Goal: Information Seeking & Learning: Compare options

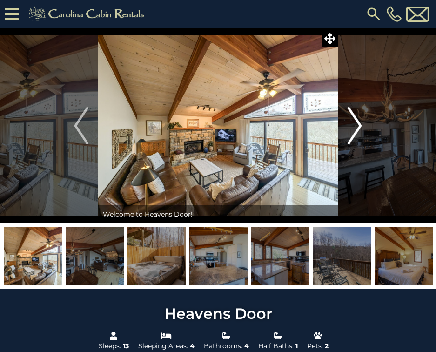
click at [365, 140] on button "Next" at bounding box center [355, 125] width 34 height 195
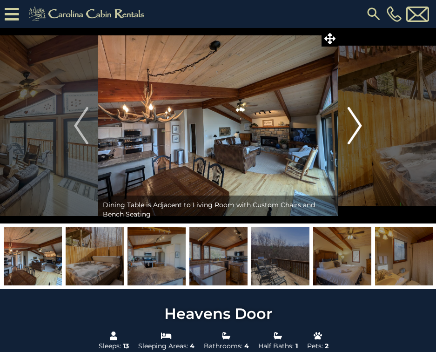
click at [365, 140] on button "Next" at bounding box center [355, 125] width 34 height 195
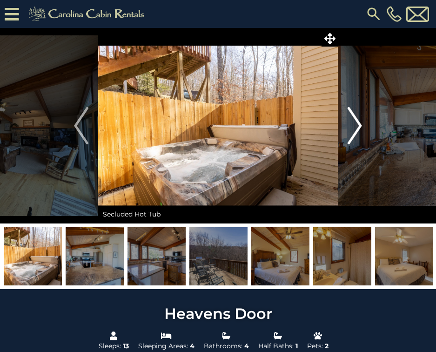
click at [365, 140] on button "Next" at bounding box center [355, 125] width 34 height 195
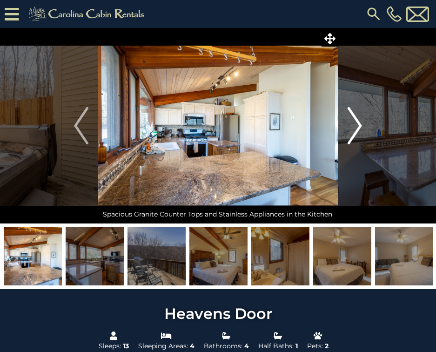
click at [365, 140] on button "Next" at bounding box center [355, 125] width 34 height 195
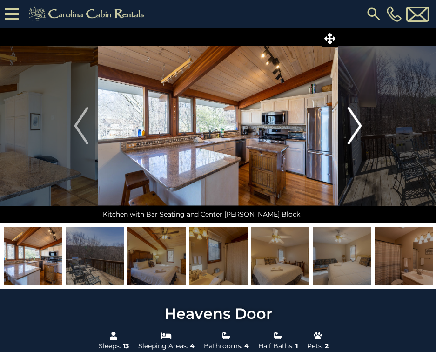
click at [365, 140] on button "Next" at bounding box center [355, 125] width 34 height 195
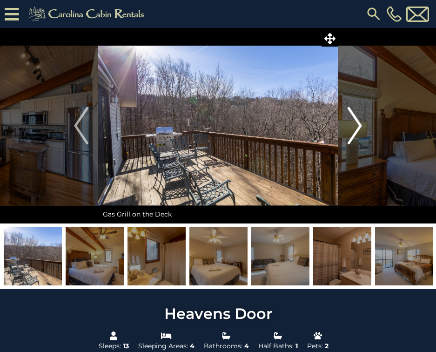
click at [365, 140] on button "Next" at bounding box center [355, 125] width 34 height 195
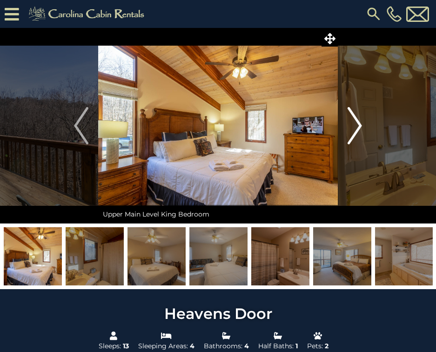
click at [365, 140] on button "Next" at bounding box center [355, 125] width 34 height 195
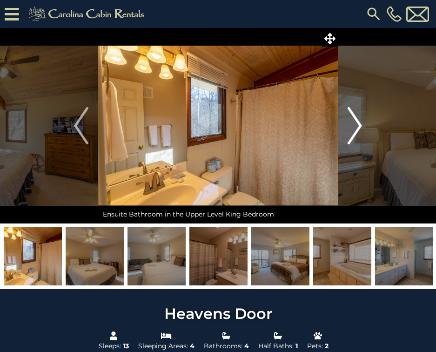
click at [365, 140] on button "Next" at bounding box center [355, 125] width 34 height 195
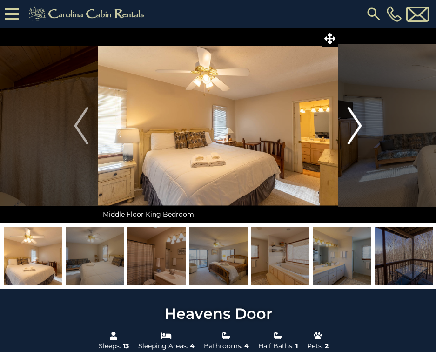
click at [365, 140] on button "Next" at bounding box center [355, 125] width 34 height 195
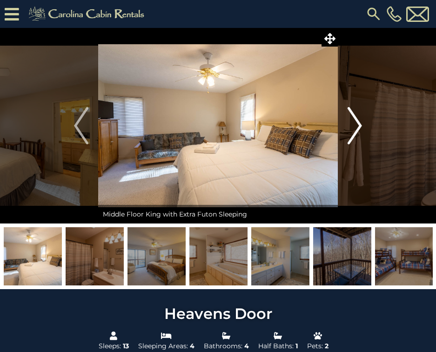
click at [365, 140] on button "Next" at bounding box center [355, 125] width 34 height 195
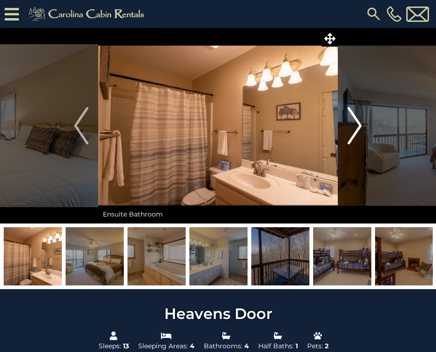
click at [365, 140] on button "Next" at bounding box center [355, 125] width 34 height 195
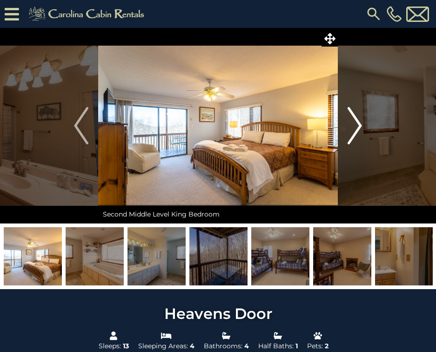
click at [365, 140] on button "Next" at bounding box center [355, 125] width 34 height 195
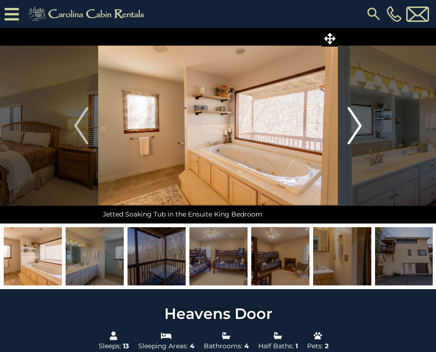
click at [365, 140] on button "Next" at bounding box center [355, 125] width 34 height 195
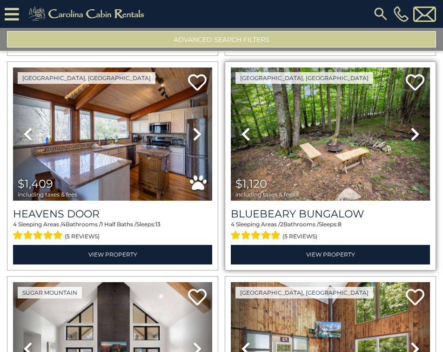
scroll to position [3579, 0]
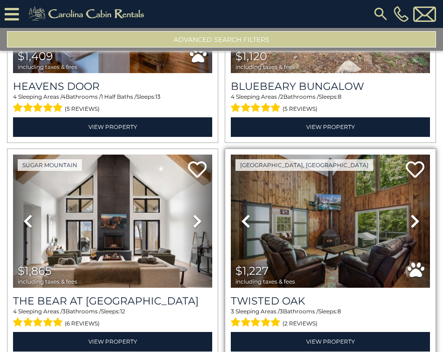
click at [410, 214] on icon at bounding box center [414, 221] width 9 height 15
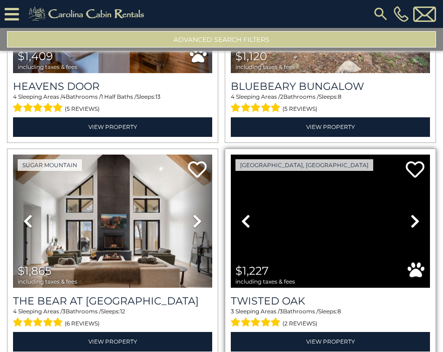
click at [410, 214] on icon at bounding box center [414, 221] width 9 height 15
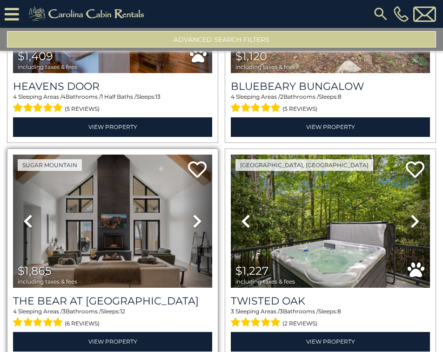
click at [193, 214] on icon at bounding box center [197, 221] width 9 height 15
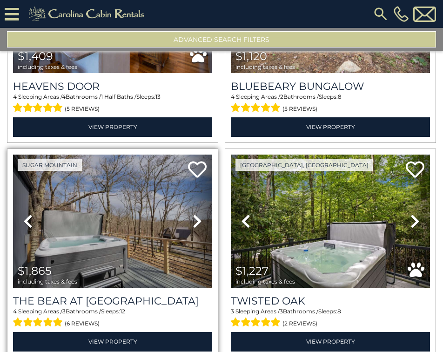
click at [193, 214] on icon at bounding box center [197, 221] width 9 height 15
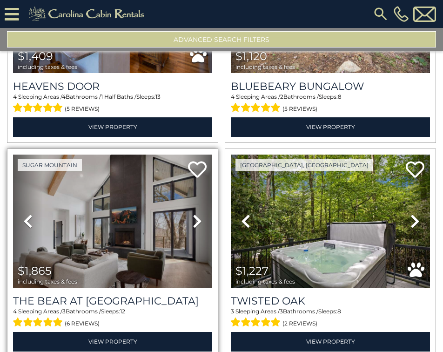
click at [35, 190] on link "Previous" at bounding box center [28, 221] width 30 height 134
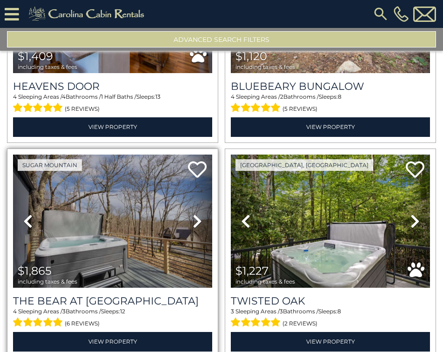
click at [199, 183] on link "Next" at bounding box center [197, 221] width 30 height 134
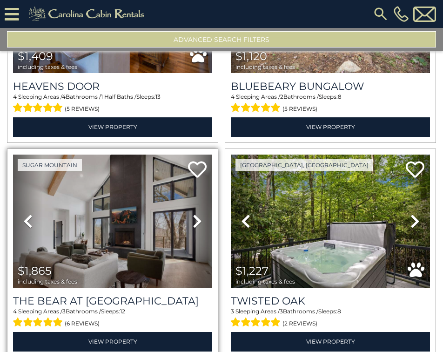
click at [199, 183] on link "Next" at bounding box center [197, 221] width 30 height 134
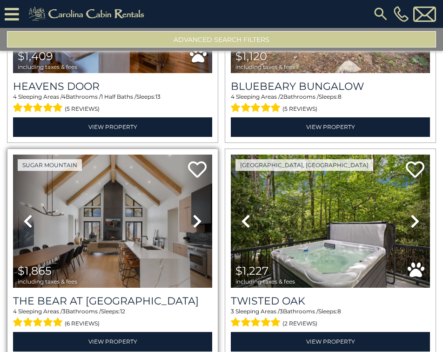
click at [199, 183] on link "Next" at bounding box center [197, 221] width 30 height 134
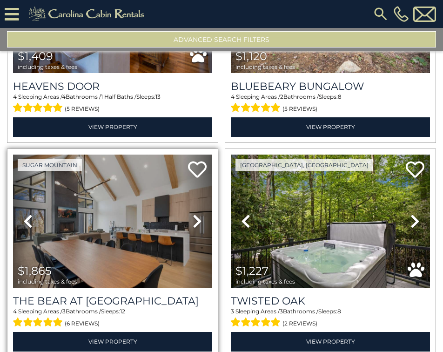
click at [199, 183] on link "Next" at bounding box center [197, 221] width 30 height 134
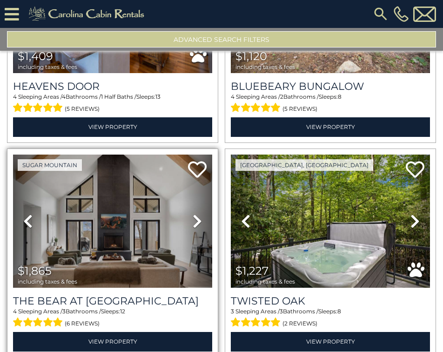
click at [199, 183] on link "Next" at bounding box center [197, 221] width 30 height 134
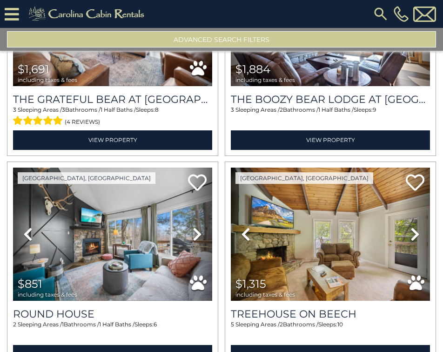
scroll to position [3998, 0]
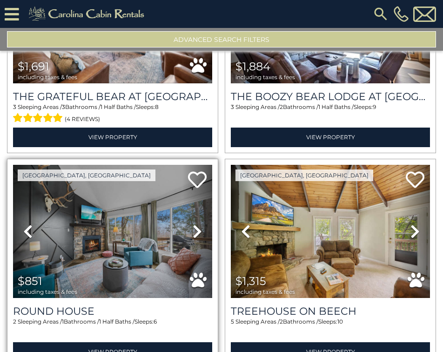
click at [195, 224] on icon at bounding box center [197, 231] width 9 height 15
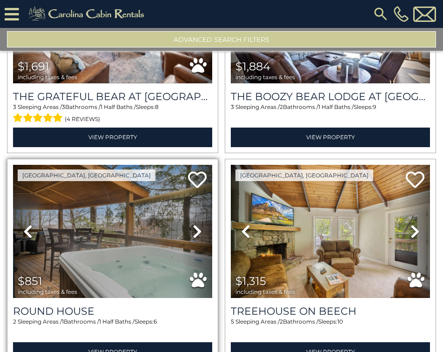
click at [195, 224] on icon at bounding box center [197, 231] width 9 height 15
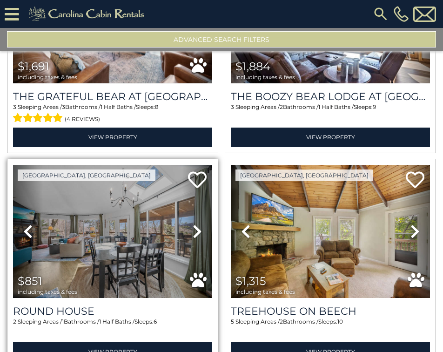
click at [195, 224] on icon at bounding box center [197, 231] width 9 height 15
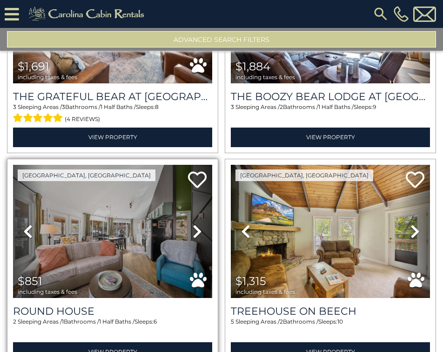
click at [195, 224] on icon at bounding box center [197, 231] width 9 height 15
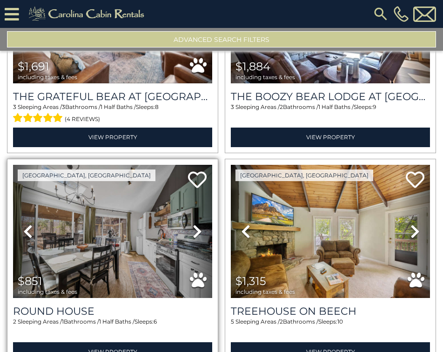
click at [195, 224] on icon at bounding box center [197, 231] width 9 height 15
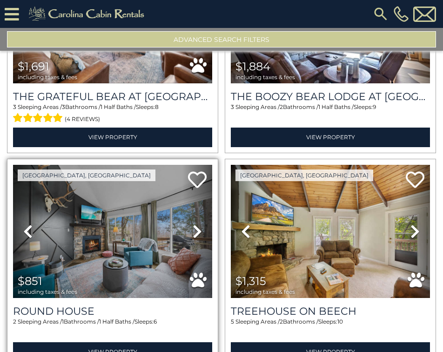
click at [195, 224] on icon at bounding box center [197, 231] width 9 height 15
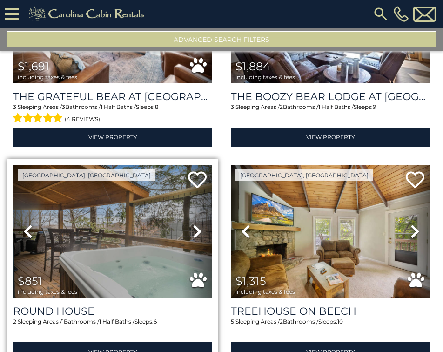
click at [195, 224] on icon at bounding box center [197, 231] width 9 height 15
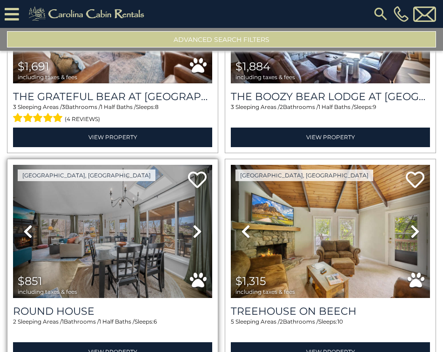
click at [195, 224] on icon at bounding box center [197, 231] width 9 height 15
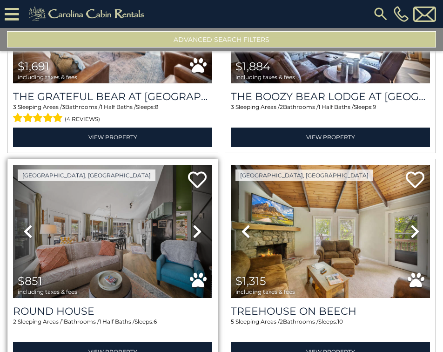
click at [195, 224] on icon at bounding box center [197, 231] width 9 height 15
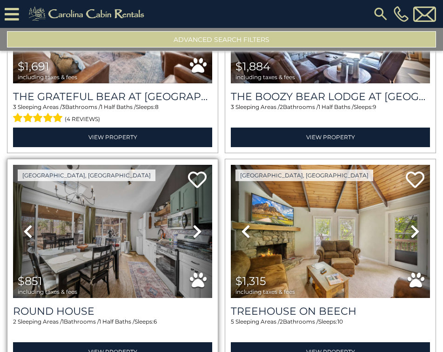
click at [195, 224] on icon at bounding box center [197, 231] width 9 height 15
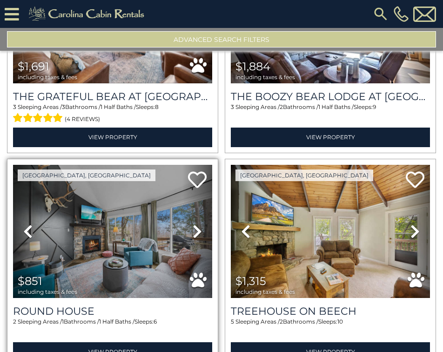
click at [195, 224] on icon at bounding box center [197, 231] width 9 height 15
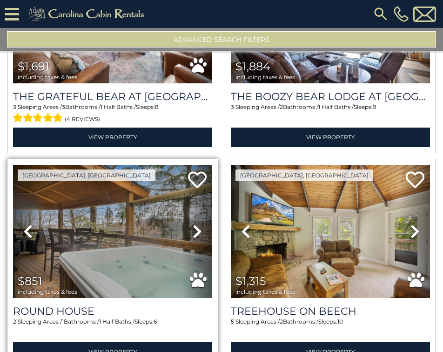
click at [195, 224] on icon at bounding box center [197, 231] width 9 height 15
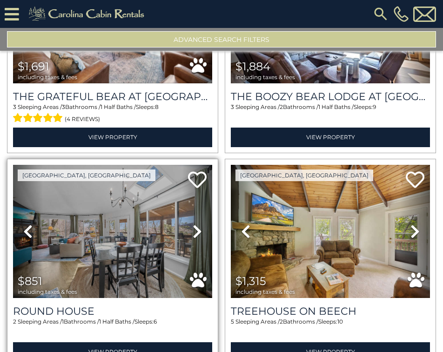
click at [195, 224] on icon at bounding box center [197, 231] width 9 height 15
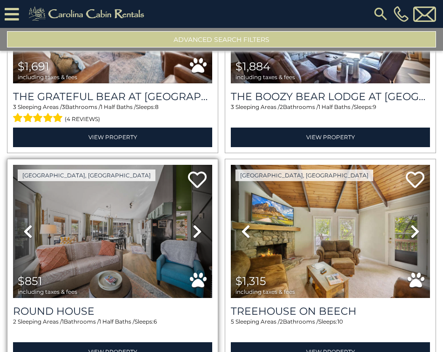
click at [195, 224] on icon at bounding box center [197, 231] width 9 height 15
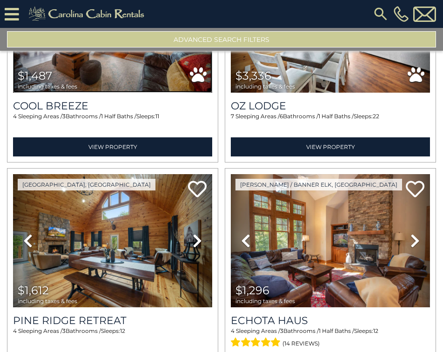
scroll to position [4416, 0]
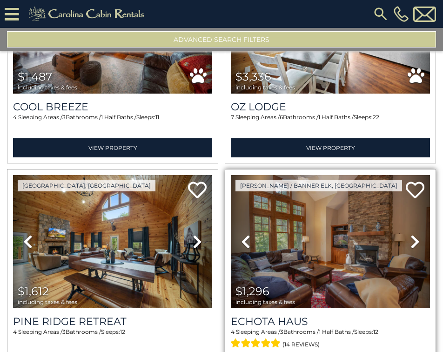
click at [410, 234] on icon at bounding box center [414, 241] width 9 height 15
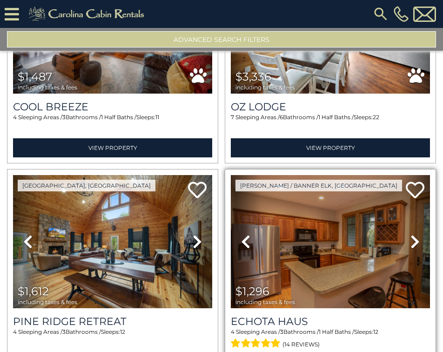
click at [410, 234] on icon at bounding box center [414, 241] width 9 height 15
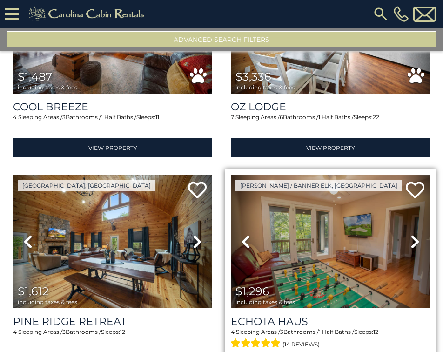
click at [410, 234] on icon at bounding box center [414, 241] width 9 height 15
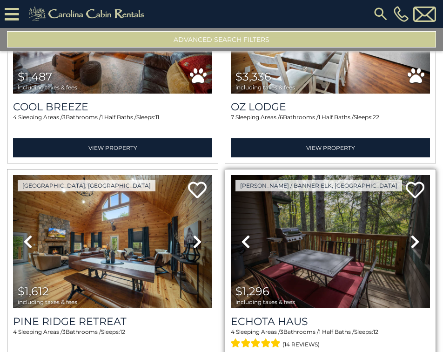
click at [410, 234] on icon at bounding box center [414, 241] width 9 height 15
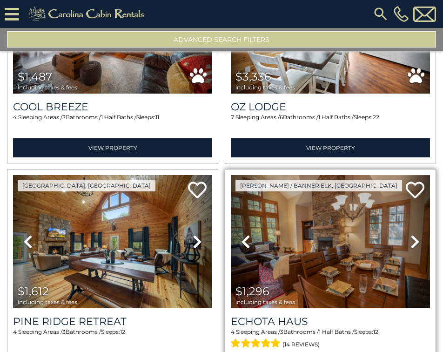
click at [410, 234] on icon at bounding box center [414, 241] width 9 height 15
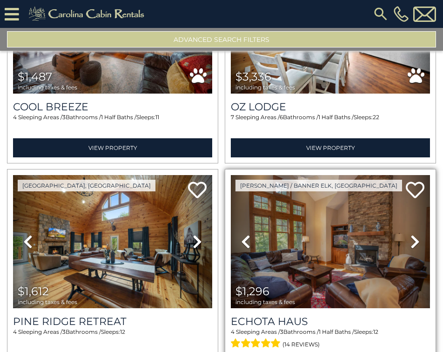
click at [410, 234] on icon at bounding box center [414, 241] width 9 height 15
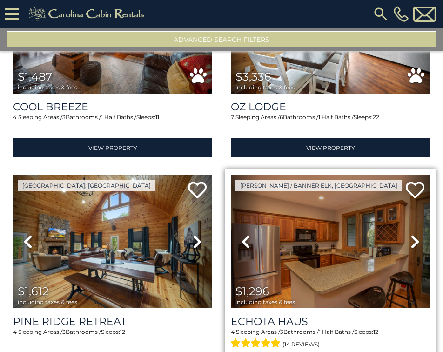
click at [410, 234] on icon at bounding box center [414, 241] width 9 height 15
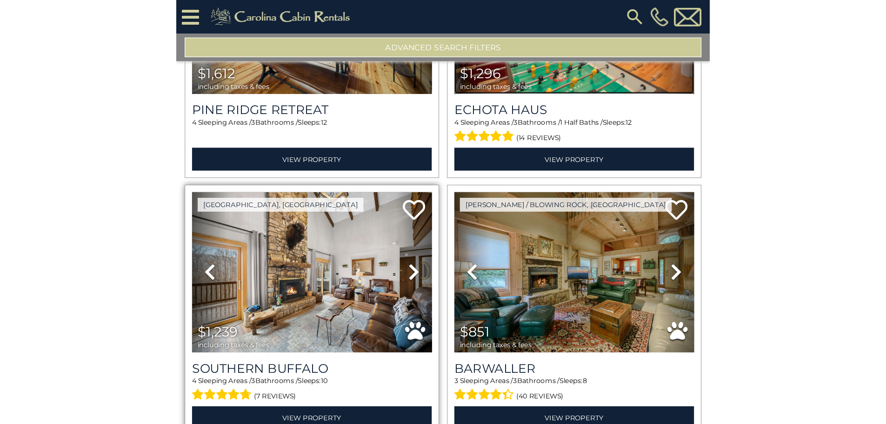
scroll to position [4649, 0]
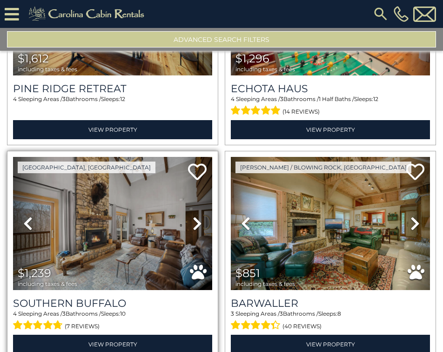
click at [196, 216] on icon at bounding box center [197, 223] width 9 height 15
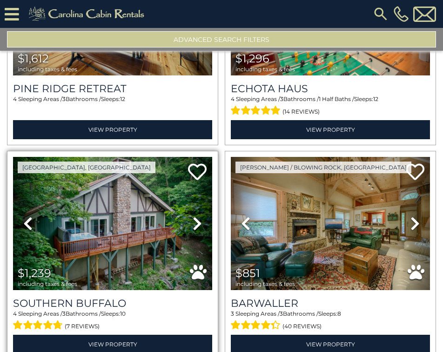
click at [196, 216] on icon at bounding box center [197, 223] width 9 height 15
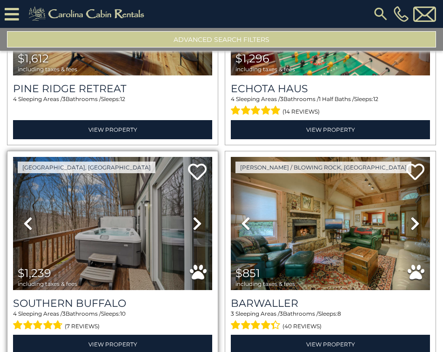
click at [196, 216] on icon at bounding box center [197, 223] width 9 height 15
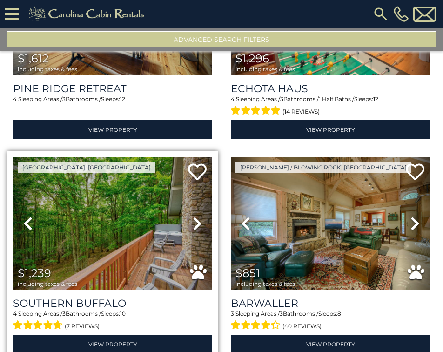
click at [196, 216] on icon at bounding box center [197, 223] width 9 height 15
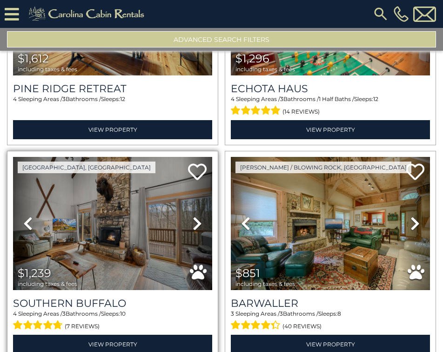
click at [196, 216] on icon at bounding box center [197, 223] width 9 height 15
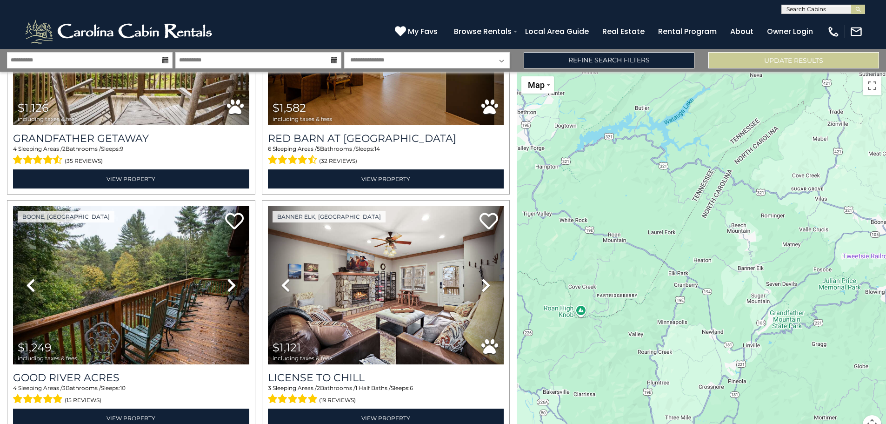
scroll to position [5672, 0]
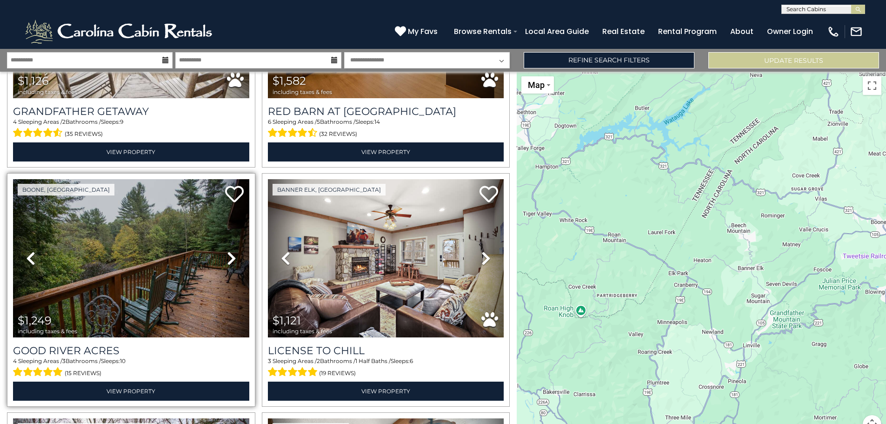
click at [230, 251] on icon at bounding box center [231, 258] width 9 height 15
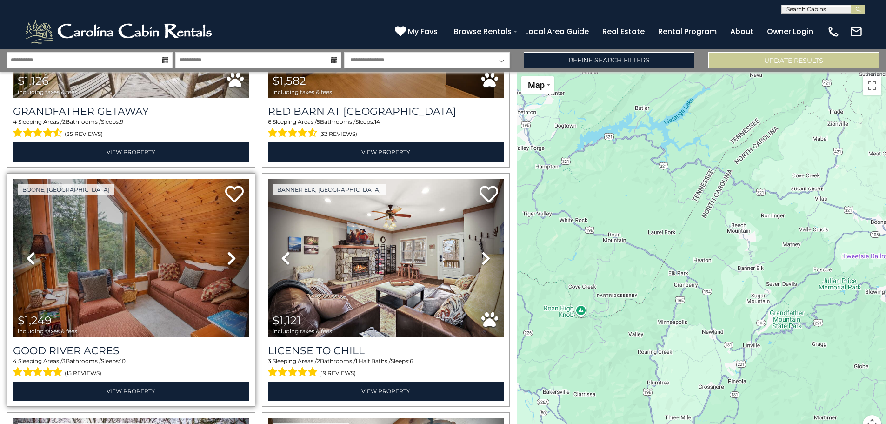
click at [230, 251] on icon at bounding box center [231, 258] width 9 height 15
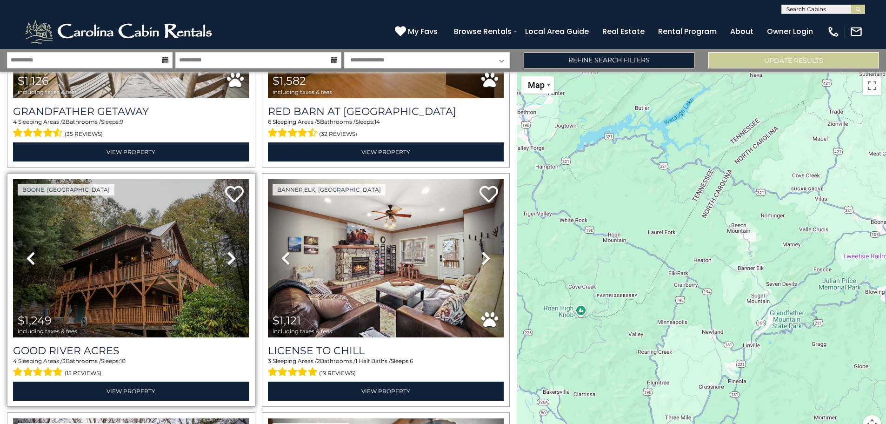
click at [230, 251] on icon at bounding box center [231, 258] width 9 height 15
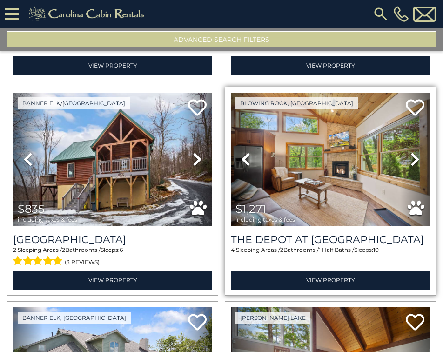
scroll to position [5998, 0]
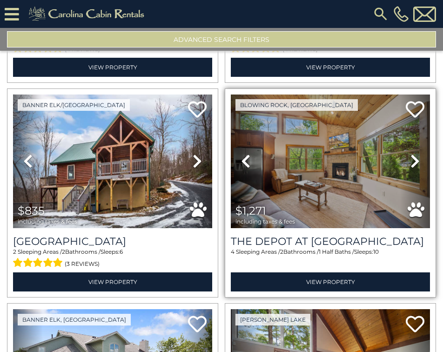
click at [416, 115] on link "Next" at bounding box center [415, 161] width 30 height 134
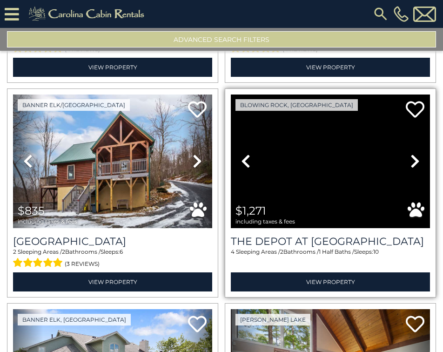
click at [415, 115] on link "Next" at bounding box center [415, 161] width 30 height 134
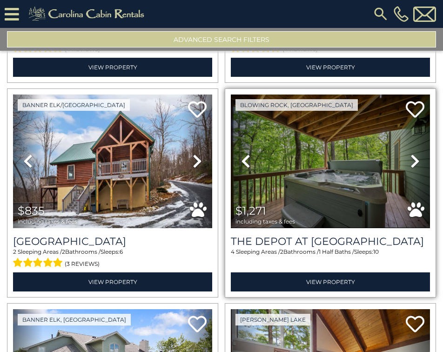
click at [415, 115] on link "Next" at bounding box center [415, 161] width 30 height 134
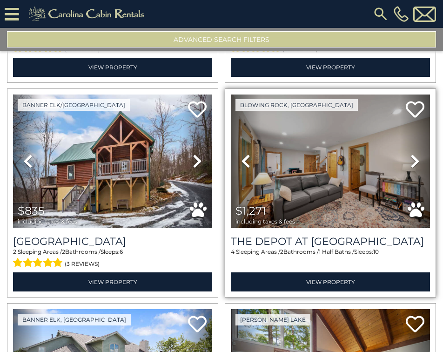
click at [415, 115] on link "Next" at bounding box center [415, 161] width 30 height 134
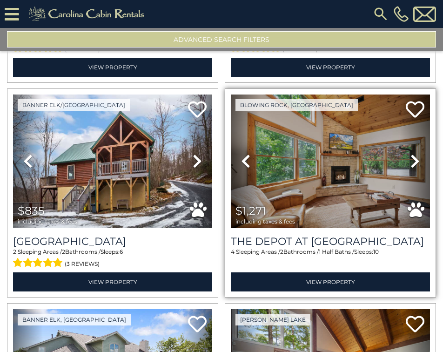
click at [415, 115] on link "Next" at bounding box center [415, 161] width 30 height 134
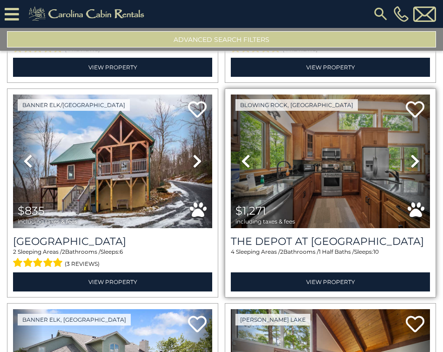
click at [415, 115] on link "Next" at bounding box center [415, 161] width 30 height 134
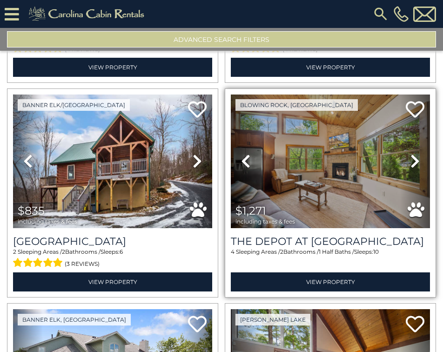
click at [415, 115] on link "Next" at bounding box center [415, 161] width 30 height 134
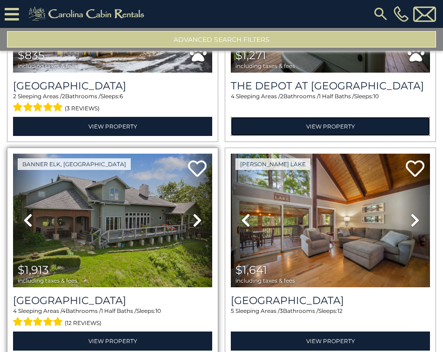
scroll to position [6168, 0]
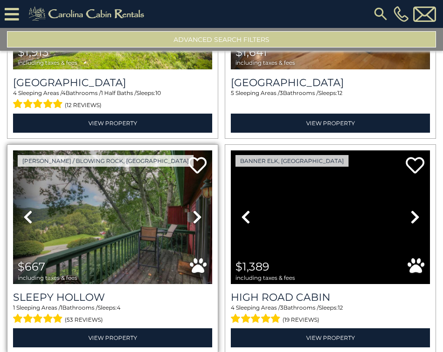
scroll to position [6354, 0]
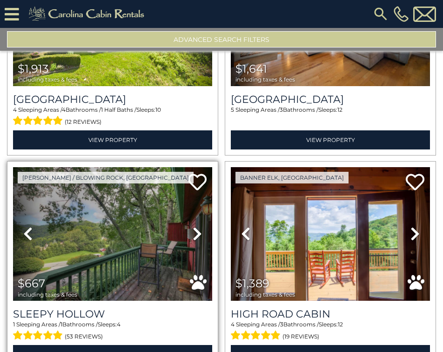
click at [196, 226] on icon at bounding box center [197, 233] width 9 height 15
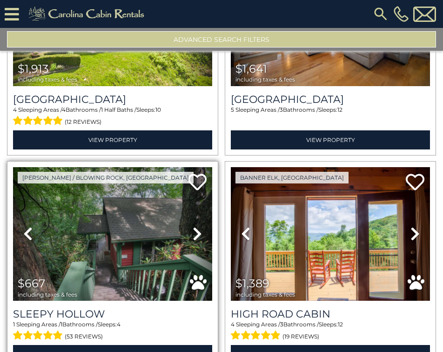
click at [196, 226] on icon at bounding box center [197, 233] width 9 height 15
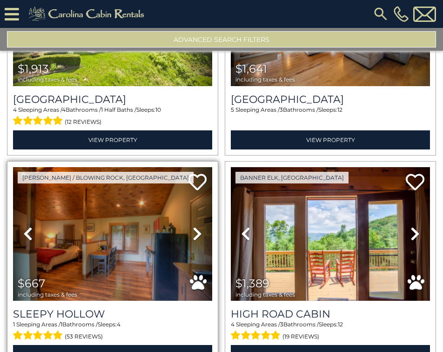
click at [196, 226] on icon at bounding box center [197, 233] width 9 height 15
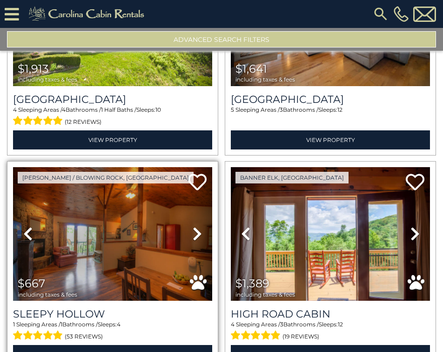
click at [196, 226] on icon at bounding box center [197, 233] width 9 height 15
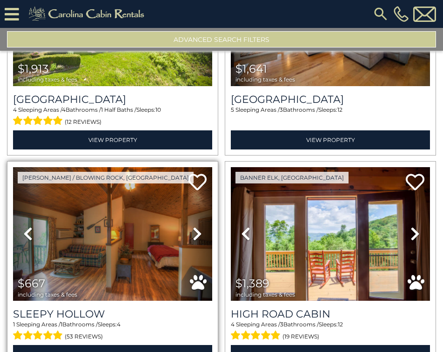
click at [196, 226] on icon at bounding box center [197, 233] width 9 height 15
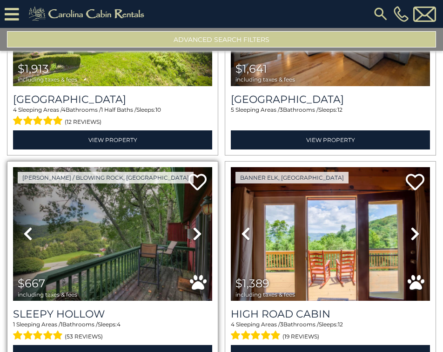
click at [196, 226] on icon at bounding box center [197, 233] width 9 height 15
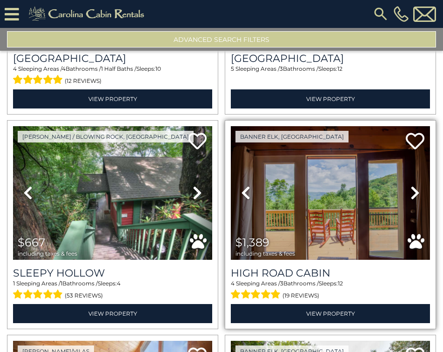
scroll to position [6541, 0]
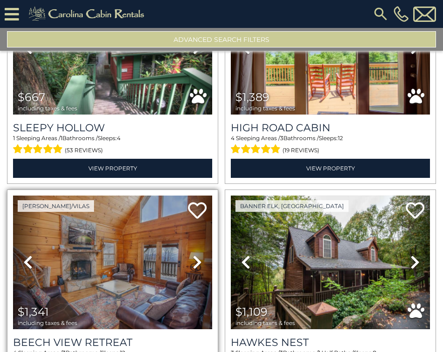
click at [195, 254] on icon at bounding box center [197, 261] width 9 height 15
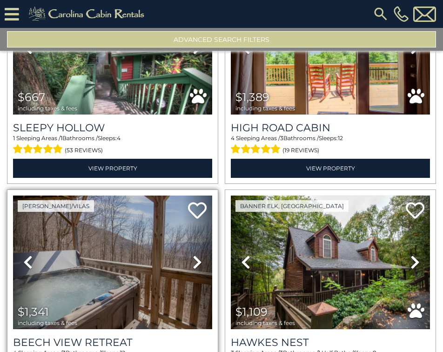
click at [195, 254] on icon at bounding box center [197, 261] width 9 height 15
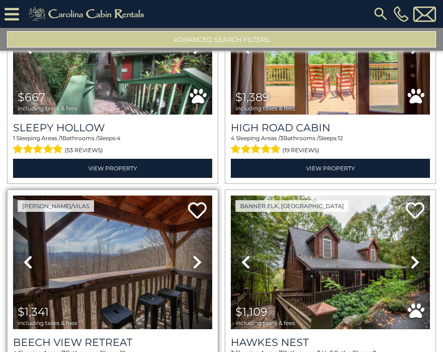
click at [182, 216] on link "Next" at bounding box center [197, 262] width 30 height 134
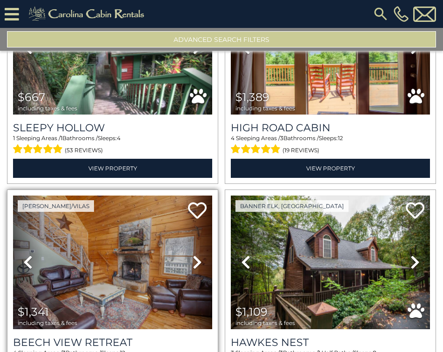
click at [189, 215] on link "Next" at bounding box center [197, 262] width 30 height 134
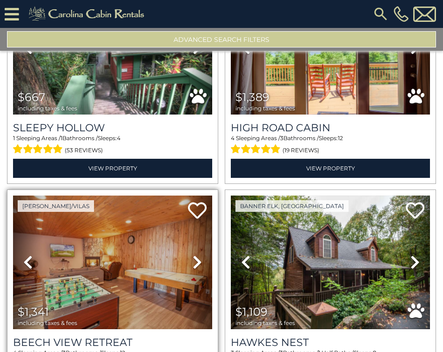
click at [189, 215] on link "Next" at bounding box center [197, 262] width 30 height 134
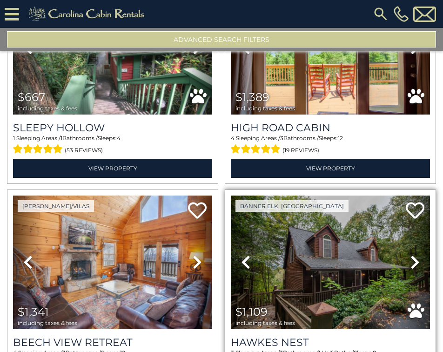
click at [410, 254] on icon at bounding box center [414, 261] width 9 height 15
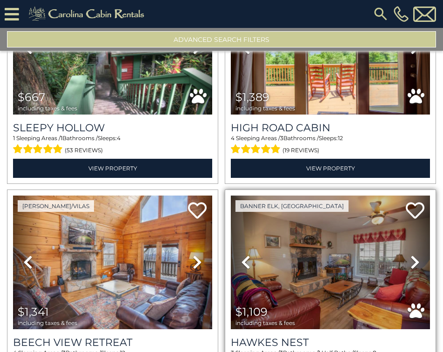
click at [410, 254] on icon at bounding box center [414, 261] width 9 height 15
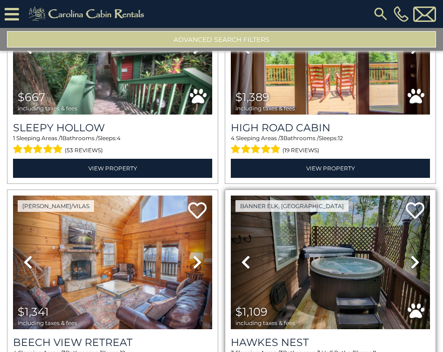
click at [410, 254] on icon at bounding box center [414, 261] width 9 height 15
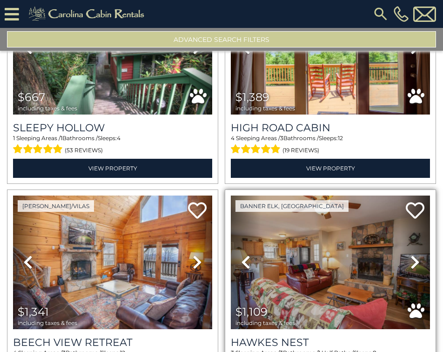
click at [410, 254] on icon at bounding box center [414, 261] width 9 height 15
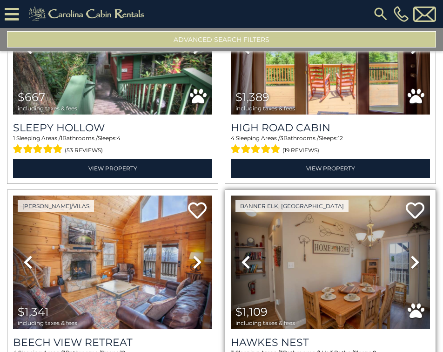
click at [410, 254] on icon at bounding box center [414, 261] width 9 height 15
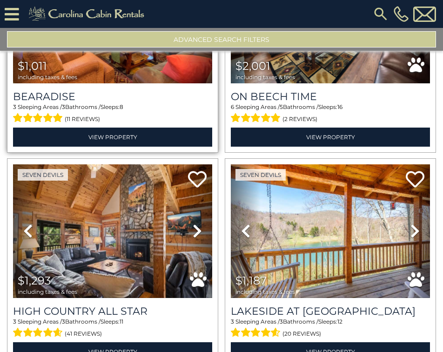
scroll to position [7006, 0]
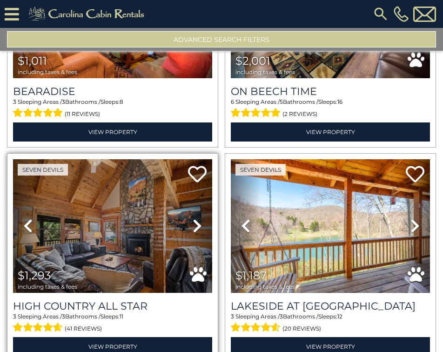
click at [193, 218] on icon at bounding box center [197, 225] width 9 height 15
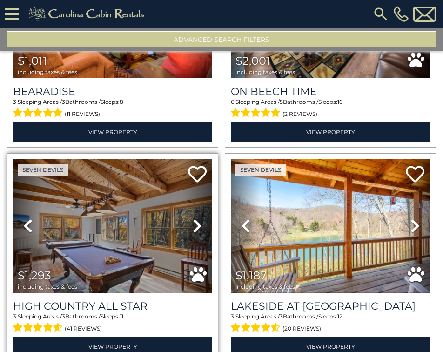
click at [193, 218] on icon at bounding box center [197, 225] width 9 height 15
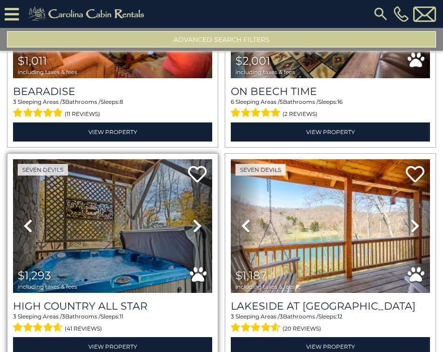
click at [193, 218] on icon at bounding box center [197, 225] width 9 height 15
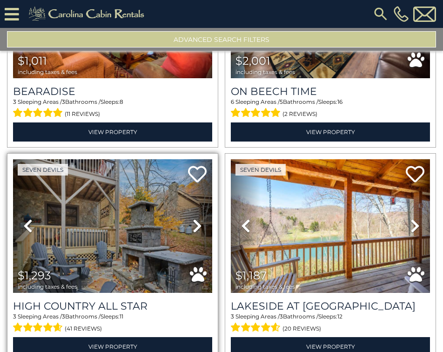
click at [193, 218] on icon at bounding box center [197, 225] width 9 height 15
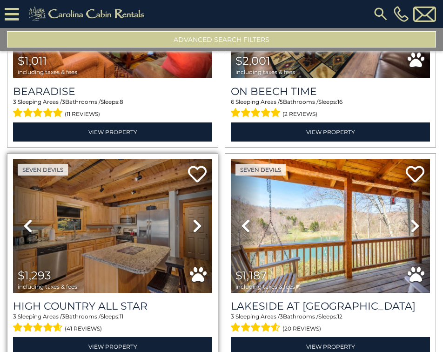
click at [193, 218] on icon at bounding box center [197, 225] width 9 height 15
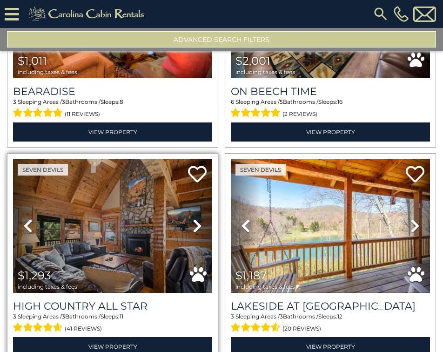
click at [193, 218] on icon at bounding box center [197, 225] width 9 height 15
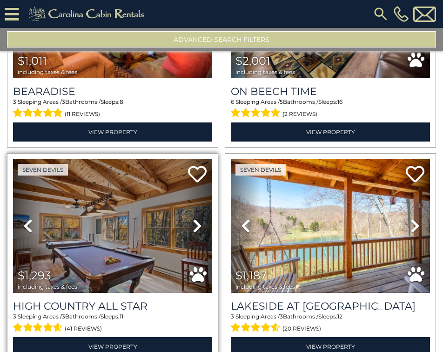
click at [193, 218] on icon at bounding box center [197, 225] width 9 height 15
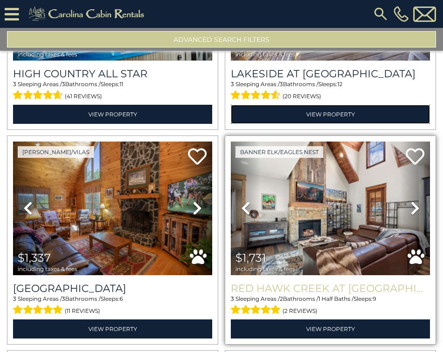
scroll to position [7238, 0]
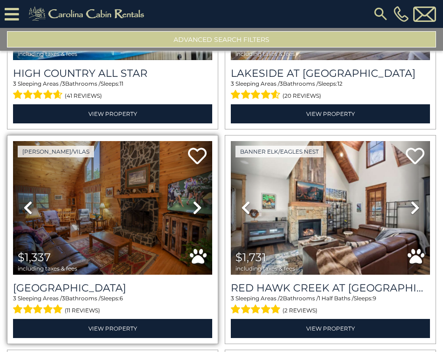
click at [193, 200] on icon at bounding box center [197, 207] width 9 height 15
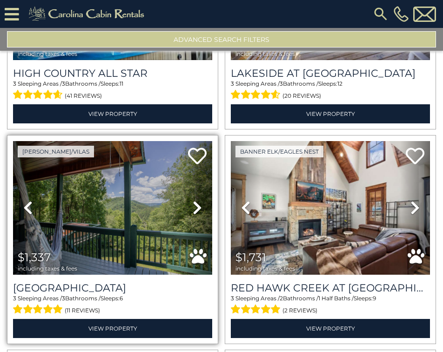
click at [193, 200] on icon at bounding box center [197, 207] width 9 height 15
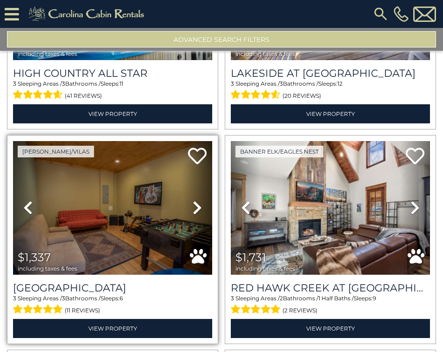
click at [193, 200] on icon at bounding box center [197, 207] width 9 height 15
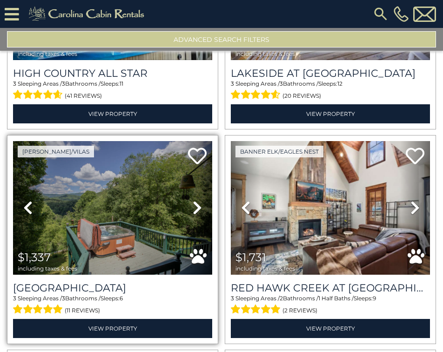
click at [193, 200] on icon at bounding box center [197, 207] width 9 height 15
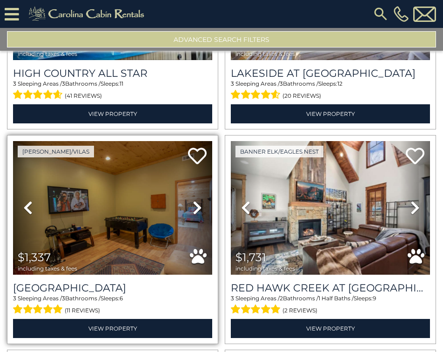
click at [193, 200] on icon at bounding box center [197, 207] width 9 height 15
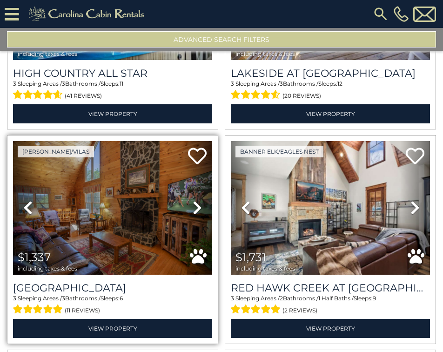
click at [193, 200] on icon at bounding box center [197, 207] width 9 height 15
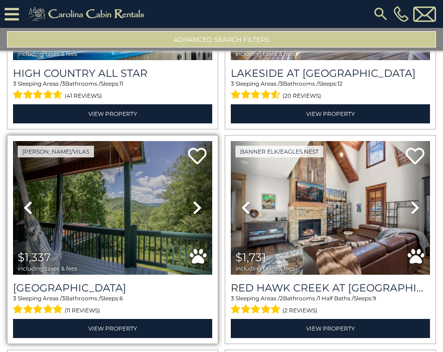
click at [193, 200] on icon at bounding box center [197, 207] width 9 height 15
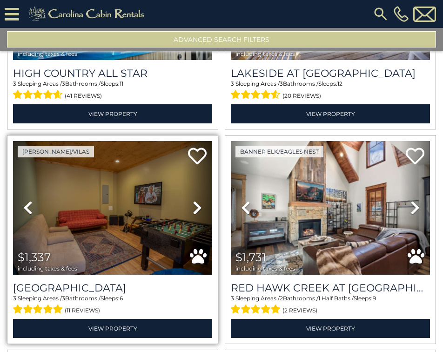
click at [193, 200] on icon at bounding box center [197, 207] width 9 height 15
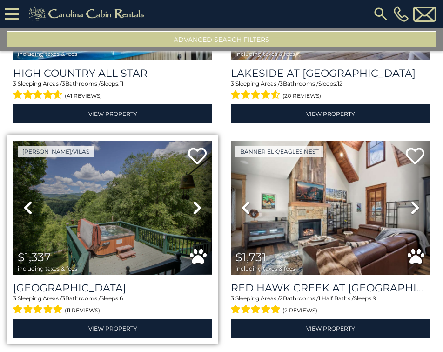
click at [193, 200] on icon at bounding box center [197, 207] width 9 height 15
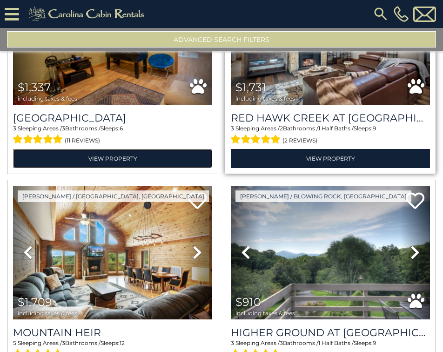
scroll to position [7424, 0]
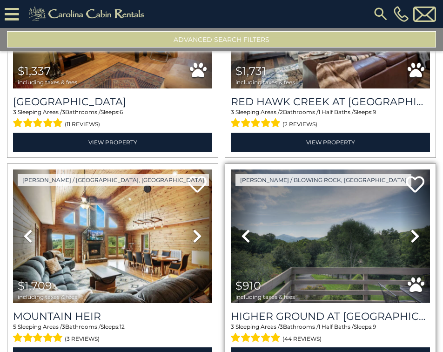
click at [410, 228] on icon at bounding box center [414, 235] width 9 height 15
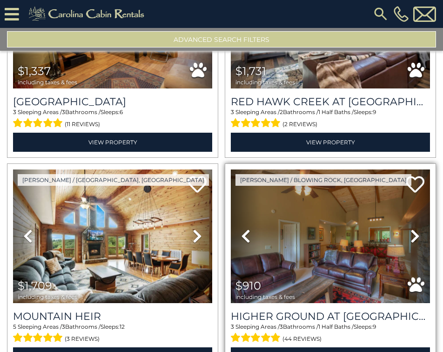
click at [410, 228] on icon at bounding box center [414, 235] width 9 height 15
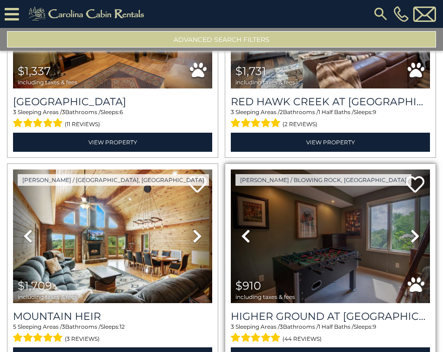
click at [410, 228] on icon at bounding box center [414, 235] width 9 height 15
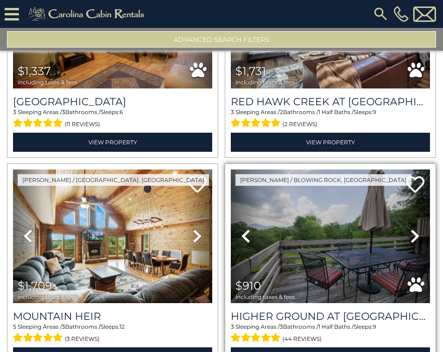
click at [410, 228] on icon at bounding box center [414, 235] width 9 height 15
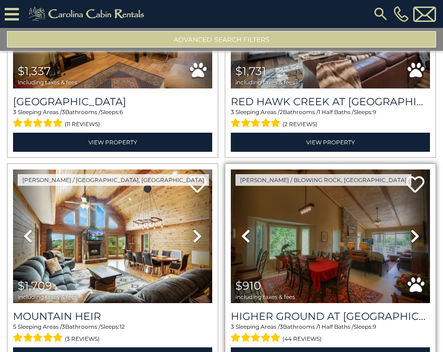
click at [410, 228] on icon at bounding box center [414, 235] width 9 height 15
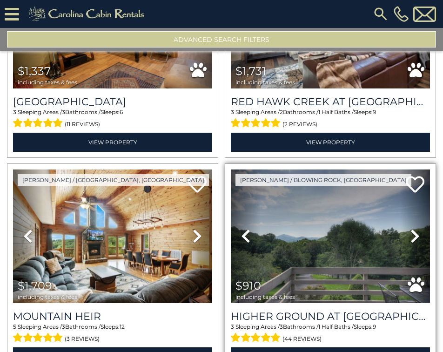
click at [410, 228] on icon at bounding box center [414, 235] width 9 height 15
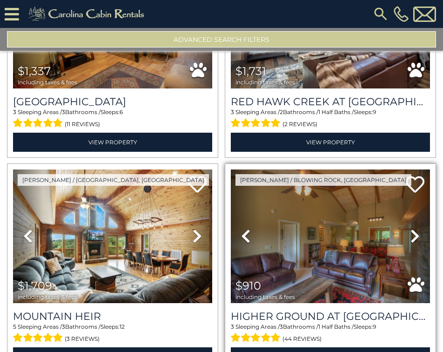
click at [410, 228] on icon at bounding box center [414, 235] width 9 height 15
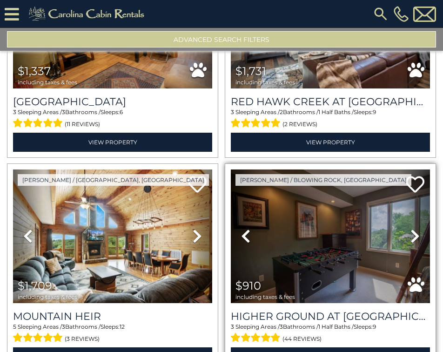
click at [410, 228] on icon at bounding box center [414, 235] width 9 height 15
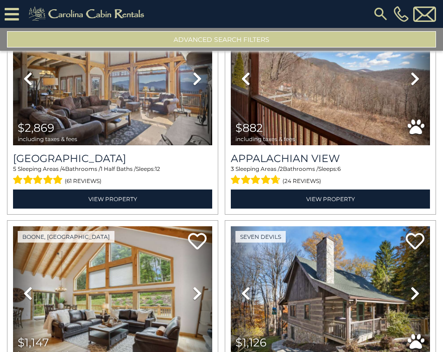
scroll to position [7704, 0]
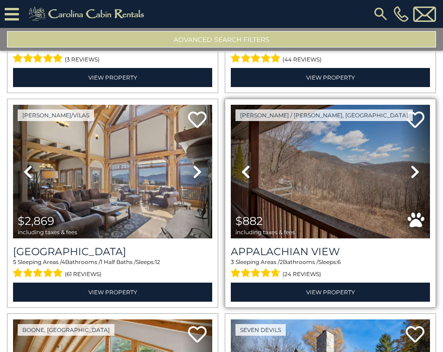
click at [417, 115] on link "Next" at bounding box center [415, 172] width 30 height 134
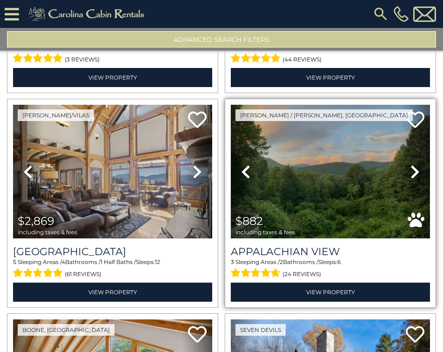
click at [417, 115] on link "Next" at bounding box center [415, 172] width 30 height 134
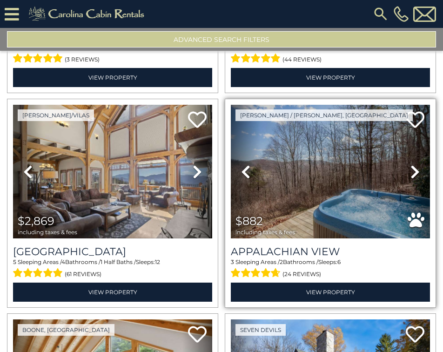
click at [417, 115] on link "Next" at bounding box center [415, 172] width 30 height 134
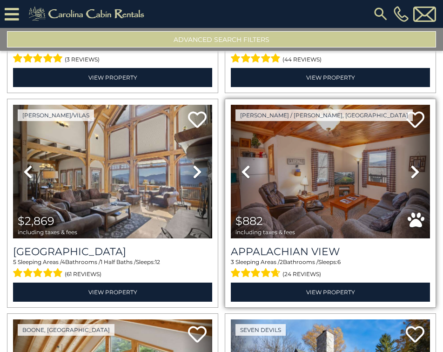
click at [415, 164] on icon at bounding box center [414, 171] width 9 height 15
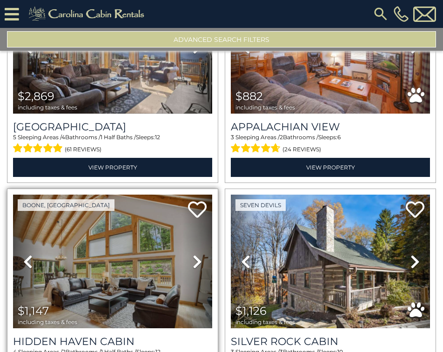
scroll to position [7843, 0]
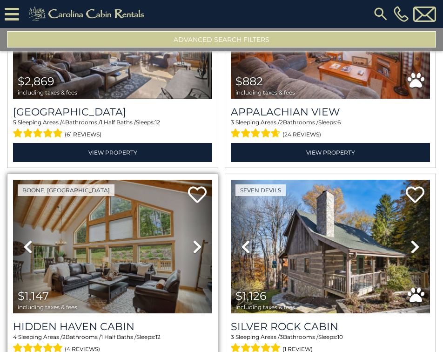
click at [197, 239] on icon at bounding box center [197, 246] width 9 height 15
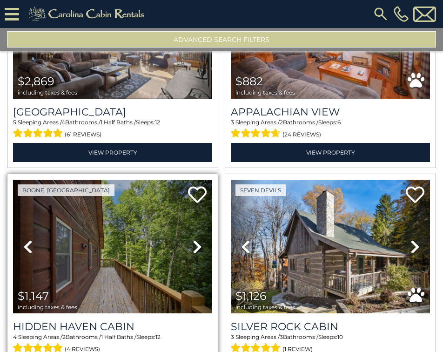
click at [197, 239] on icon at bounding box center [197, 246] width 9 height 15
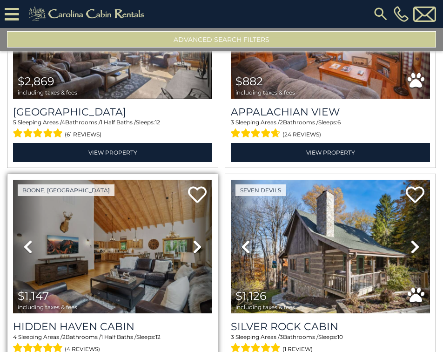
click at [197, 239] on icon at bounding box center [197, 246] width 9 height 15
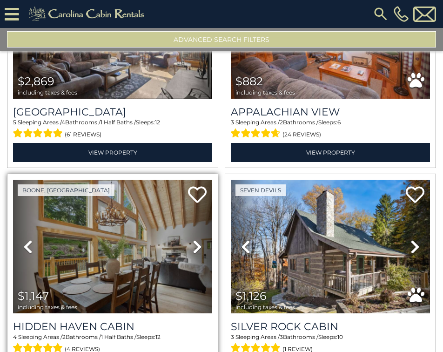
click at [197, 239] on icon at bounding box center [197, 246] width 9 height 15
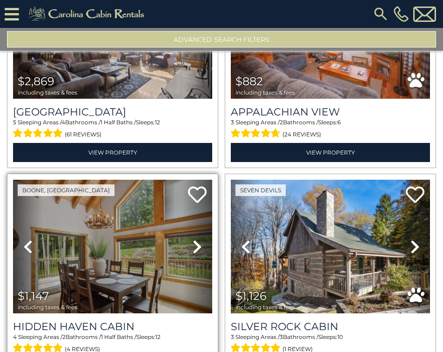
click at [15, 190] on link "Previous" at bounding box center [28, 247] width 30 height 134
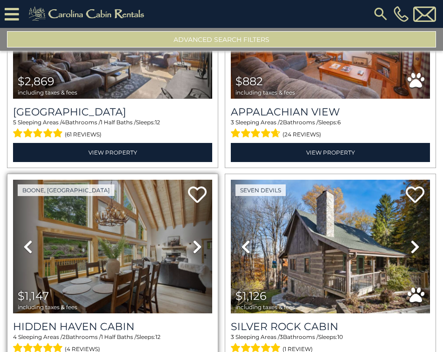
click at [198, 239] on icon at bounding box center [197, 246] width 9 height 15
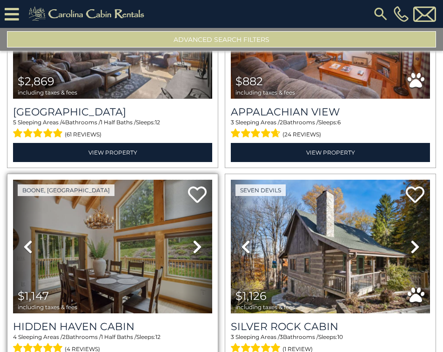
click at [198, 239] on icon at bounding box center [197, 246] width 9 height 15
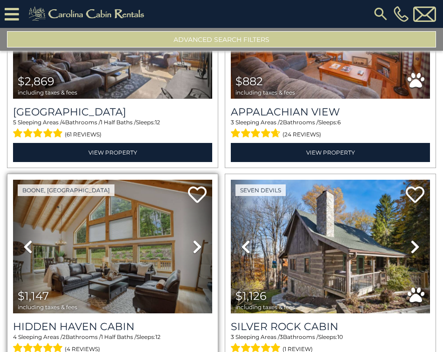
click at [198, 239] on icon at bounding box center [197, 246] width 9 height 15
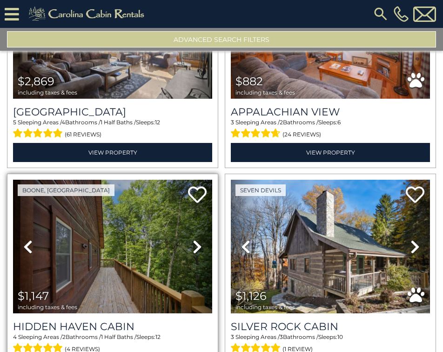
click at [198, 239] on icon at bounding box center [197, 246] width 9 height 15
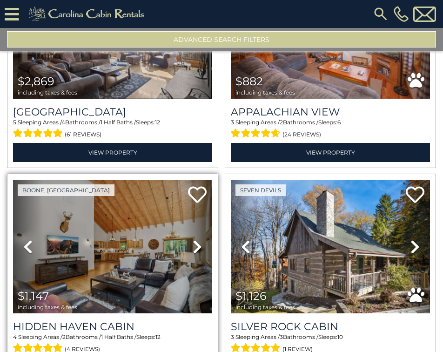
click at [198, 239] on icon at bounding box center [197, 246] width 9 height 15
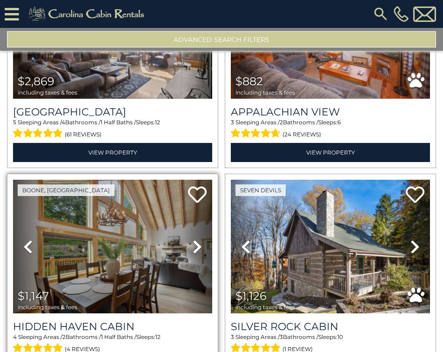
click at [198, 239] on icon at bounding box center [197, 246] width 9 height 15
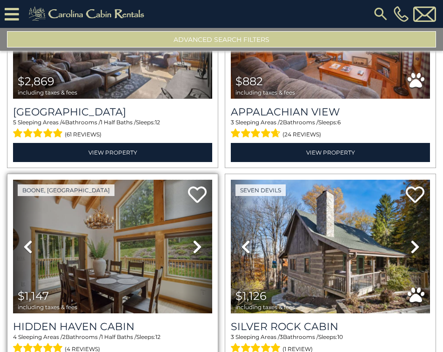
click at [198, 239] on icon at bounding box center [197, 246] width 9 height 15
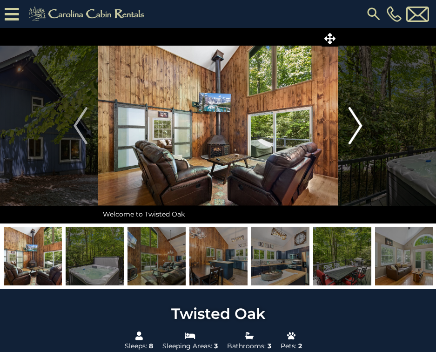
click at [355, 124] on img "Next" at bounding box center [355, 125] width 14 height 37
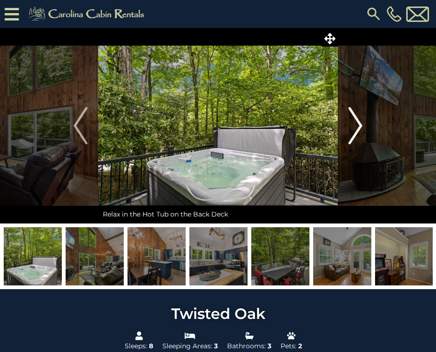
click at [355, 124] on img "Next" at bounding box center [355, 125] width 14 height 37
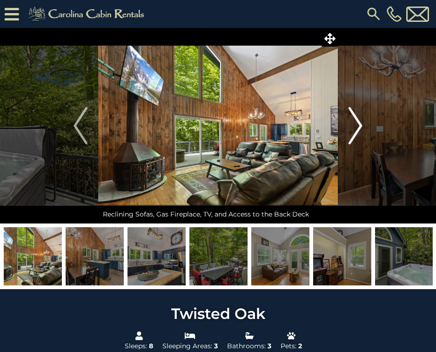
click at [355, 124] on img "Next" at bounding box center [355, 125] width 14 height 37
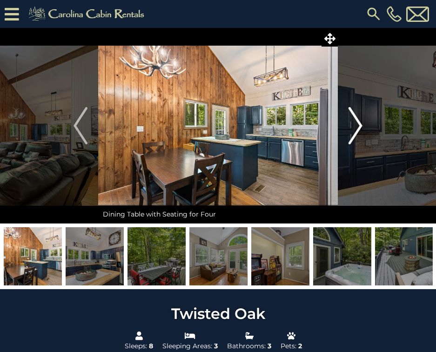
click at [355, 124] on img "Next" at bounding box center [355, 125] width 14 height 37
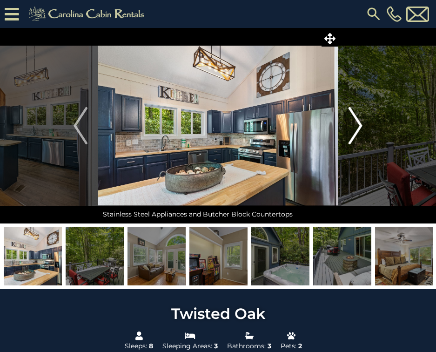
click at [355, 129] on img "Next" at bounding box center [355, 125] width 14 height 37
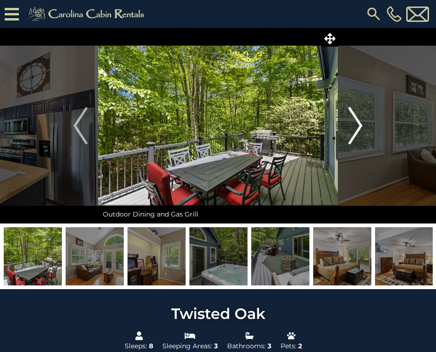
click at [355, 129] on img "Next" at bounding box center [355, 125] width 14 height 37
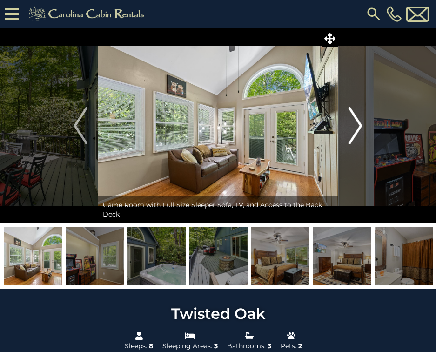
click at [355, 129] on img "Next" at bounding box center [355, 125] width 14 height 37
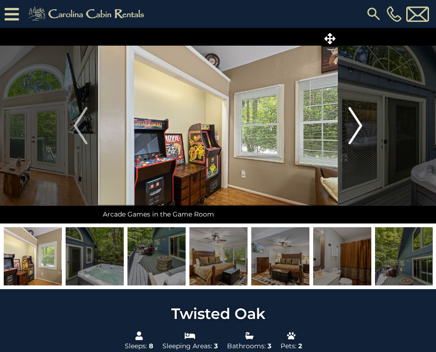
click at [355, 129] on img "Next" at bounding box center [355, 125] width 14 height 37
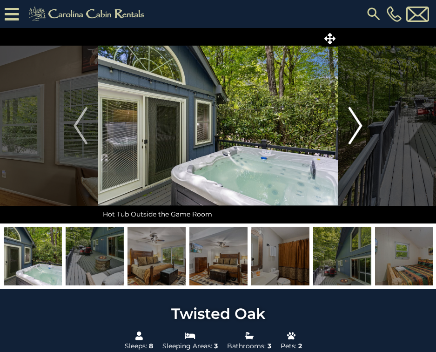
click at [355, 129] on img "Next" at bounding box center [355, 125] width 14 height 37
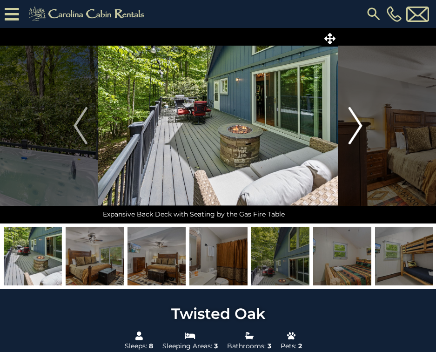
click at [355, 129] on img "Next" at bounding box center [355, 125] width 14 height 37
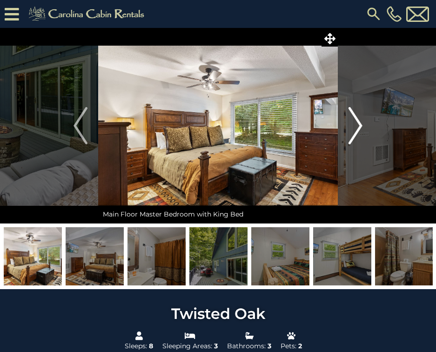
click at [355, 129] on img "Next" at bounding box center [355, 125] width 14 height 37
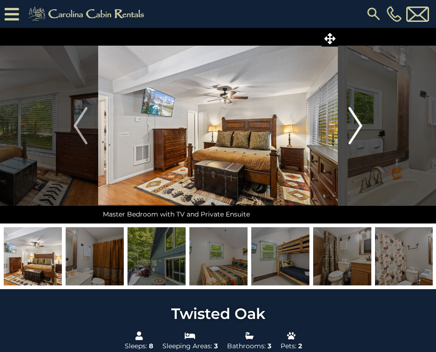
click at [355, 129] on img "Next" at bounding box center [355, 125] width 14 height 37
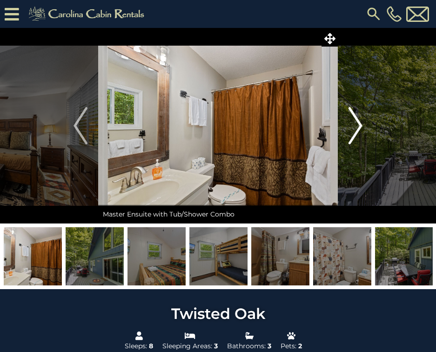
click at [355, 129] on img "Next" at bounding box center [355, 125] width 14 height 37
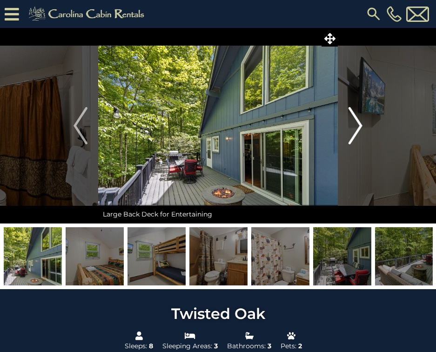
click at [355, 129] on img "Next" at bounding box center [355, 125] width 14 height 37
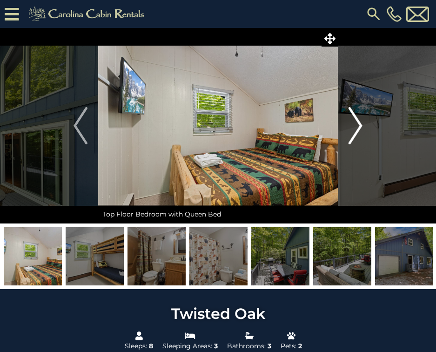
click at [355, 129] on img "Next" at bounding box center [355, 125] width 14 height 37
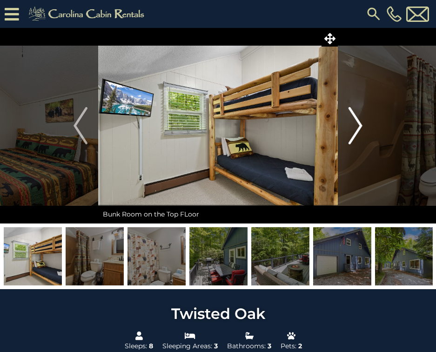
click at [355, 129] on img "Next" at bounding box center [355, 125] width 14 height 37
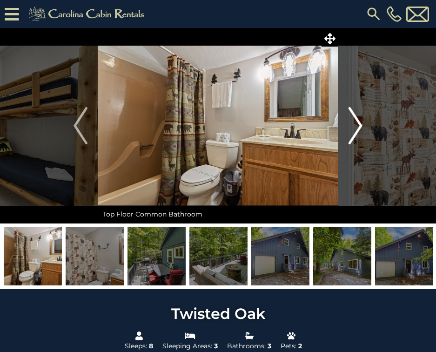
click at [355, 129] on img "Next" at bounding box center [355, 125] width 14 height 37
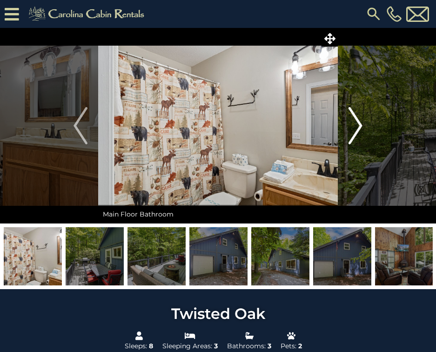
click at [355, 129] on img "Next" at bounding box center [355, 125] width 14 height 37
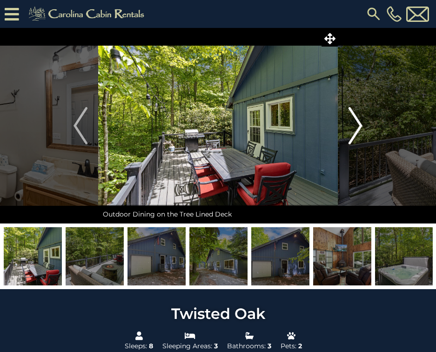
click at [355, 129] on img "Next" at bounding box center [355, 125] width 14 height 37
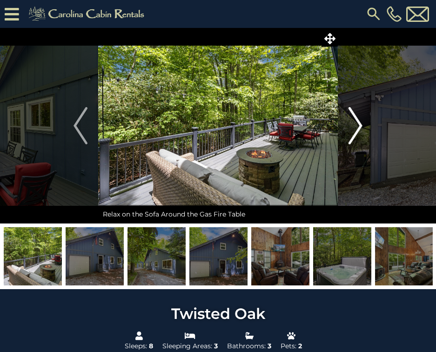
click at [355, 129] on img "Next" at bounding box center [355, 125] width 14 height 37
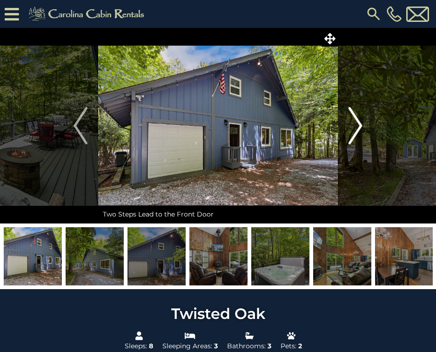
click at [355, 129] on img "Next" at bounding box center [355, 125] width 14 height 37
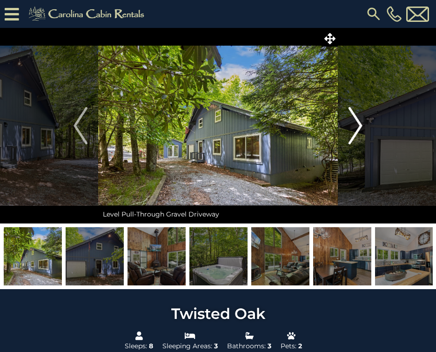
click at [355, 129] on img "Next" at bounding box center [355, 125] width 14 height 37
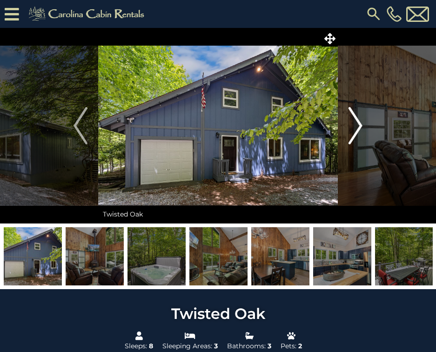
click at [355, 129] on img "Next" at bounding box center [355, 125] width 14 height 37
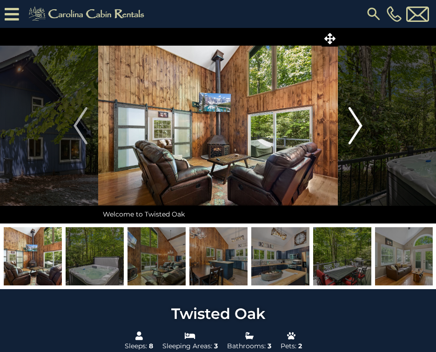
click at [355, 129] on img "Next" at bounding box center [355, 125] width 14 height 37
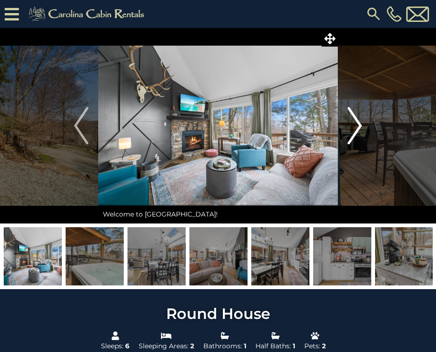
click at [355, 125] on img "Next" at bounding box center [355, 125] width 14 height 37
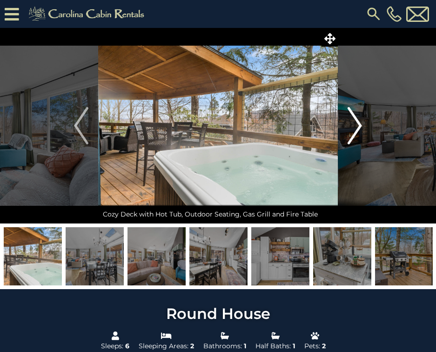
click at [355, 125] on img "Next" at bounding box center [355, 125] width 14 height 37
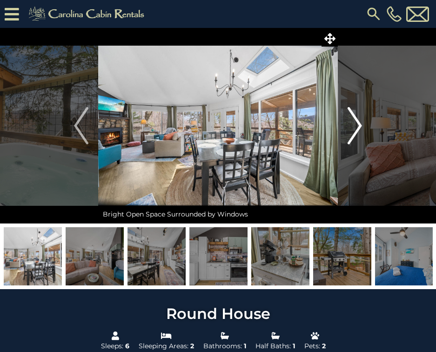
click at [355, 125] on img "Next" at bounding box center [355, 125] width 14 height 37
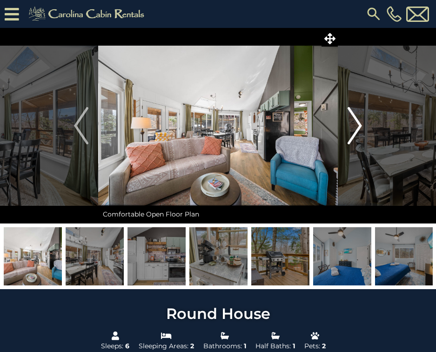
click at [355, 125] on img "Next" at bounding box center [355, 125] width 14 height 37
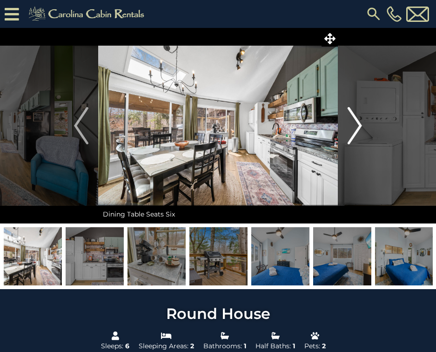
click at [355, 125] on img "Next" at bounding box center [355, 125] width 14 height 37
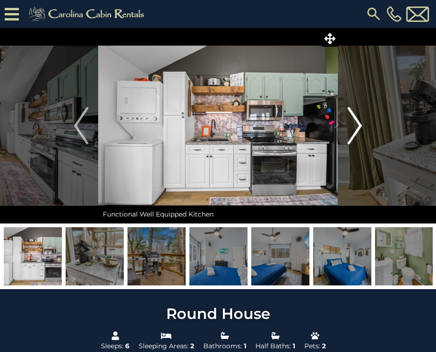
click at [355, 125] on img "Next" at bounding box center [355, 125] width 14 height 37
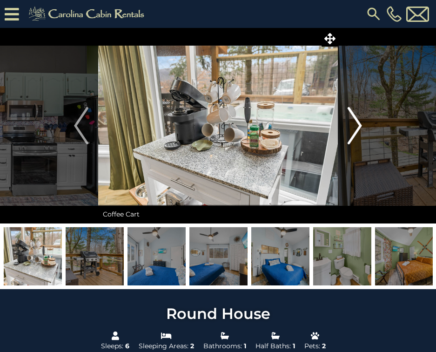
click at [355, 125] on img "Next" at bounding box center [355, 125] width 14 height 37
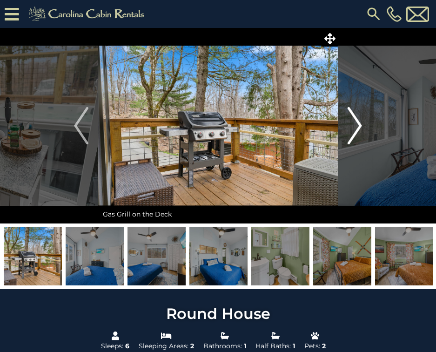
click at [355, 125] on img "Next" at bounding box center [355, 125] width 14 height 37
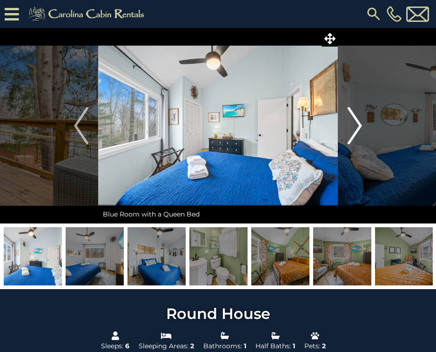
click at [355, 125] on img "Next" at bounding box center [355, 125] width 14 height 37
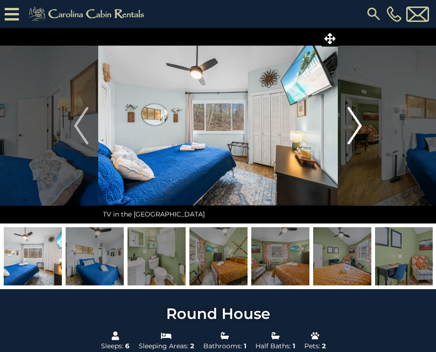
click at [355, 125] on img "Next" at bounding box center [355, 125] width 14 height 37
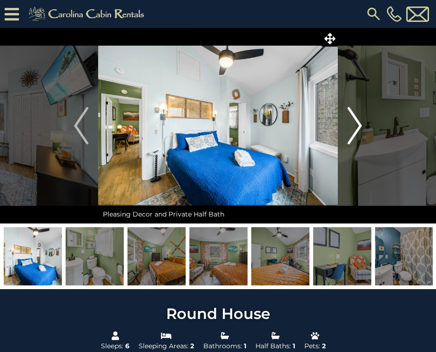
click at [355, 125] on img "Next" at bounding box center [355, 125] width 14 height 37
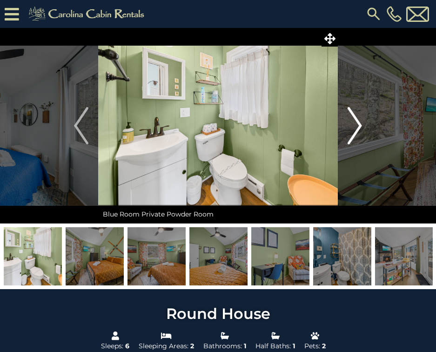
click at [355, 125] on img "Next" at bounding box center [355, 125] width 14 height 37
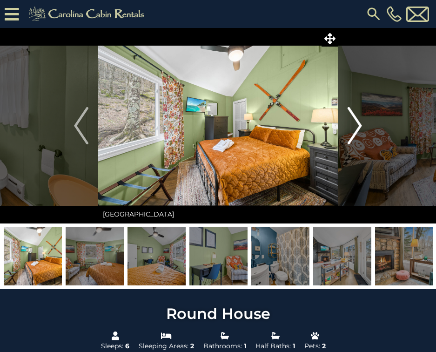
click at [355, 125] on img "Next" at bounding box center [355, 125] width 14 height 37
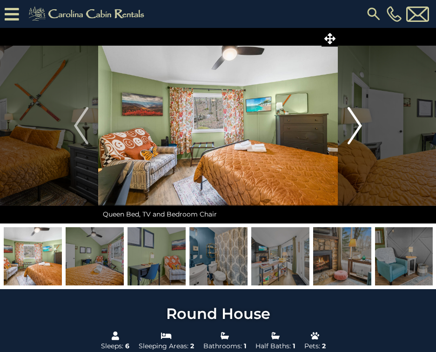
click at [355, 125] on img "Next" at bounding box center [355, 125] width 14 height 37
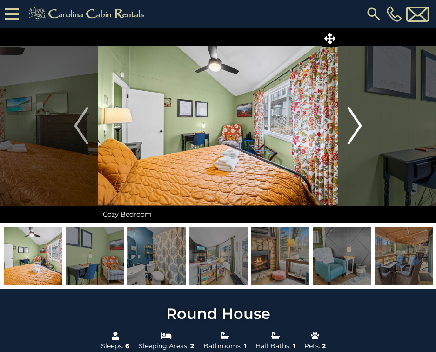
click at [355, 125] on img "Next" at bounding box center [355, 125] width 14 height 37
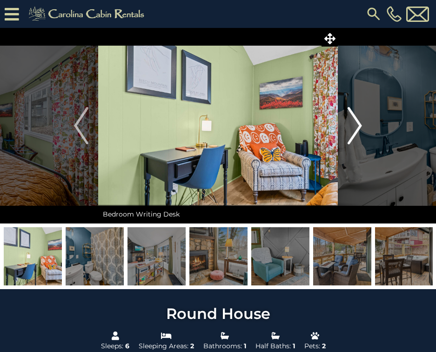
click at [355, 125] on img "Next" at bounding box center [355, 125] width 14 height 37
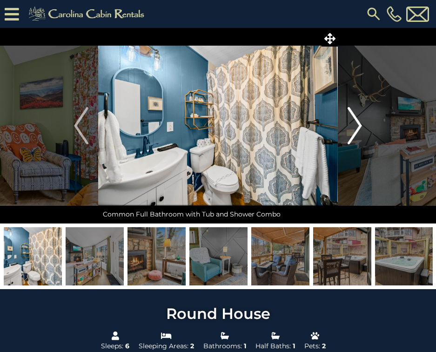
click at [355, 125] on img "Next" at bounding box center [355, 125] width 14 height 37
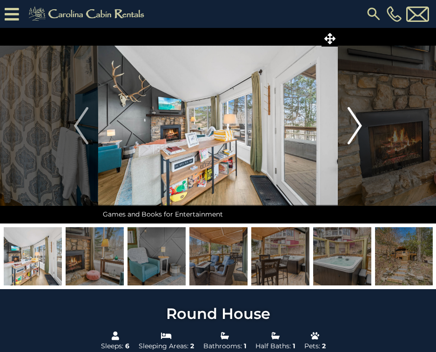
click at [355, 125] on img "Next" at bounding box center [355, 125] width 14 height 37
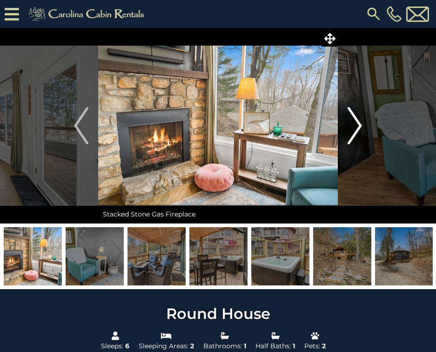
click at [355, 125] on img "Next" at bounding box center [355, 125] width 14 height 37
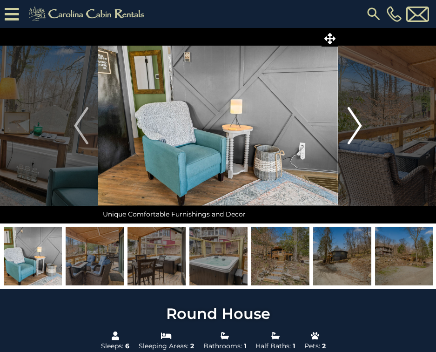
click at [355, 125] on img "Next" at bounding box center [355, 125] width 14 height 37
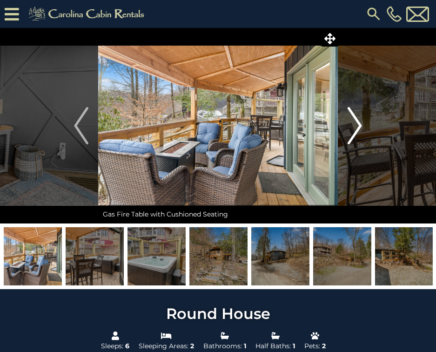
click at [355, 125] on img "Next" at bounding box center [355, 125] width 14 height 37
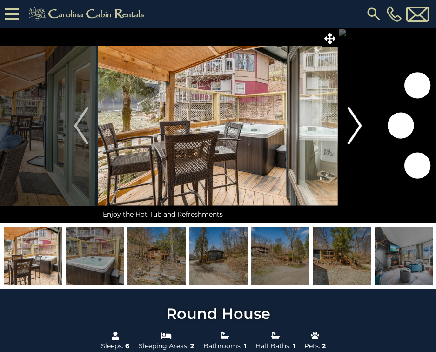
click at [355, 125] on img "Next" at bounding box center [355, 125] width 14 height 37
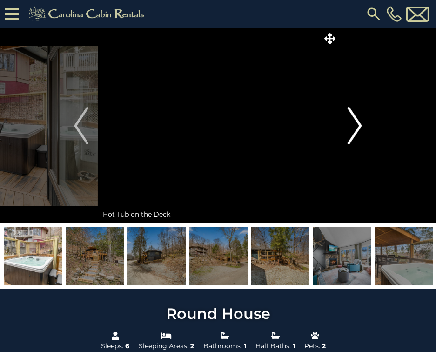
click at [355, 125] on img "Next" at bounding box center [355, 125] width 14 height 37
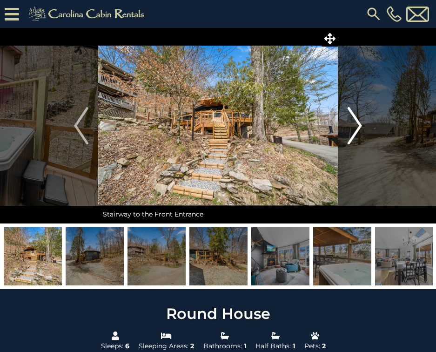
click at [355, 125] on img "Next" at bounding box center [355, 125] width 14 height 37
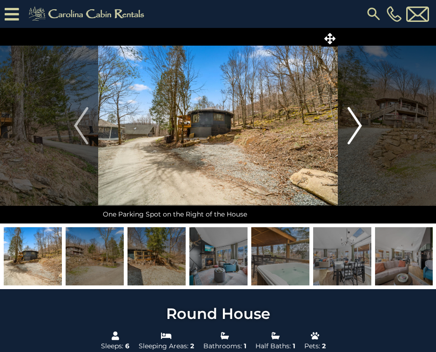
click at [355, 125] on img "Next" at bounding box center [355, 125] width 14 height 37
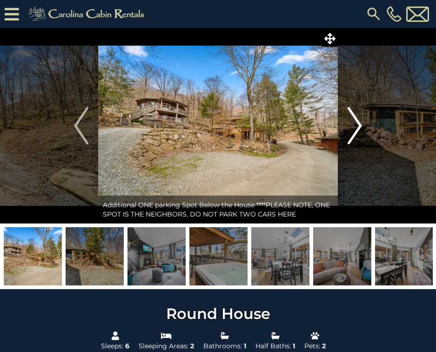
click at [355, 125] on img "Next" at bounding box center [355, 125] width 14 height 37
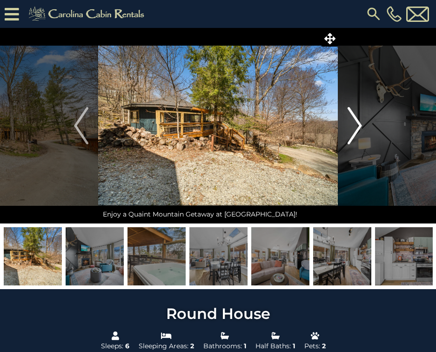
click at [355, 125] on img "Next" at bounding box center [355, 125] width 14 height 37
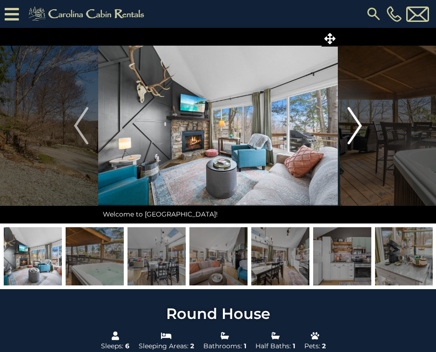
click at [355, 125] on img "Next" at bounding box center [355, 125] width 14 height 37
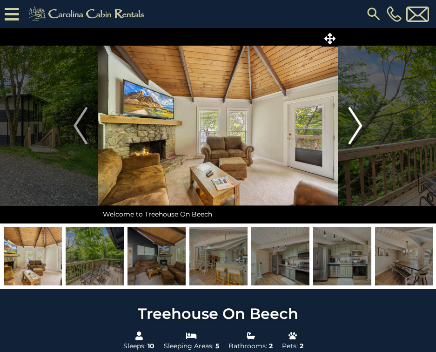
click at [363, 137] on button "Next" at bounding box center [355, 125] width 35 height 195
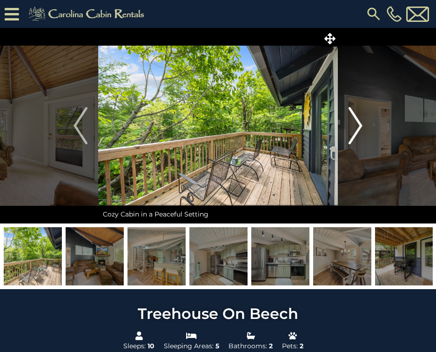
click at [363, 137] on button "Next" at bounding box center [355, 125] width 35 height 195
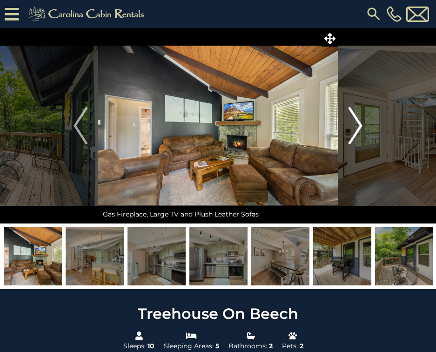
click at [363, 137] on button "Next" at bounding box center [355, 125] width 35 height 195
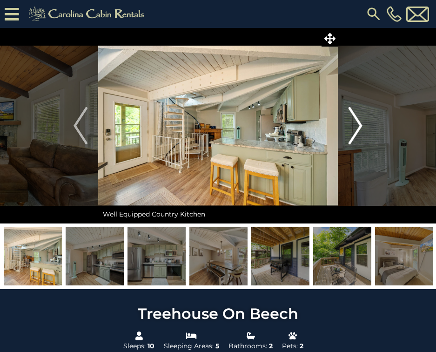
click at [363, 137] on button "Next" at bounding box center [355, 125] width 35 height 195
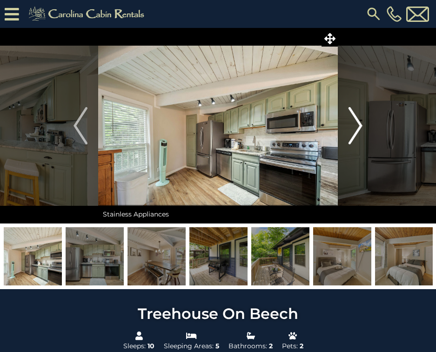
click at [363, 137] on button "Next" at bounding box center [355, 125] width 35 height 195
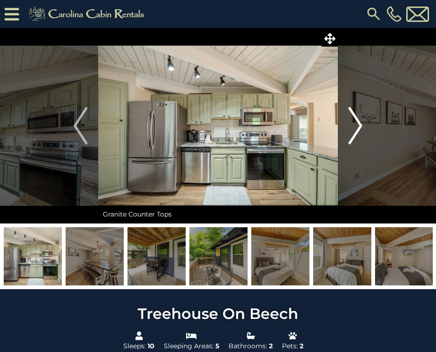
click at [363, 137] on button "Next" at bounding box center [355, 125] width 35 height 195
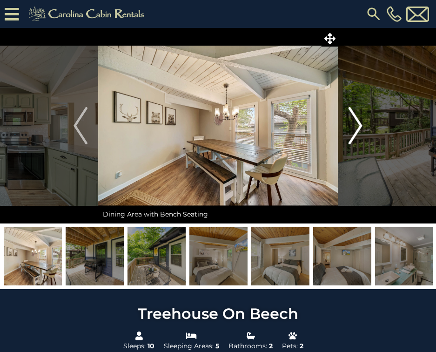
click at [363, 137] on button "Next" at bounding box center [355, 125] width 35 height 195
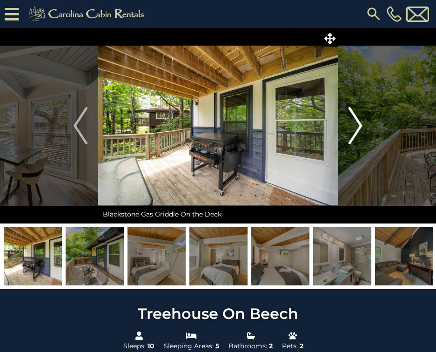
click at [363, 137] on button "Next" at bounding box center [355, 125] width 35 height 195
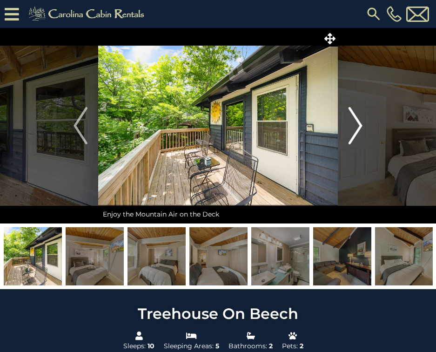
click at [363, 137] on button "Next" at bounding box center [355, 125] width 35 height 195
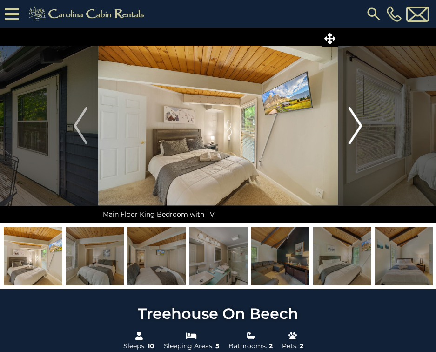
click at [363, 137] on button "Next" at bounding box center [355, 125] width 35 height 195
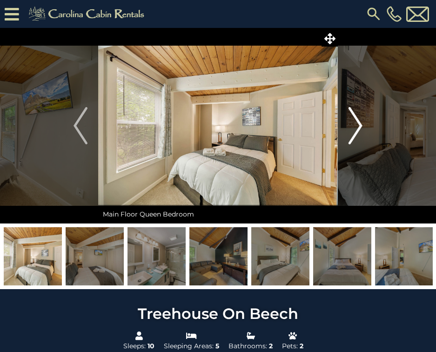
click at [363, 137] on button "Next" at bounding box center [355, 125] width 35 height 195
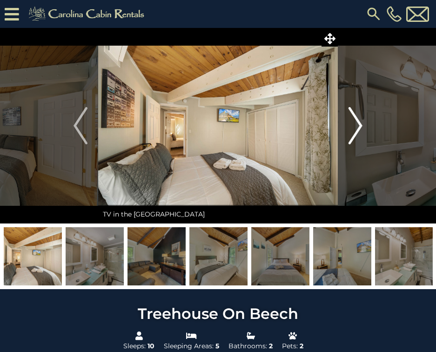
click at [363, 137] on button "Next" at bounding box center [355, 125] width 35 height 195
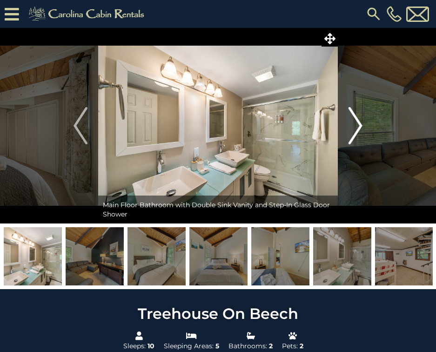
click at [363, 137] on button "Next" at bounding box center [355, 125] width 35 height 195
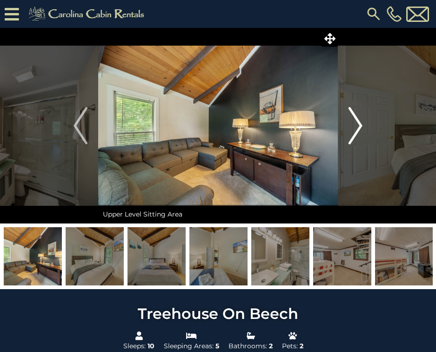
click at [363, 137] on button "Next" at bounding box center [355, 125] width 35 height 195
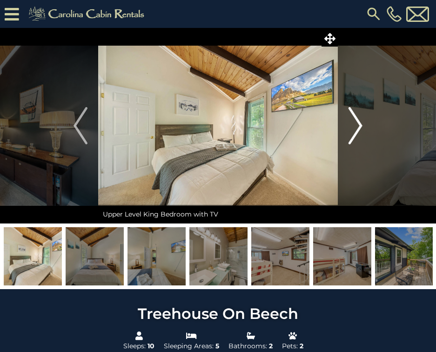
click at [363, 137] on button "Next" at bounding box center [355, 125] width 35 height 195
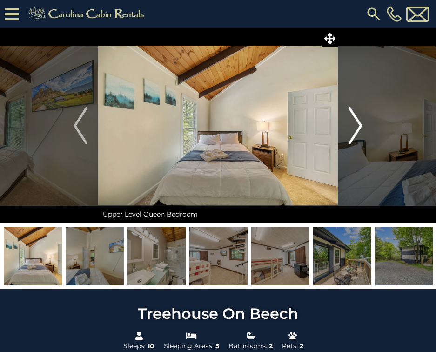
click at [363, 137] on button "Next" at bounding box center [355, 125] width 35 height 195
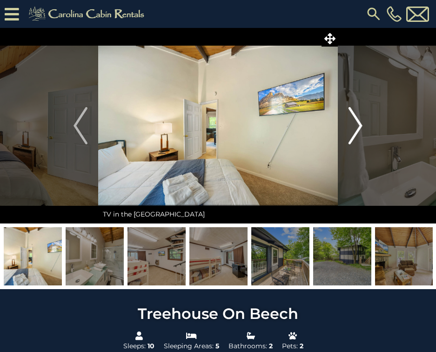
click at [363, 137] on button "Next" at bounding box center [355, 125] width 35 height 195
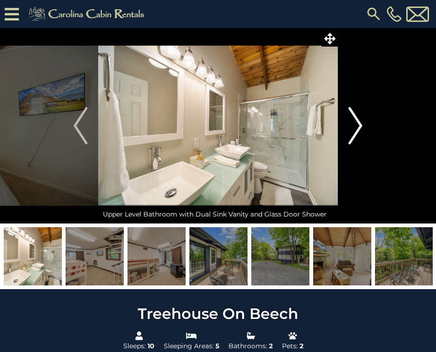
click at [363, 137] on button "Next" at bounding box center [355, 125] width 35 height 195
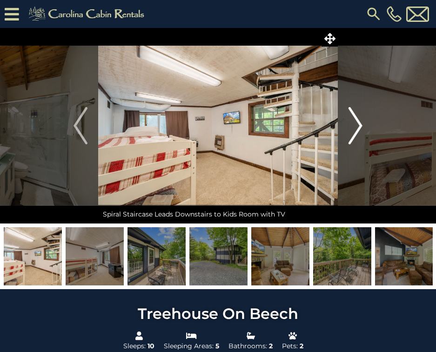
click at [363, 137] on button "Next" at bounding box center [355, 125] width 35 height 195
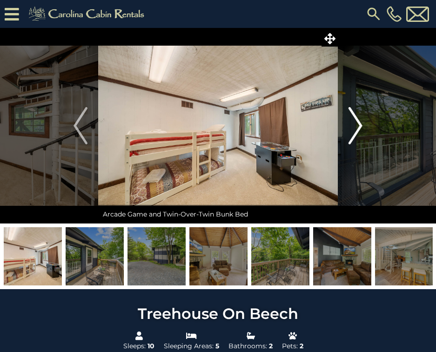
click at [363, 137] on button "Next" at bounding box center [355, 125] width 35 height 195
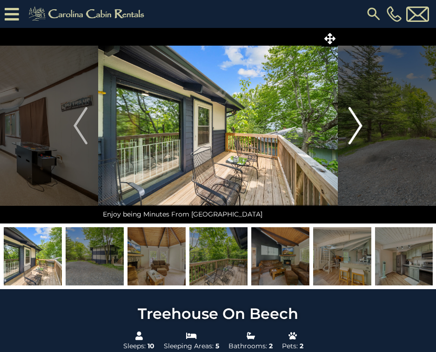
click at [363, 137] on button "Next" at bounding box center [355, 125] width 35 height 195
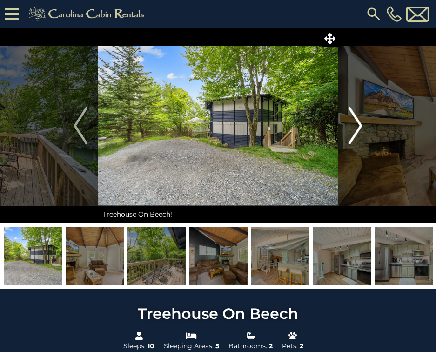
click at [363, 137] on button "Next" at bounding box center [355, 125] width 35 height 195
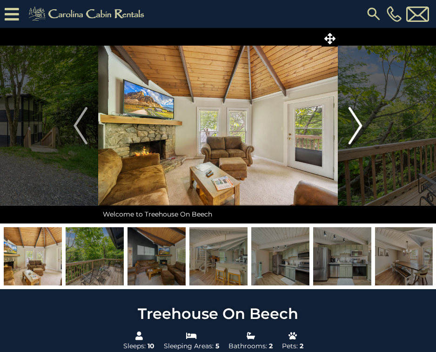
click at [363, 137] on button "Next" at bounding box center [355, 125] width 35 height 195
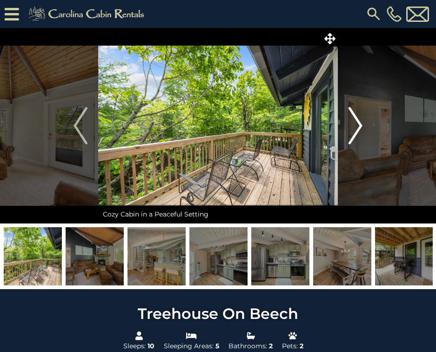
click at [363, 137] on button "Next" at bounding box center [355, 125] width 35 height 195
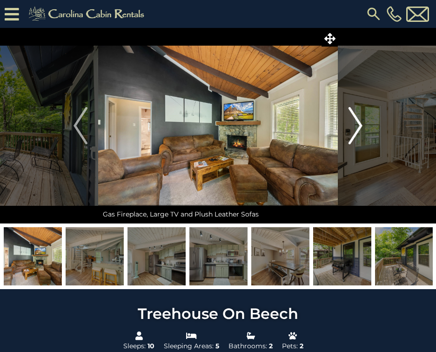
click at [363, 137] on button "Next" at bounding box center [355, 125] width 35 height 195
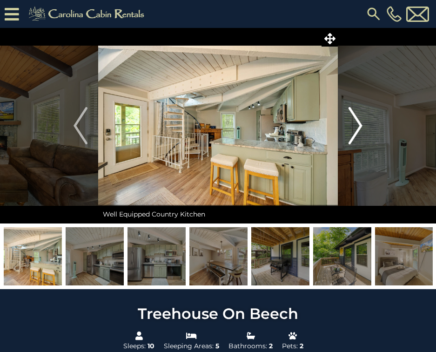
click at [363, 137] on button "Next" at bounding box center [355, 125] width 35 height 195
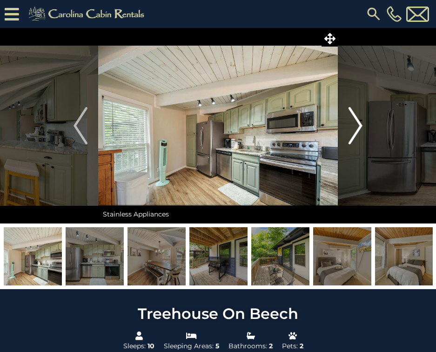
click at [363, 137] on button "Next" at bounding box center [355, 125] width 35 height 195
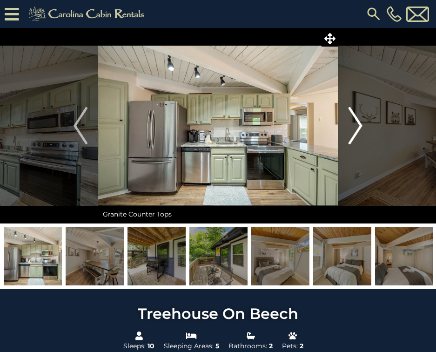
click at [363, 137] on button "Next" at bounding box center [355, 125] width 35 height 195
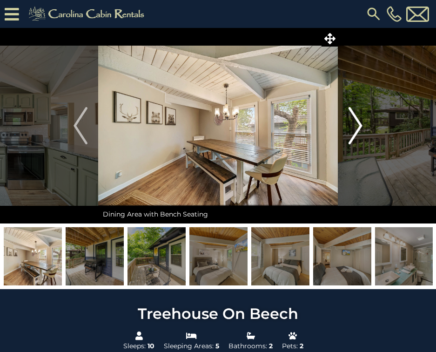
click at [363, 137] on button "Next" at bounding box center [355, 125] width 35 height 195
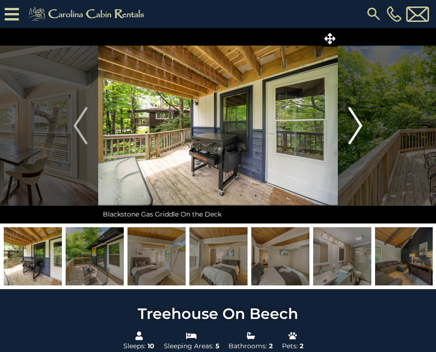
click at [363, 137] on button "Next" at bounding box center [355, 125] width 35 height 195
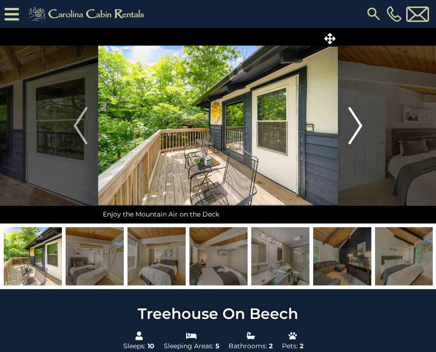
click at [363, 137] on button "Next" at bounding box center [355, 125] width 35 height 195
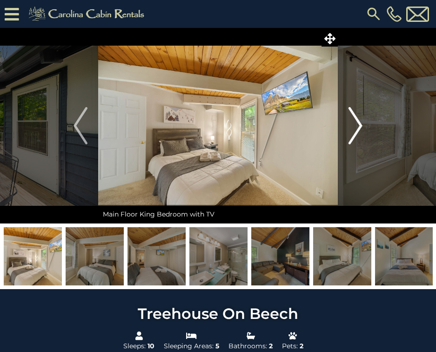
click at [363, 137] on button "Next" at bounding box center [355, 125] width 35 height 195
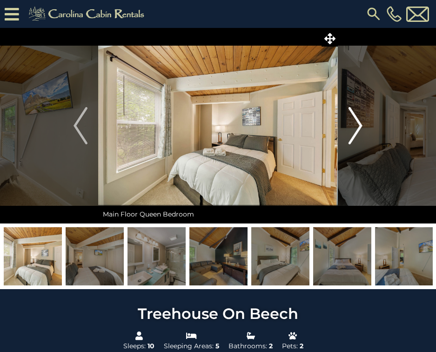
click at [363, 137] on button "Next" at bounding box center [355, 125] width 35 height 195
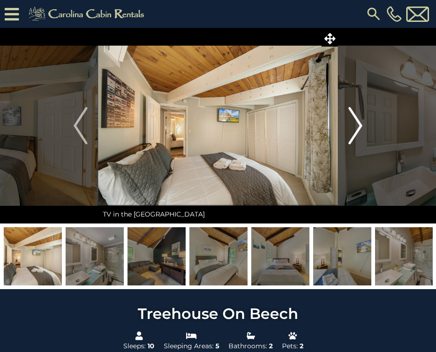
click at [363, 137] on button "Next" at bounding box center [355, 125] width 35 height 195
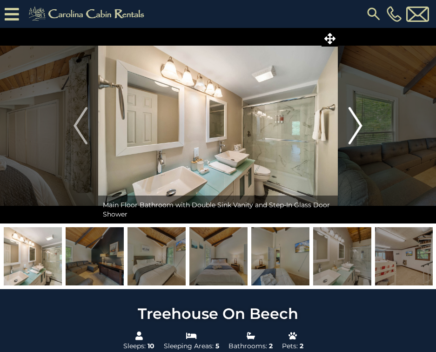
click at [363, 137] on button "Next" at bounding box center [355, 125] width 35 height 195
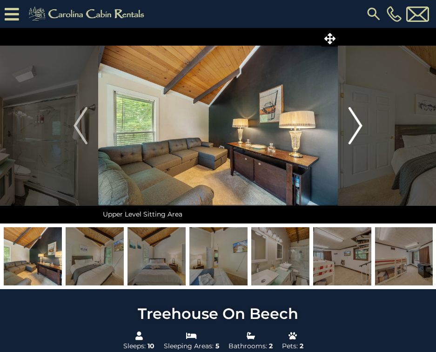
click at [363, 137] on button "Next" at bounding box center [355, 125] width 35 height 195
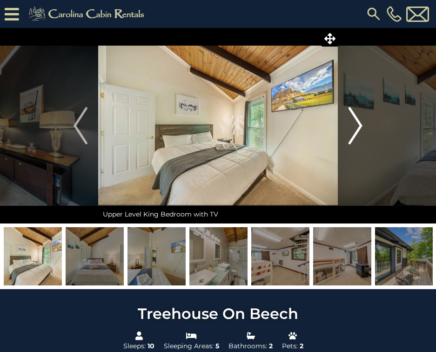
click at [363, 137] on button "Next" at bounding box center [355, 125] width 35 height 195
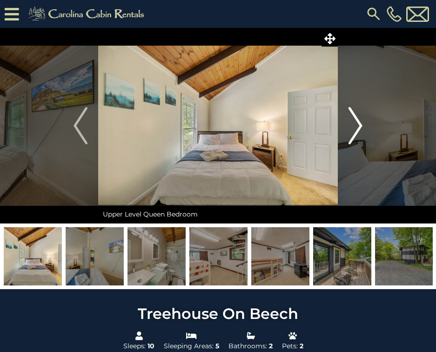
click at [363, 137] on button "Next" at bounding box center [355, 125] width 35 height 195
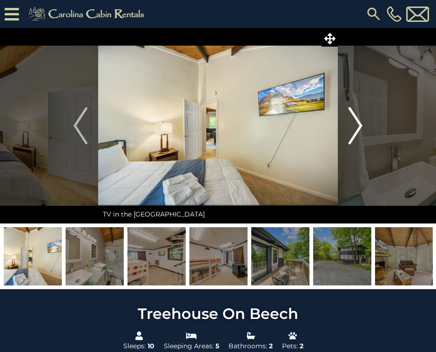
click at [363, 137] on button "Next" at bounding box center [355, 125] width 35 height 195
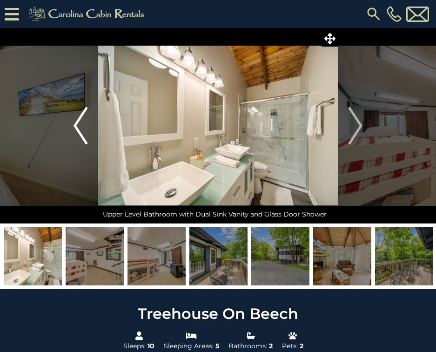
click at [84, 141] on img "Previous" at bounding box center [81, 125] width 14 height 37
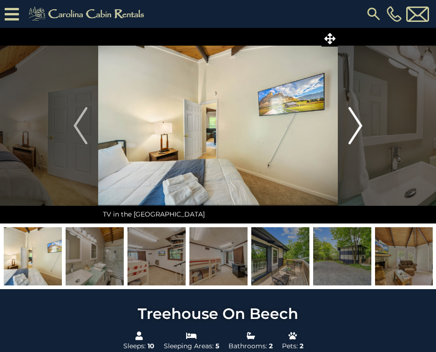
click at [364, 126] on button "Next" at bounding box center [355, 125] width 35 height 195
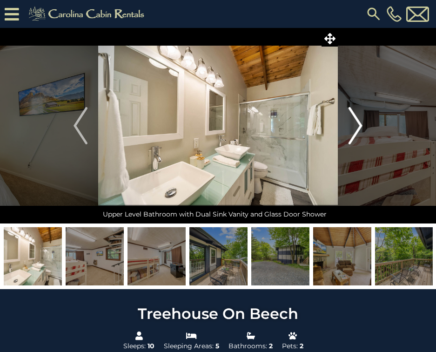
click at [364, 126] on button "Next" at bounding box center [355, 125] width 35 height 195
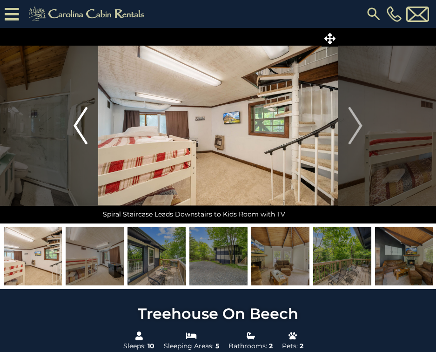
click at [76, 118] on img "Previous" at bounding box center [81, 125] width 14 height 37
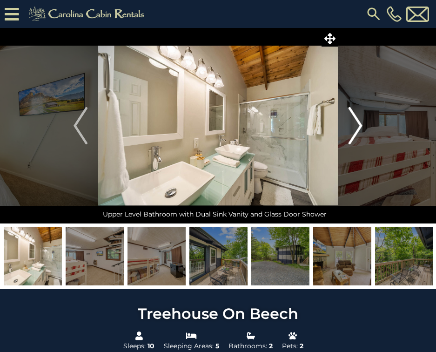
click at [358, 125] on img "Next" at bounding box center [355, 125] width 14 height 37
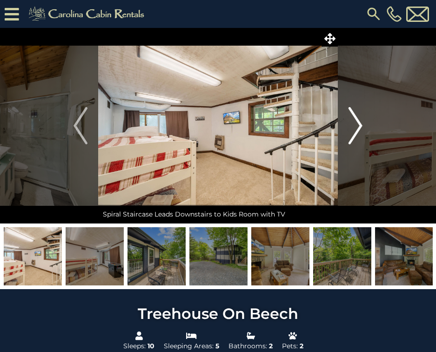
click at [358, 125] on img "Next" at bounding box center [355, 125] width 14 height 37
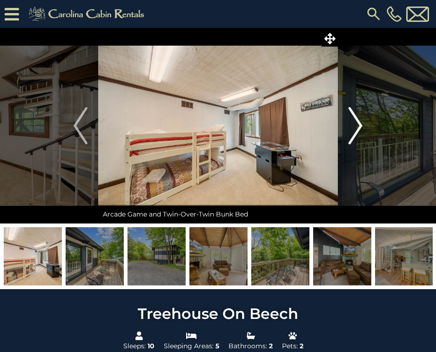
click at [358, 125] on img "Next" at bounding box center [355, 125] width 14 height 37
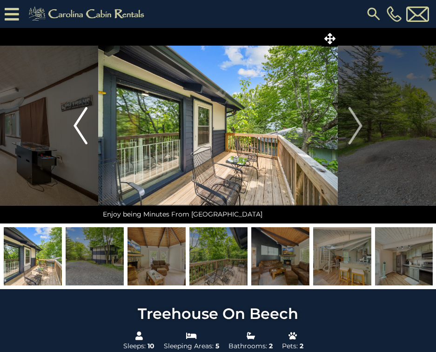
click at [81, 134] on img "Previous" at bounding box center [81, 125] width 14 height 37
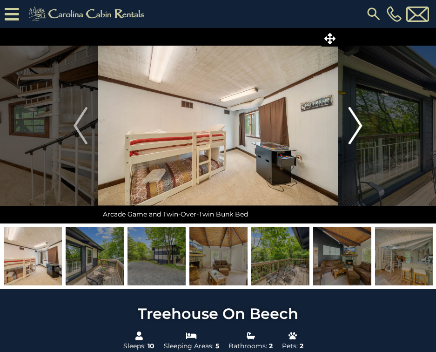
click at [371, 134] on button "Next" at bounding box center [355, 125] width 35 height 195
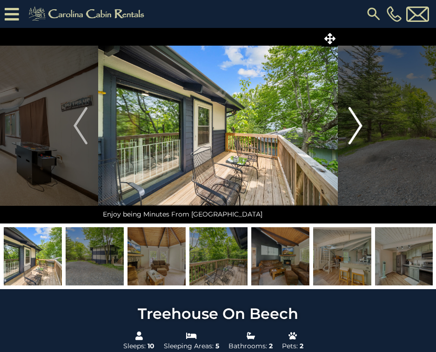
click at [367, 127] on button "Next" at bounding box center [355, 125] width 35 height 195
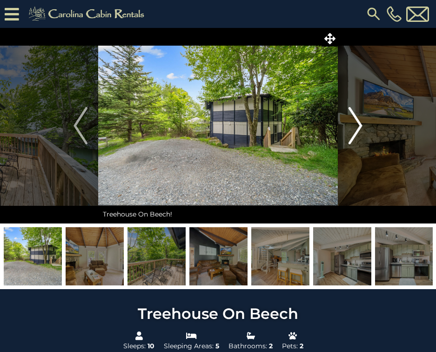
click at [367, 127] on button "Next" at bounding box center [355, 125] width 35 height 195
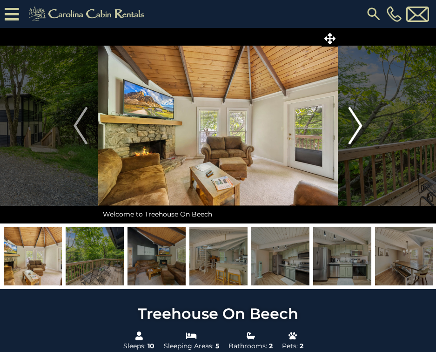
click at [367, 127] on button "Next" at bounding box center [355, 125] width 35 height 195
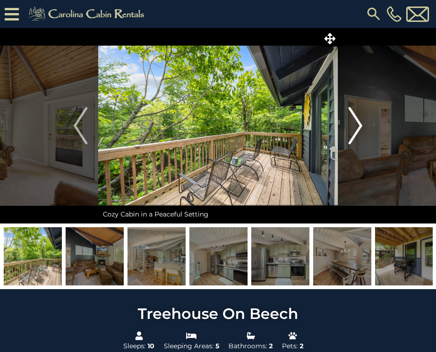
click at [367, 127] on button "Next" at bounding box center [355, 125] width 35 height 195
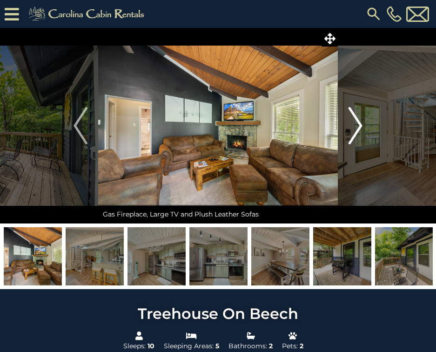
click at [367, 127] on button "Next" at bounding box center [355, 125] width 35 height 195
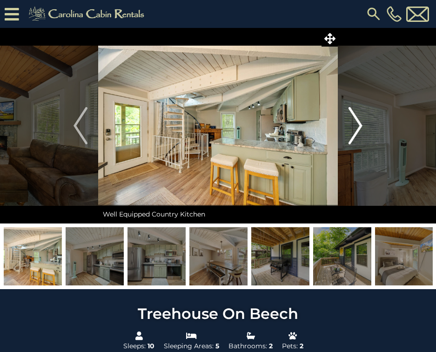
click at [367, 127] on button "Next" at bounding box center [355, 125] width 35 height 195
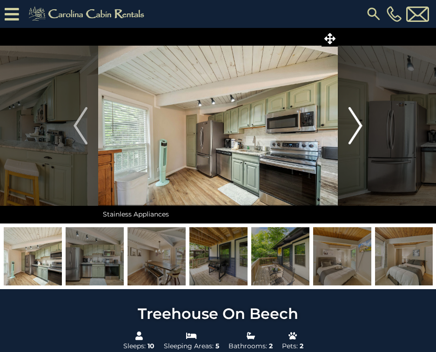
click at [367, 127] on button "Next" at bounding box center [355, 125] width 35 height 195
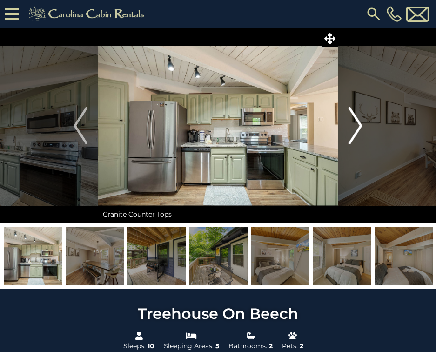
click at [367, 127] on button "Next" at bounding box center [355, 125] width 35 height 195
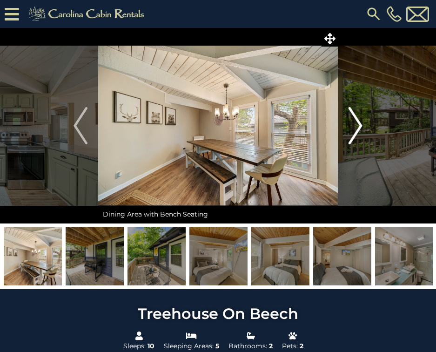
click at [367, 127] on button "Next" at bounding box center [355, 125] width 35 height 195
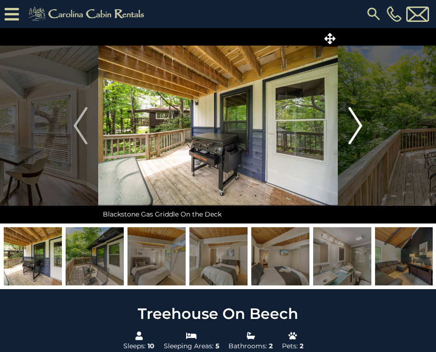
click at [367, 127] on button "Next" at bounding box center [355, 125] width 35 height 195
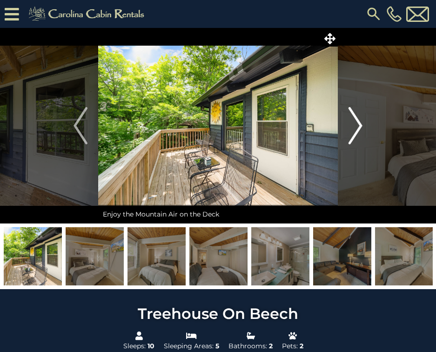
click at [367, 127] on button "Next" at bounding box center [355, 125] width 35 height 195
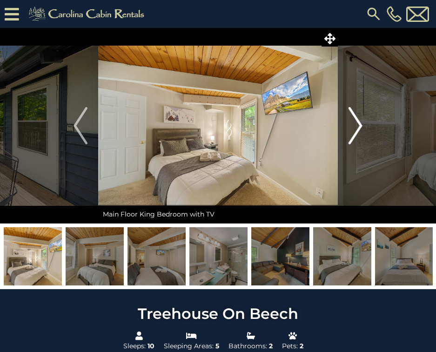
click at [367, 127] on button "Next" at bounding box center [355, 125] width 35 height 195
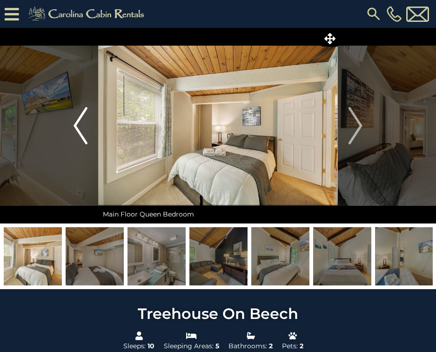
click at [96, 127] on button "Previous" at bounding box center [80, 125] width 35 height 195
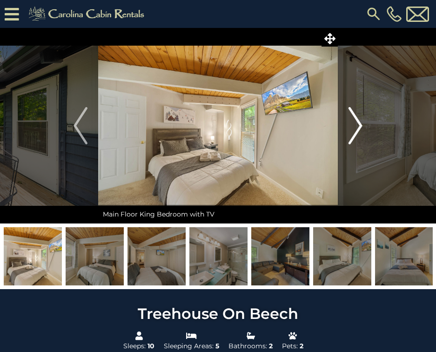
click at [354, 129] on img "Next" at bounding box center [355, 125] width 14 height 37
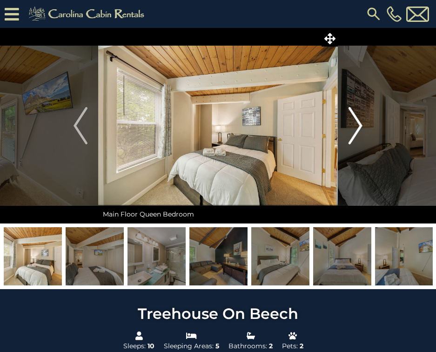
click at [354, 129] on img "Next" at bounding box center [355, 125] width 14 height 37
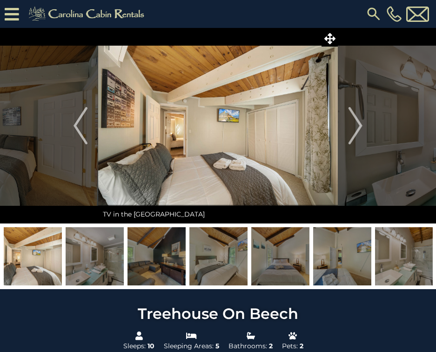
click at [39, 266] on img at bounding box center [33, 256] width 58 height 58
click at [41, 259] on img at bounding box center [33, 256] width 58 height 58
click at [77, 127] on img "Previous" at bounding box center [81, 125] width 14 height 37
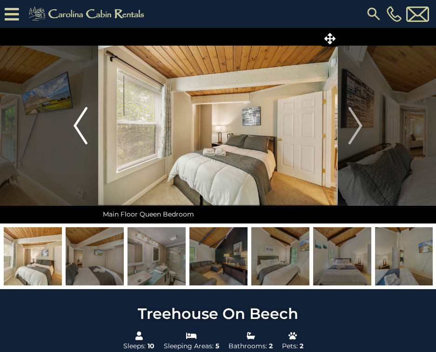
click at [79, 127] on img "Previous" at bounding box center [81, 125] width 14 height 37
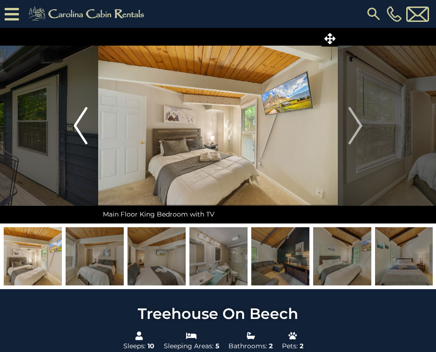
click at [76, 122] on img "Previous" at bounding box center [81, 125] width 14 height 37
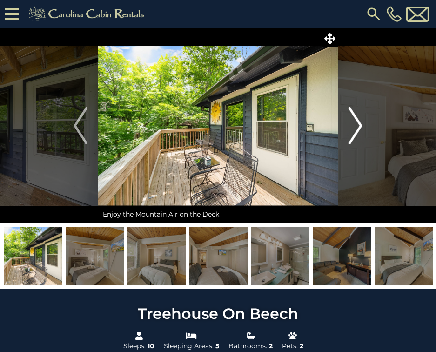
click at [361, 134] on img "Next" at bounding box center [355, 125] width 14 height 37
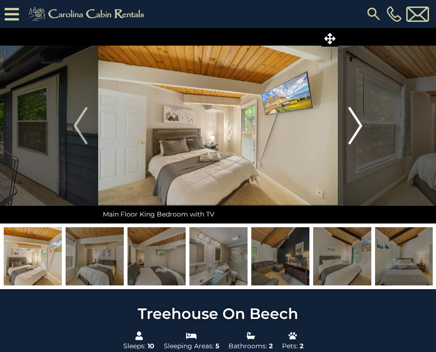
click at [361, 134] on img "Next" at bounding box center [355, 125] width 14 height 37
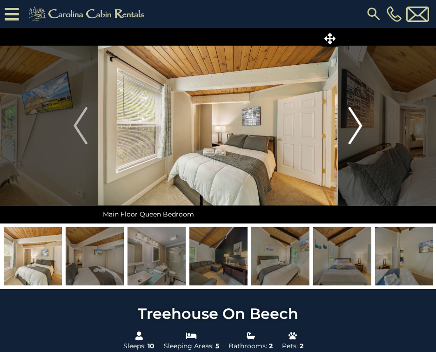
click at [361, 134] on img "Next" at bounding box center [355, 125] width 14 height 37
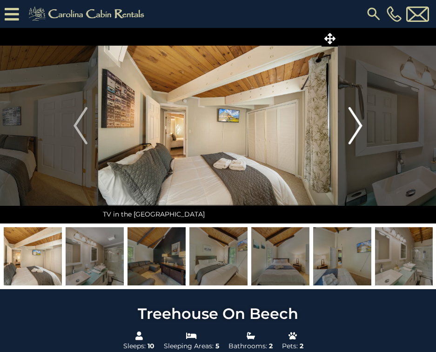
click at [361, 134] on img "Next" at bounding box center [355, 125] width 14 height 37
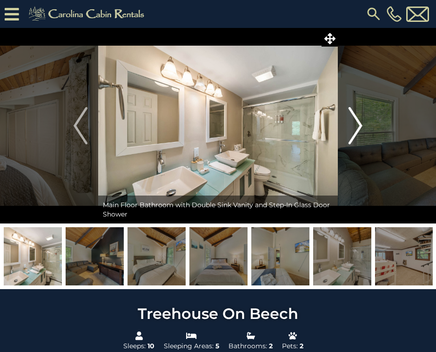
click at [361, 134] on img "Next" at bounding box center [355, 125] width 14 height 37
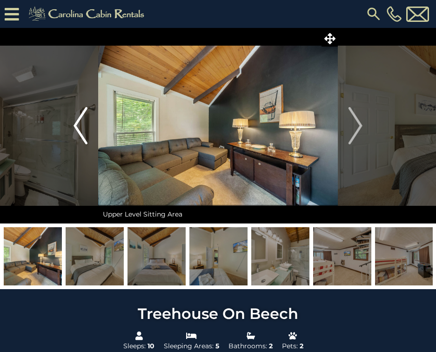
click at [68, 127] on button "Previous" at bounding box center [80, 125] width 35 height 195
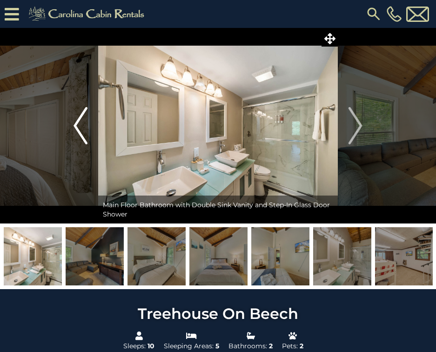
click at [69, 126] on button "Previous" at bounding box center [80, 125] width 35 height 195
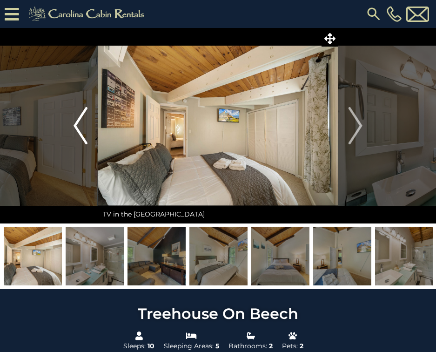
click at [69, 126] on button "Previous" at bounding box center [80, 125] width 35 height 195
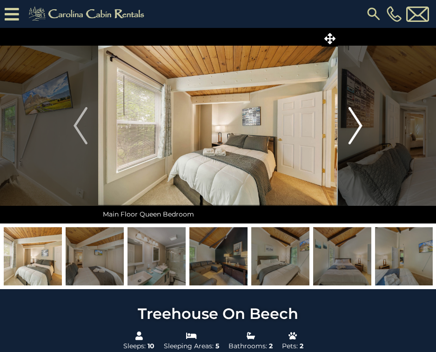
click at [360, 124] on img "Next" at bounding box center [355, 125] width 14 height 37
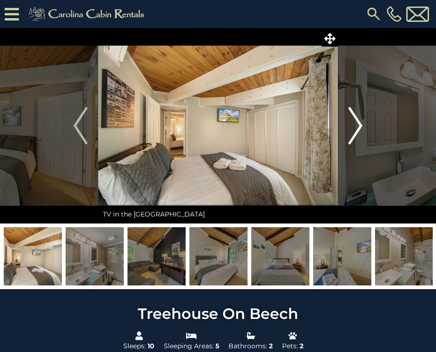
click at [360, 124] on img "Next" at bounding box center [355, 125] width 14 height 37
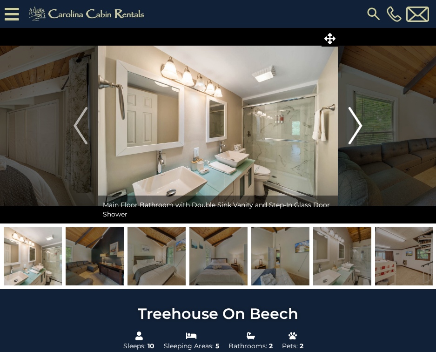
click at [352, 130] on img "Next" at bounding box center [355, 125] width 14 height 37
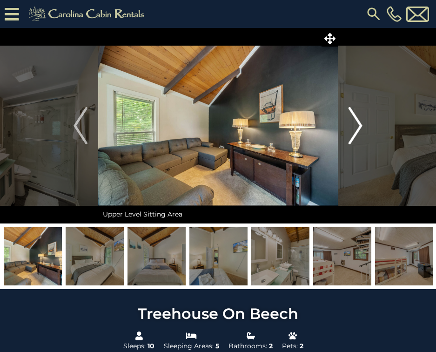
click at [352, 130] on img "Next" at bounding box center [355, 125] width 14 height 37
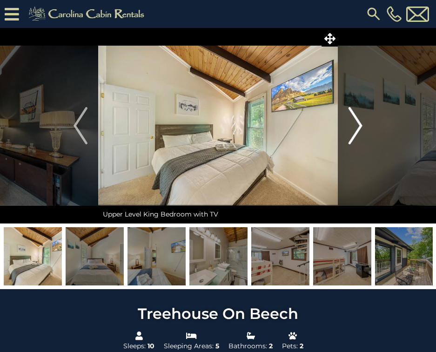
click at [352, 130] on img "Next" at bounding box center [355, 125] width 14 height 37
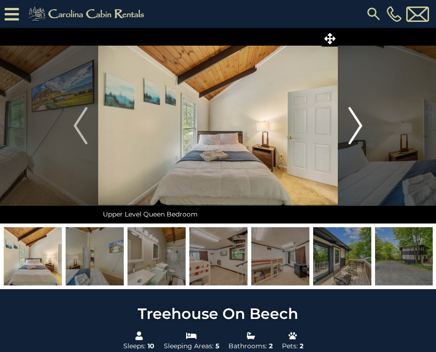
click at [352, 130] on img "Next" at bounding box center [355, 125] width 14 height 37
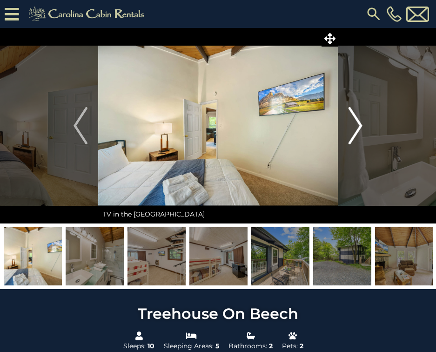
click at [352, 130] on img "Next" at bounding box center [355, 125] width 14 height 37
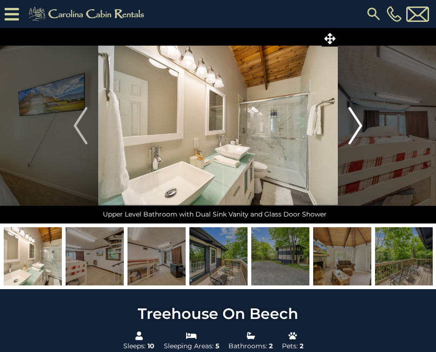
click at [352, 130] on img "Next" at bounding box center [355, 125] width 14 height 37
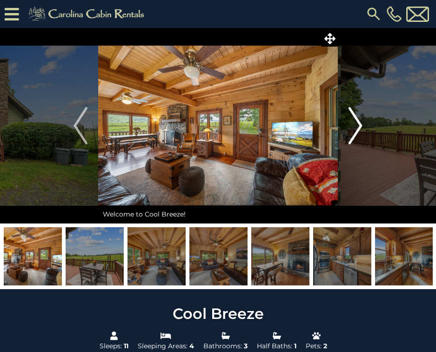
click at [355, 125] on img "Next" at bounding box center [355, 125] width 14 height 37
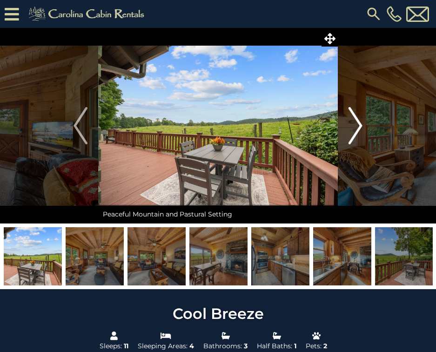
click at [359, 114] on img "Next" at bounding box center [355, 125] width 14 height 37
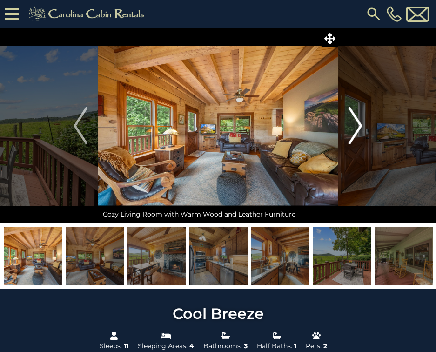
click at [361, 129] on img "Next" at bounding box center [355, 125] width 14 height 37
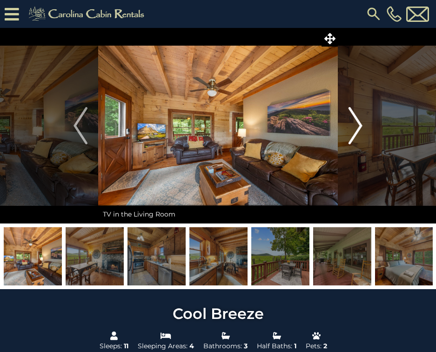
click at [361, 129] on img "Next" at bounding box center [355, 125] width 14 height 37
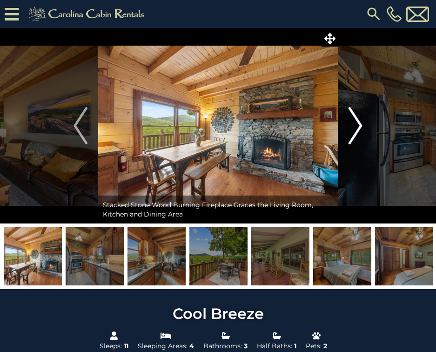
click at [361, 129] on img "Next" at bounding box center [355, 125] width 14 height 37
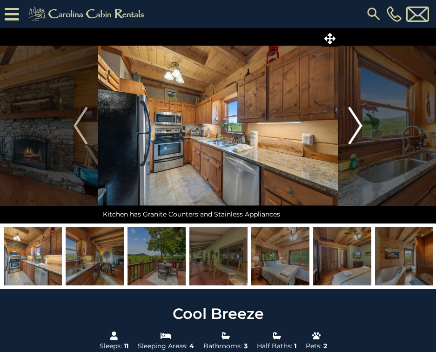
click at [361, 129] on img "Next" at bounding box center [355, 125] width 14 height 37
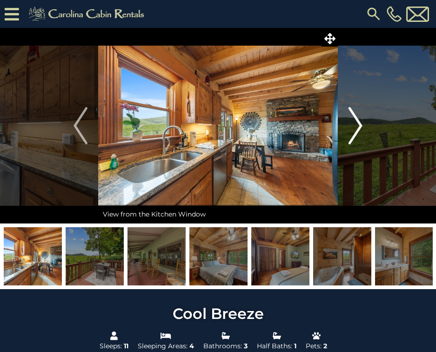
click at [361, 129] on img "Next" at bounding box center [355, 125] width 14 height 37
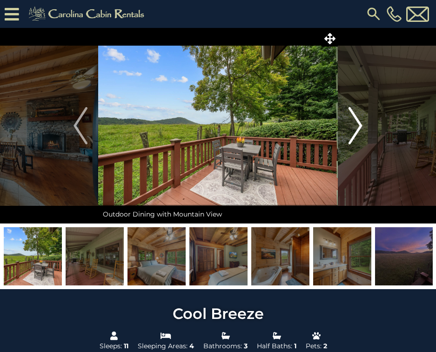
click at [361, 129] on img "Next" at bounding box center [355, 125] width 14 height 37
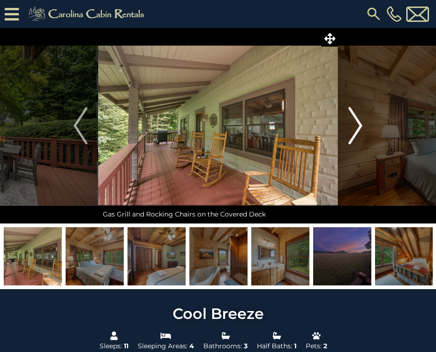
click at [361, 129] on img "Next" at bounding box center [355, 125] width 14 height 37
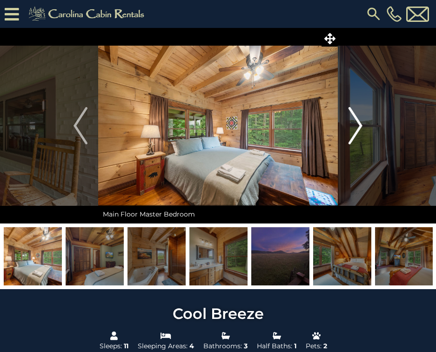
click at [361, 129] on img "Next" at bounding box center [355, 125] width 14 height 37
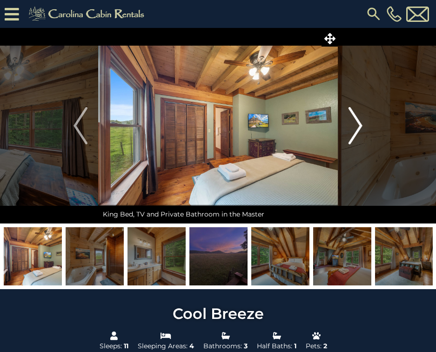
click at [361, 129] on img "Next" at bounding box center [355, 125] width 14 height 37
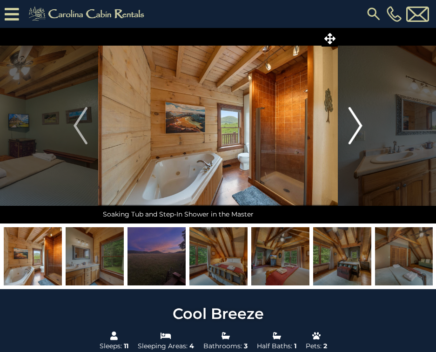
click at [361, 129] on img "Next" at bounding box center [355, 125] width 14 height 37
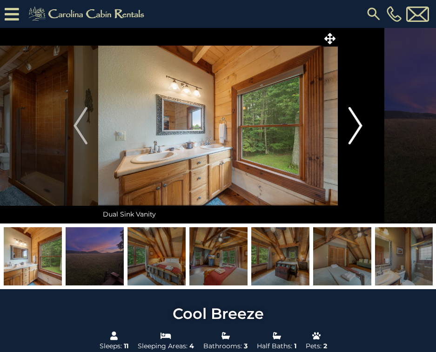
click at [361, 129] on img "Next" at bounding box center [355, 125] width 14 height 37
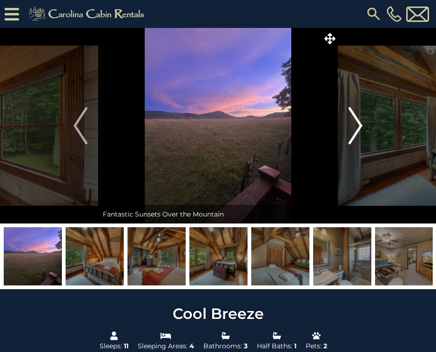
click at [361, 129] on img "Next" at bounding box center [355, 125] width 14 height 37
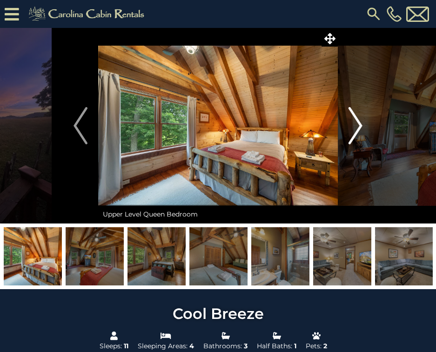
click at [361, 129] on img "Next" at bounding box center [355, 125] width 14 height 37
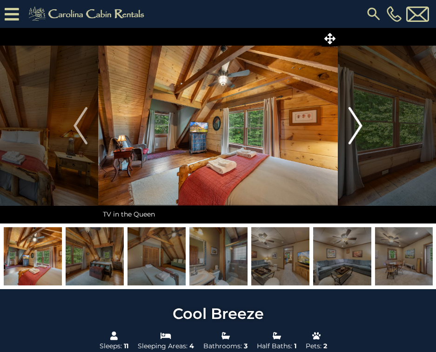
click at [361, 129] on img "Next" at bounding box center [355, 125] width 14 height 37
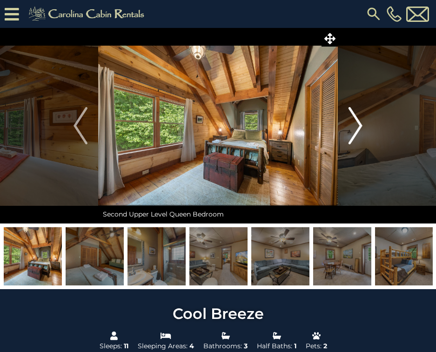
click at [361, 129] on img "Next" at bounding box center [355, 125] width 14 height 37
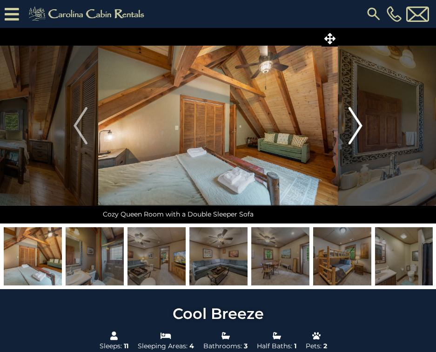
click at [361, 129] on img "Next" at bounding box center [355, 125] width 14 height 37
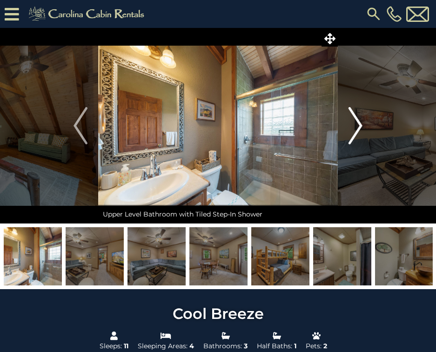
click at [361, 129] on img "Next" at bounding box center [355, 125] width 14 height 37
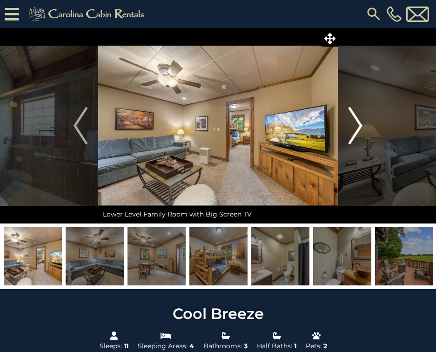
click at [361, 129] on img "Next" at bounding box center [355, 125] width 14 height 37
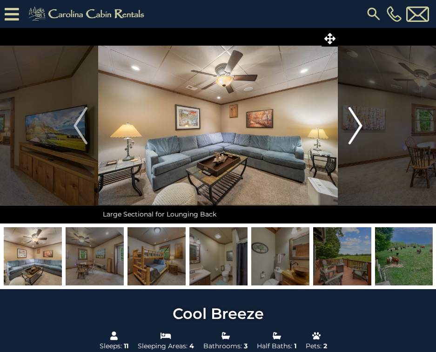
click at [361, 129] on img "Next" at bounding box center [355, 125] width 14 height 37
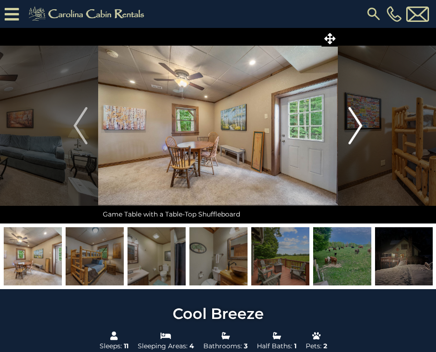
click at [361, 129] on img "Next" at bounding box center [355, 125] width 14 height 37
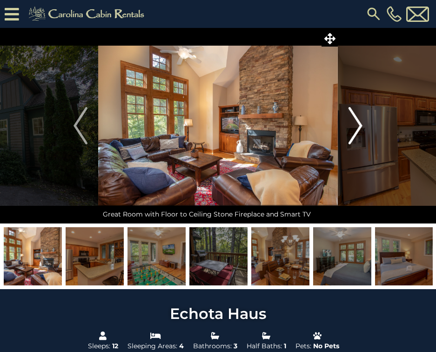
click at [357, 126] on img "Next" at bounding box center [355, 125] width 14 height 37
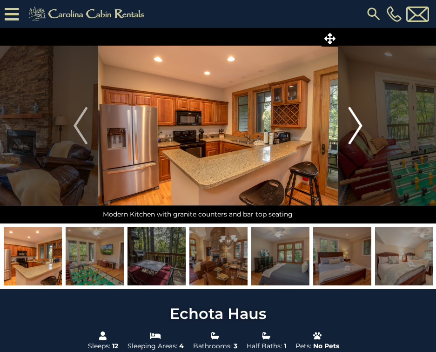
click at [357, 126] on img "Next" at bounding box center [355, 125] width 14 height 37
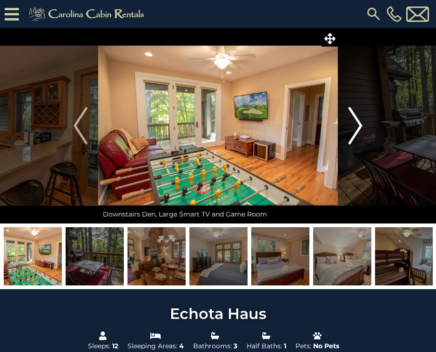
click at [357, 126] on img "Next" at bounding box center [355, 125] width 14 height 37
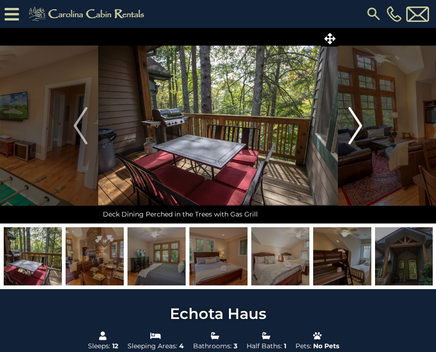
click at [357, 126] on img "Next" at bounding box center [355, 125] width 14 height 37
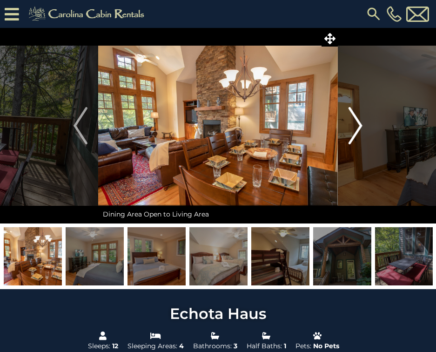
click at [357, 126] on img "Next" at bounding box center [355, 125] width 14 height 37
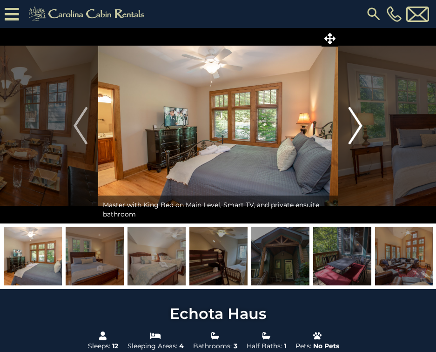
click at [357, 126] on img "Next" at bounding box center [355, 125] width 14 height 37
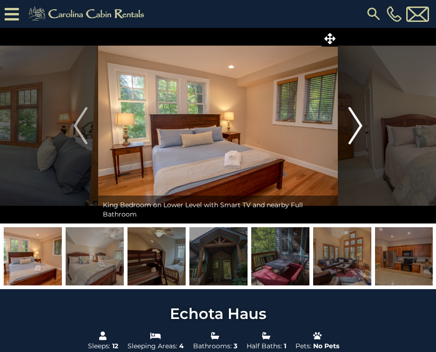
click at [357, 126] on img "Next" at bounding box center [355, 125] width 14 height 37
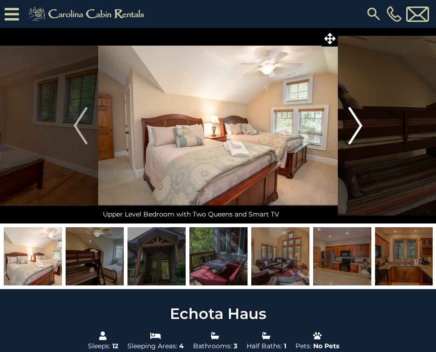
click at [357, 126] on img "Next" at bounding box center [355, 125] width 14 height 37
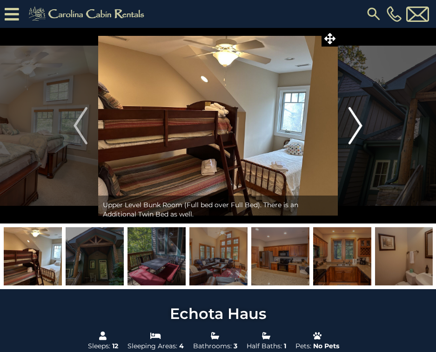
click at [357, 126] on img "Next" at bounding box center [355, 125] width 14 height 37
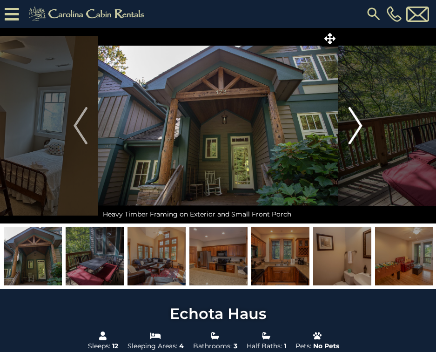
click at [357, 126] on img "Next" at bounding box center [355, 125] width 14 height 37
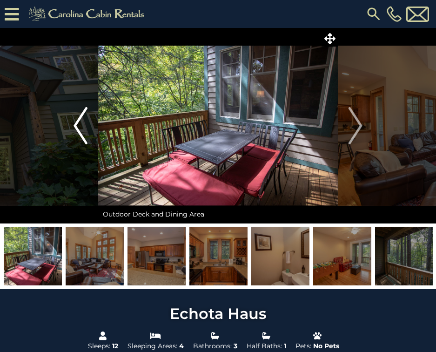
drag, startPoint x: 92, startPoint y: 114, endPoint x: 82, endPoint y: 121, distance: 11.7
click at [88, 117] on button "Previous" at bounding box center [80, 125] width 35 height 195
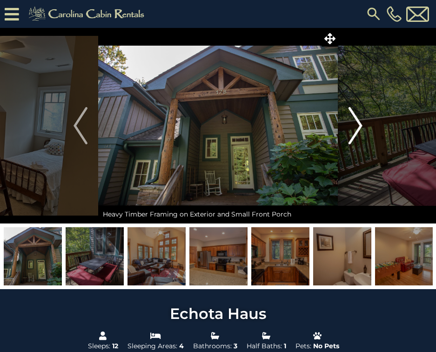
click at [363, 117] on button "Next" at bounding box center [355, 125] width 35 height 195
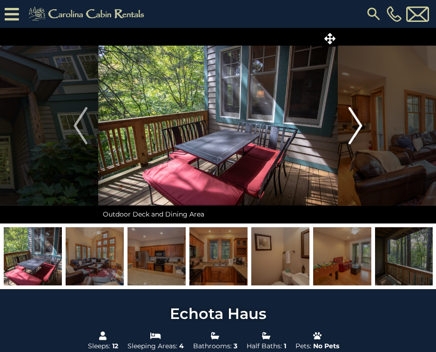
click at [362, 117] on button "Next" at bounding box center [355, 125] width 35 height 195
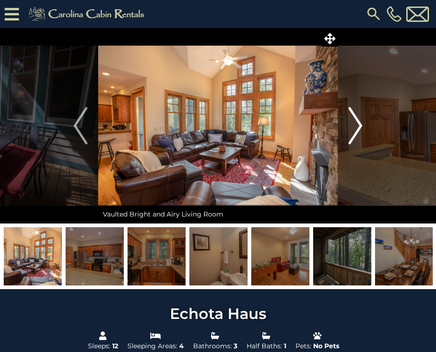
click at [361, 118] on img "Next" at bounding box center [355, 125] width 14 height 37
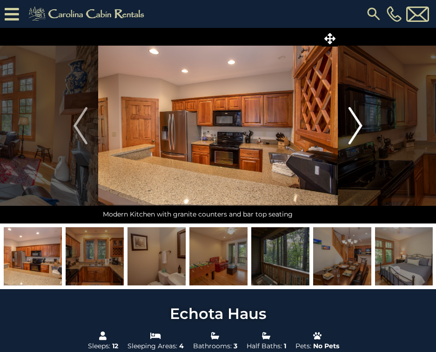
click at [361, 118] on img "Next" at bounding box center [355, 125] width 14 height 37
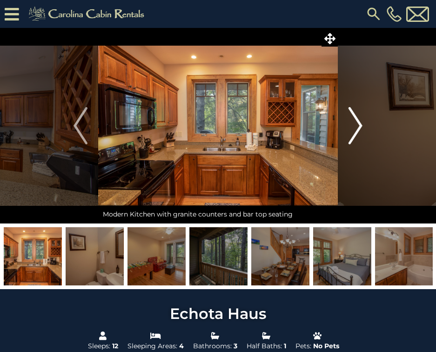
click at [361, 118] on img "Next" at bounding box center [355, 125] width 14 height 37
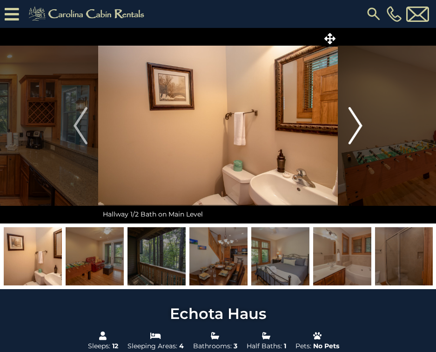
click at [361, 118] on img "Next" at bounding box center [355, 125] width 14 height 37
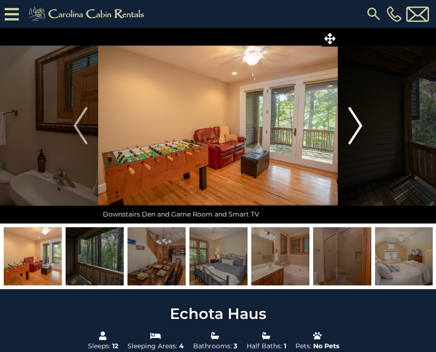
click at [361, 118] on img "Next" at bounding box center [355, 125] width 14 height 37
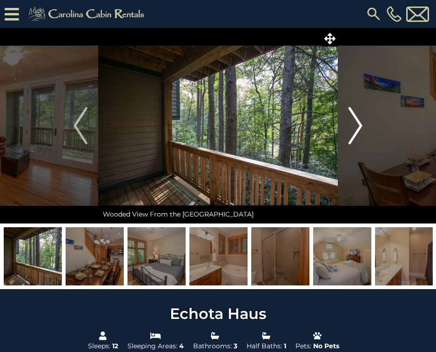
click at [361, 118] on img "Next" at bounding box center [355, 125] width 14 height 37
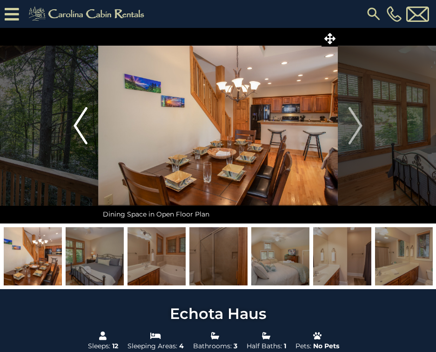
click at [84, 121] on img "Previous" at bounding box center [81, 125] width 14 height 37
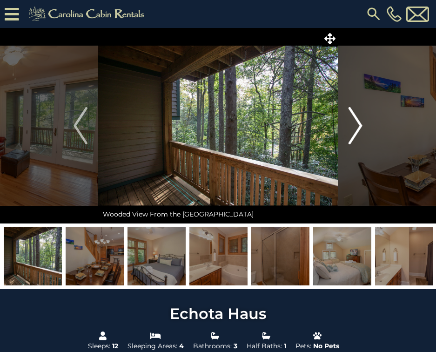
click at [368, 132] on button "Next" at bounding box center [355, 125] width 35 height 195
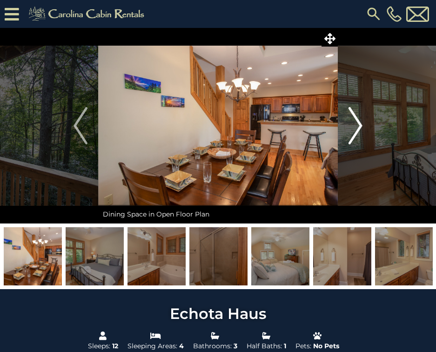
click at [368, 132] on button "Next" at bounding box center [355, 125] width 35 height 195
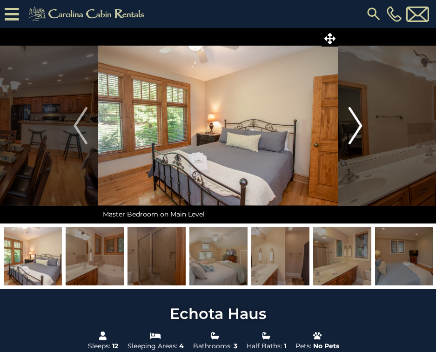
click at [368, 132] on button "Next" at bounding box center [355, 125] width 35 height 195
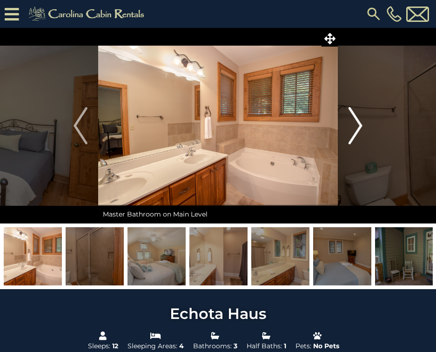
click at [368, 132] on button "Next" at bounding box center [355, 125] width 35 height 195
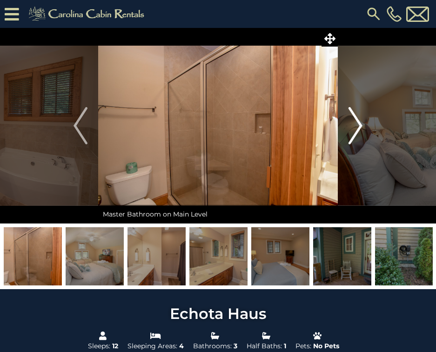
click at [350, 120] on img "Next" at bounding box center [355, 125] width 14 height 37
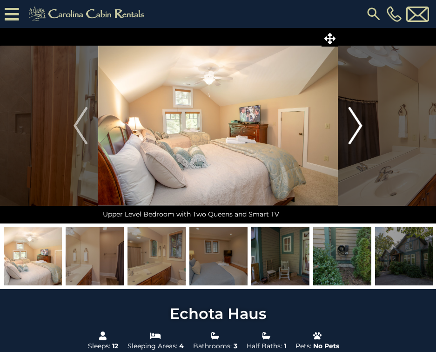
click at [350, 120] on img "Next" at bounding box center [355, 125] width 14 height 37
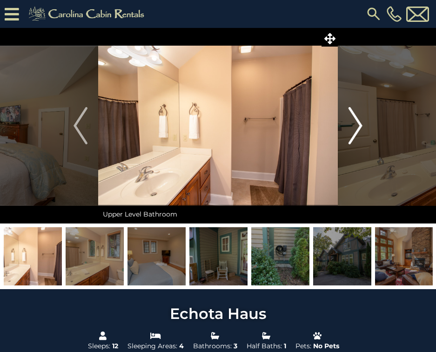
click at [350, 120] on img "Next" at bounding box center [355, 125] width 14 height 37
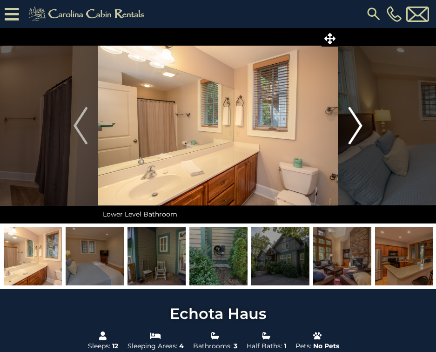
click at [350, 120] on img "Next" at bounding box center [355, 125] width 14 height 37
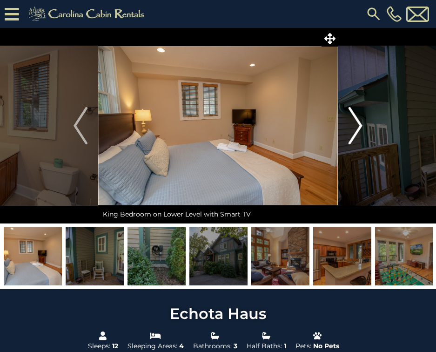
click at [350, 120] on img "Next" at bounding box center [355, 125] width 14 height 37
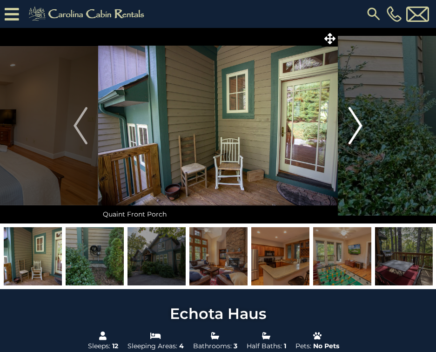
click at [350, 120] on img "Next" at bounding box center [355, 125] width 14 height 37
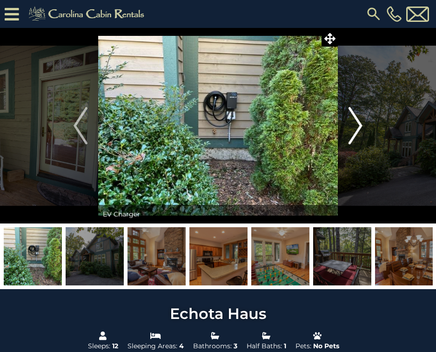
click at [350, 120] on img "Next" at bounding box center [355, 125] width 14 height 37
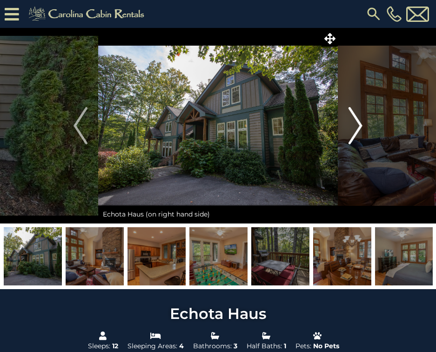
click at [350, 120] on img "Next" at bounding box center [355, 125] width 14 height 37
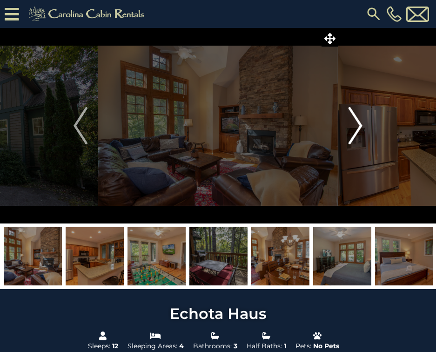
click at [350, 120] on img "Next" at bounding box center [355, 125] width 14 height 37
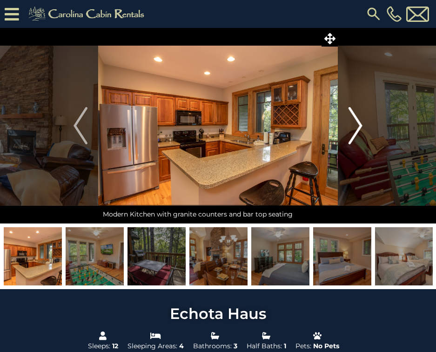
click at [350, 120] on img "Next" at bounding box center [355, 125] width 14 height 37
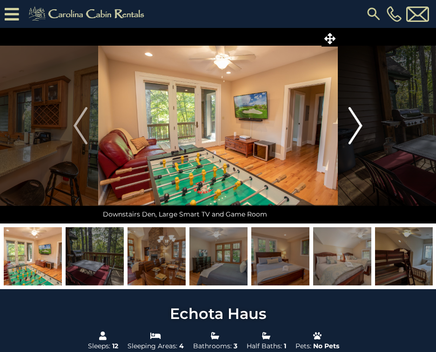
click at [350, 120] on img "Next" at bounding box center [355, 125] width 14 height 37
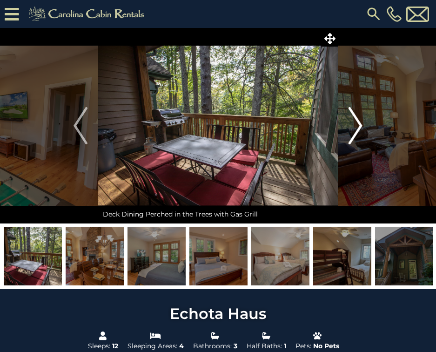
click at [350, 120] on img "Next" at bounding box center [355, 125] width 14 height 37
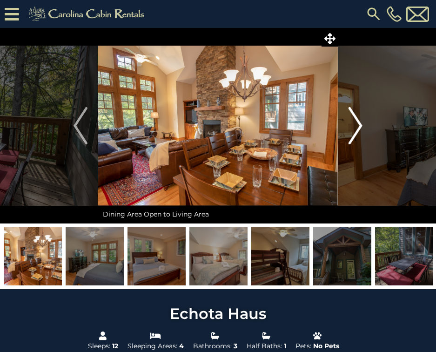
click at [350, 120] on img "Next" at bounding box center [355, 125] width 14 height 37
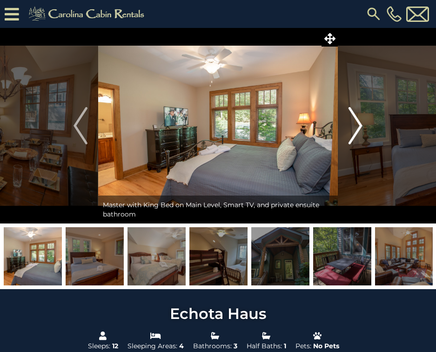
click at [350, 120] on img "Next" at bounding box center [355, 125] width 14 height 37
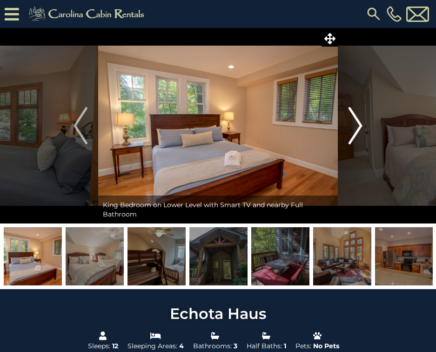
click at [350, 120] on img "Next" at bounding box center [355, 125] width 14 height 37
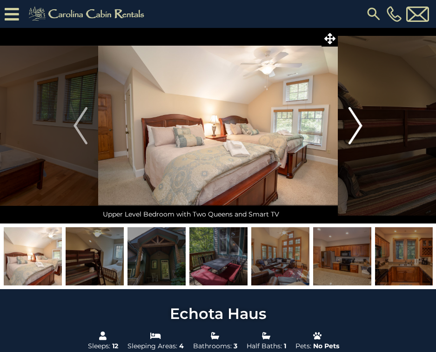
click at [350, 120] on img "Next" at bounding box center [355, 125] width 14 height 37
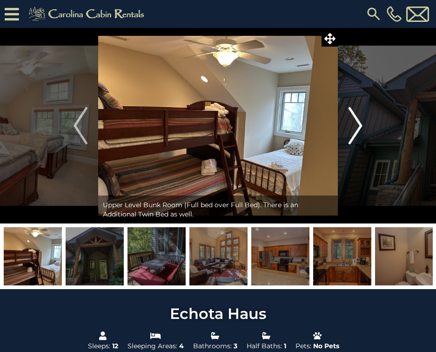
click at [350, 120] on img "Next" at bounding box center [355, 125] width 14 height 37
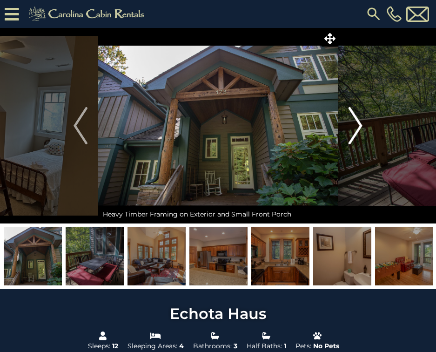
click at [350, 120] on img "Next" at bounding box center [355, 125] width 14 height 37
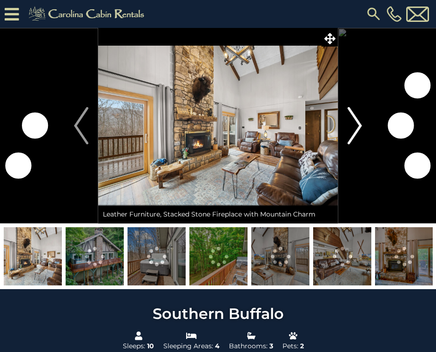
click at [355, 130] on img "Next" at bounding box center [355, 125] width 14 height 37
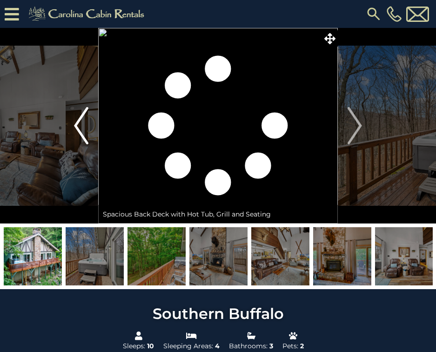
click at [76, 125] on img "Previous" at bounding box center [81, 125] width 14 height 37
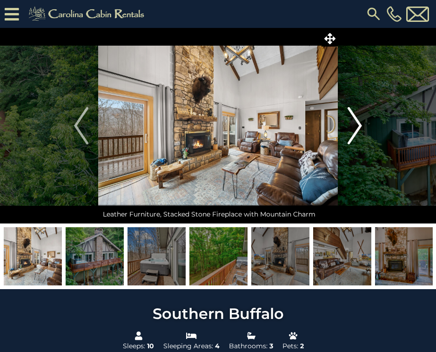
click at [367, 122] on button "Next" at bounding box center [355, 125] width 34 height 195
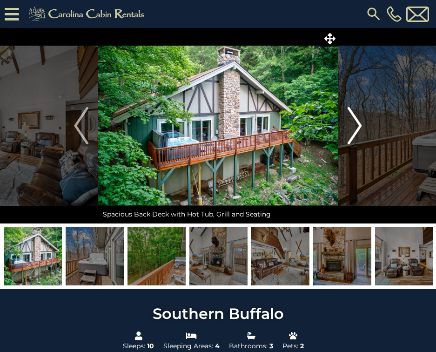
click at [367, 122] on button "Next" at bounding box center [355, 125] width 34 height 195
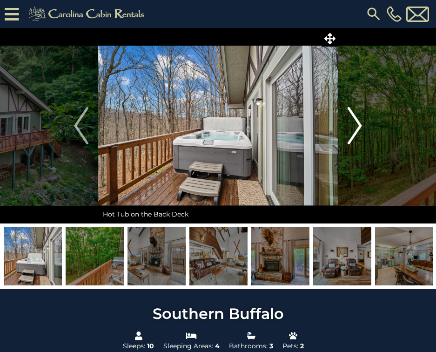
click at [367, 122] on button "Next" at bounding box center [355, 125] width 34 height 195
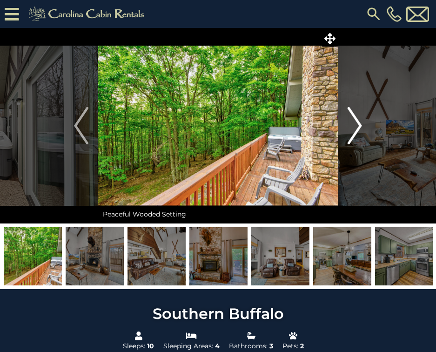
click at [367, 122] on button "Next" at bounding box center [355, 125] width 34 height 195
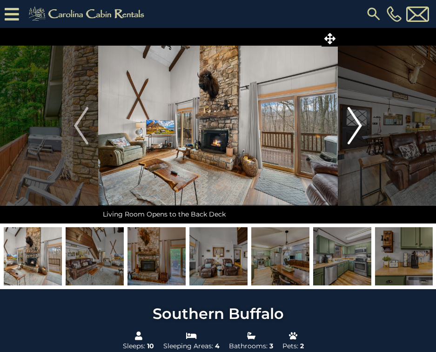
click at [367, 122] on button "Next" at bounding box center [355, 125] width 34 height 195
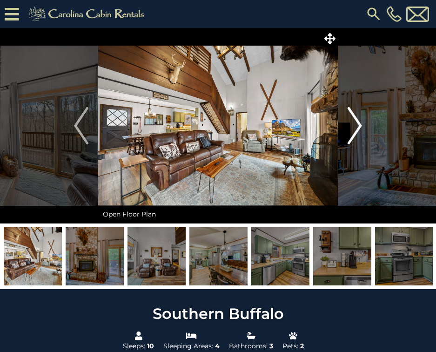
click at [367, 122] on button "Next" at bounding box center [355, 125] width 34 height 195
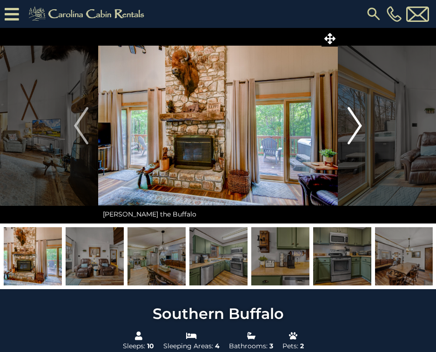
click at [366, 127] on button "Next" at bounding box center [355, 125] width 34 height 195
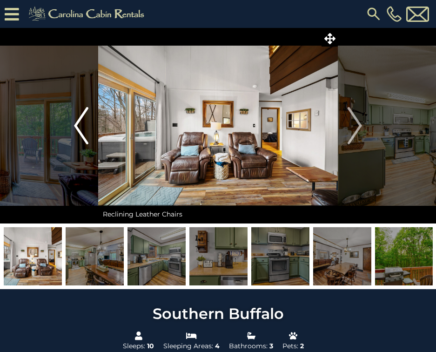
click at [76, 129] on img "Previous" at bounding box center [81, 125] width 14 height 37
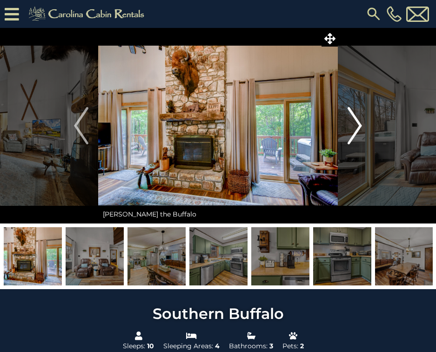
click at [366, 121] on button "Next" at bounding box center [355, 125] width 34 height 195
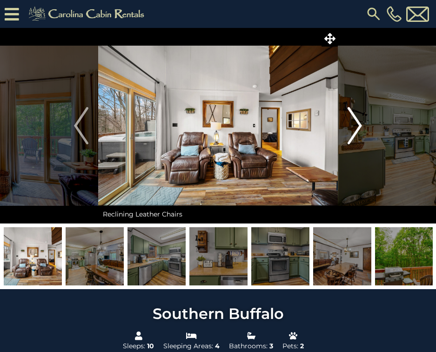
click at [366, 121] on button "Next" at bounding box center [355, 125] width 34 height 195
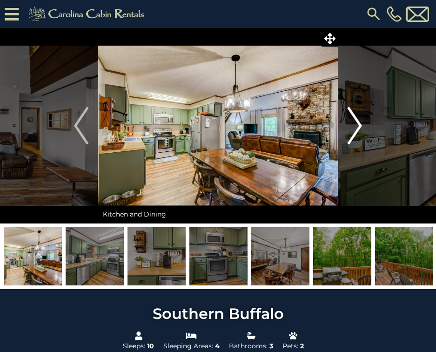
click at [366, 121] on button "Next" at bounding box center [355, 125] width 34 height 195
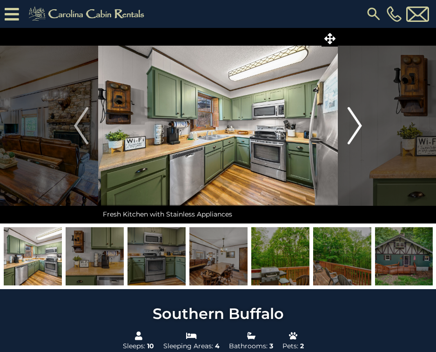
click at [366, 121] on button "Next" at bounding box center [355, 125] width 34 height 195
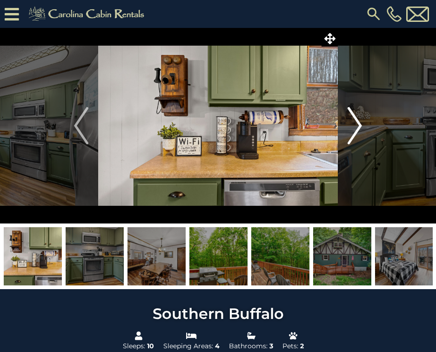
click at [366, 121] on button "Next" at bounding box center [355, 125] width 34 height 195
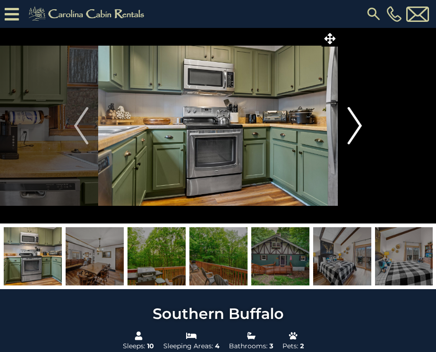
click at [366, 121] on button "Next" at bounding box center [355, 125] width 34 height 195
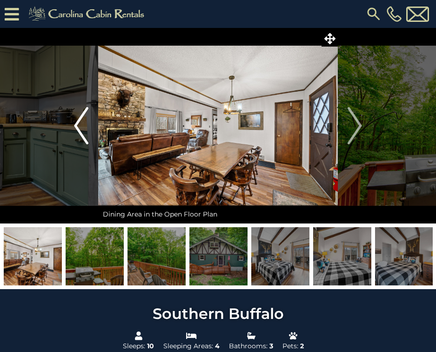
click at [95, 132] on button "Previous" at bounding box center [81, 125] width 34 height 195
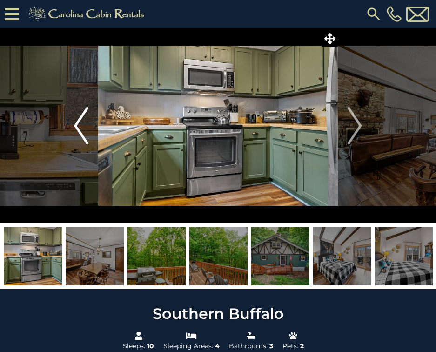
click at [95, 132] on button "Previous" at bounding box center [81, 125] width 34 height 195
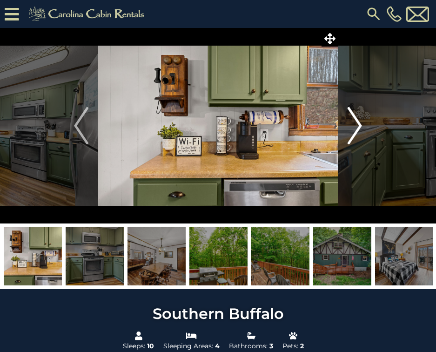
click at [342, 130] on button "Next" at bounding box center [355, 125] width 34 height 195
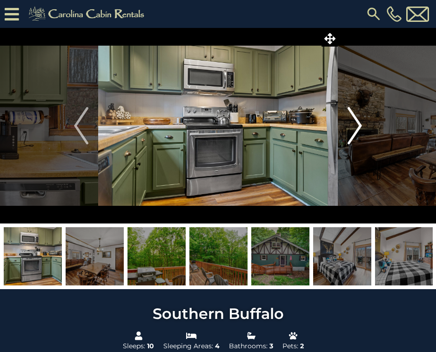
click at [342, 130] on button "Next" at bounding box center [355, 125] width 34 height 195
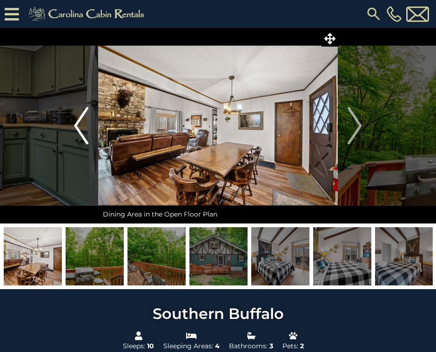
click at [83, 130] on img "Previous" at bounding box center [81, 125] width 14 height 37
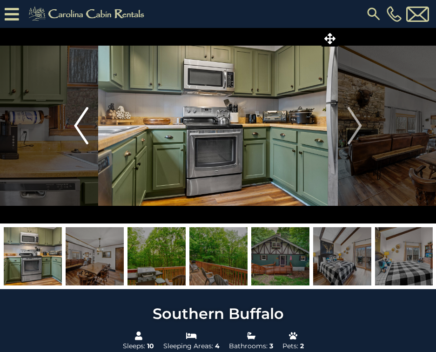
click at [83, 130] on img "Previous" at bounding box center [81, 125] width 14 height 37
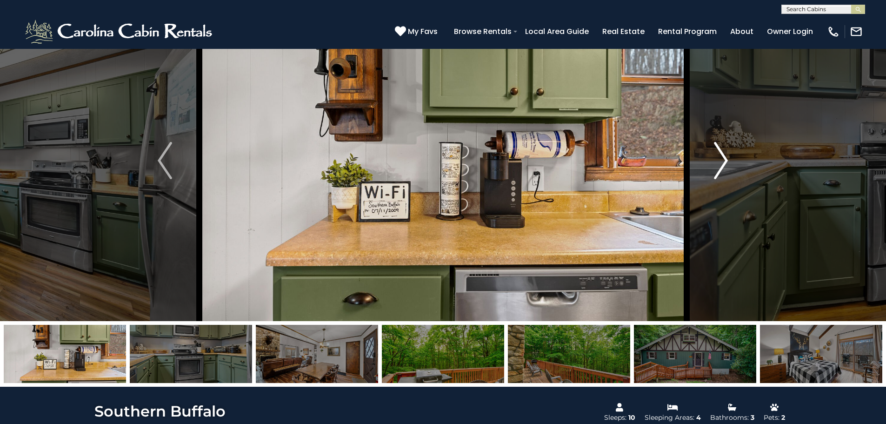
click at [435, 162] on img "Next" at bounding box center [721, 160] width 14 height 37
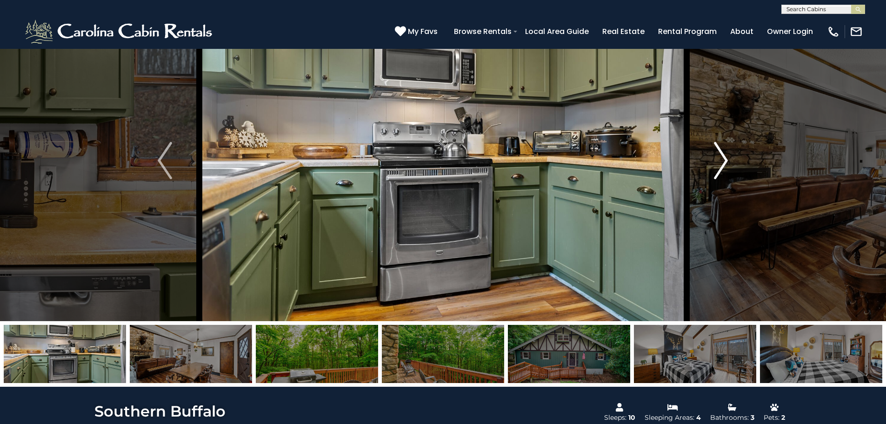
click at [435, 162] on img "Next" at bounding box center [721, 160] width 14 height 37
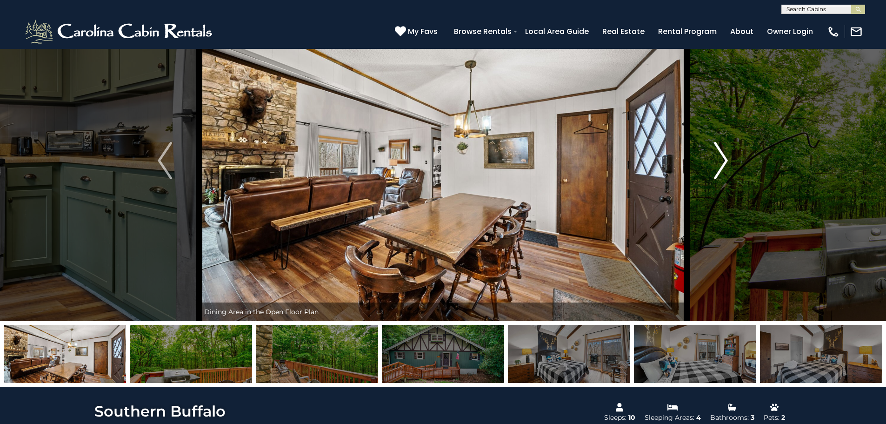
click at [435, 162] on img "Next" at bounding box center [721, 160] width 14 height 37
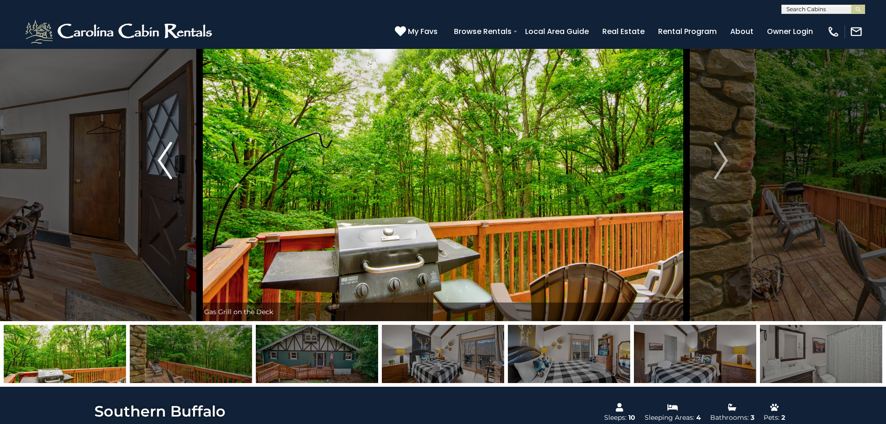
click at [179, 173] on button "Previous" at bounding box center [164, 160] width 69 height 321
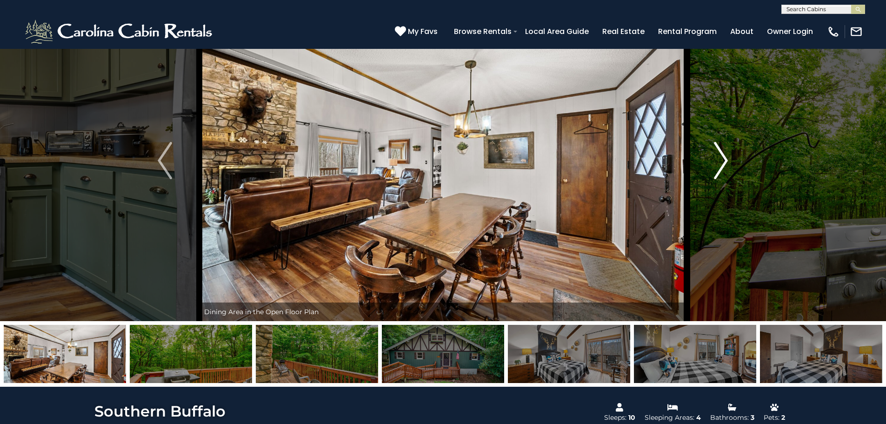
click at [435, 158] on img "Next" at bounding box center [721, 160] width 14 height 37
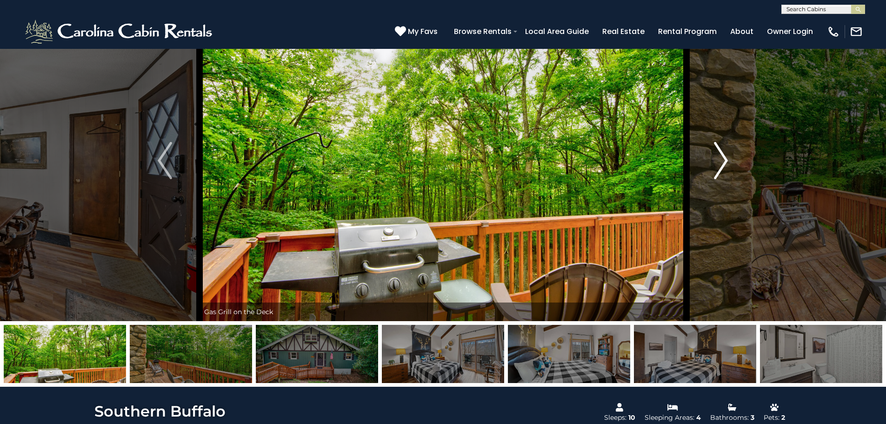
click at [435, 158] on img "Next" at bounding box center [721, 160] width 14 height 37
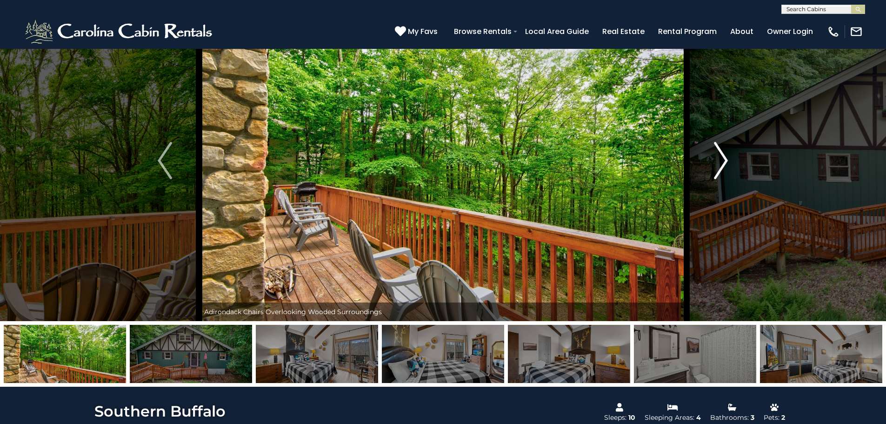
click at [435, 158] on img "Next" at bounding box center [721, 160] width 14 height 37
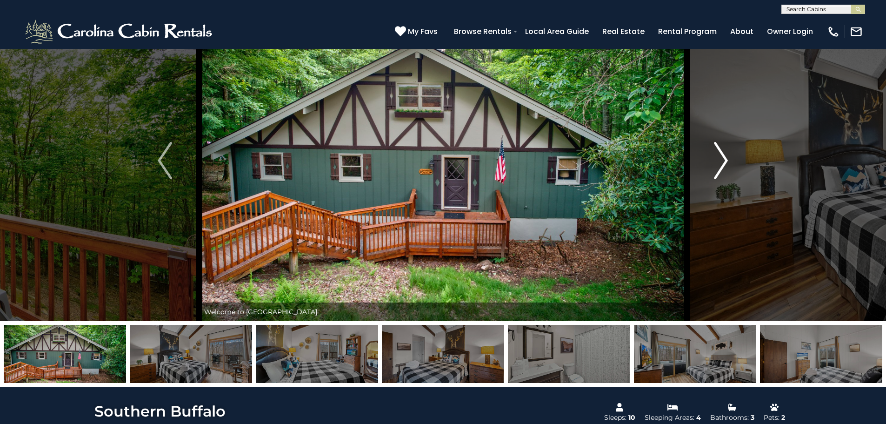
click at [435, 158] on img "Next" at bounding box center [721, 160] width 14 height 37
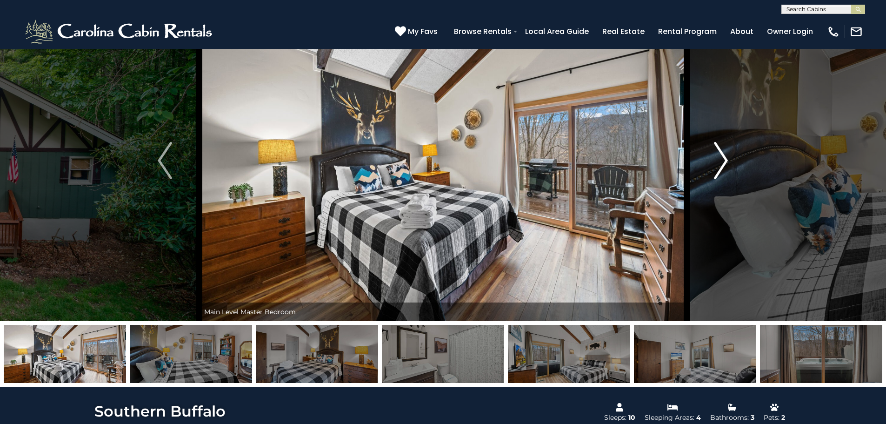
click at [435, 158] on img "Next" at bounding box center [721, 160] width 14 height 37
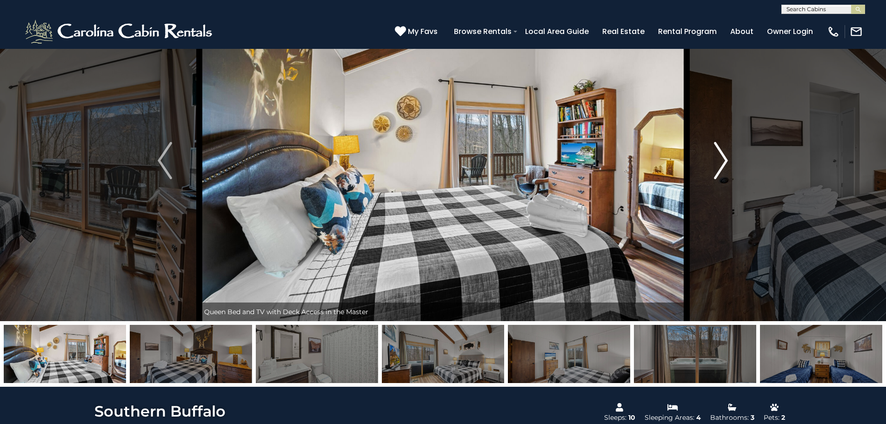
click at [435, 158] on img "Next" at bounding box center [721, 160] width 14 height 37
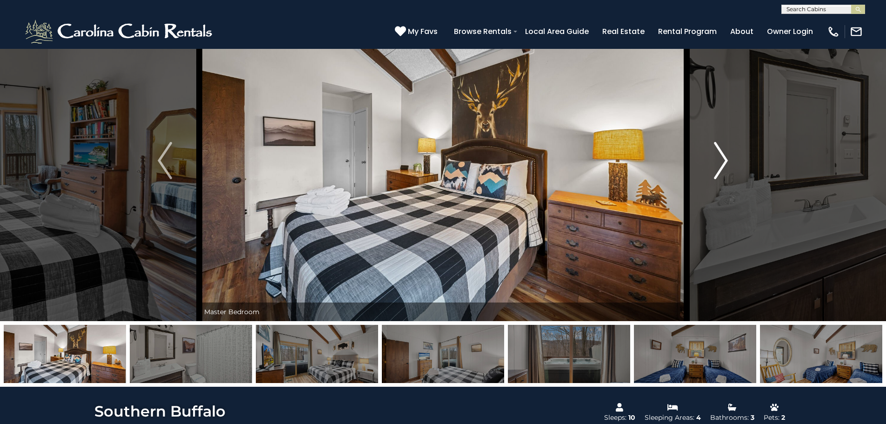
click at [435, 158] on img "Next" at bounding box center [721, 160] width 14 height 37
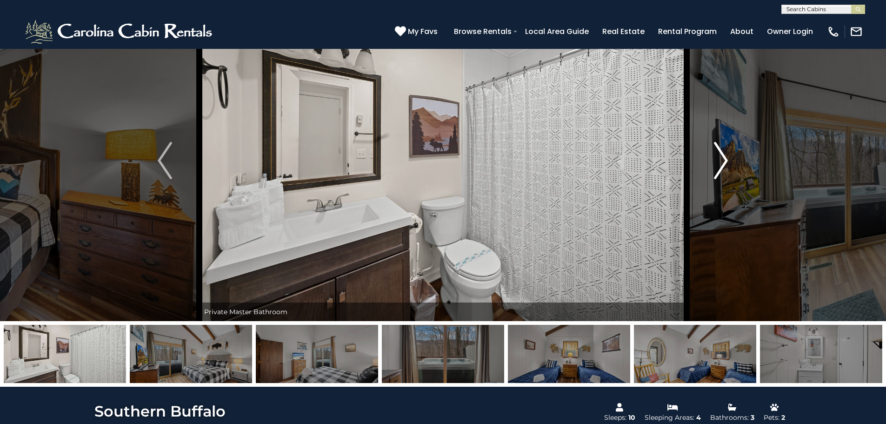
click at [435, 158] on img "Next" at bounding box center [721, 160] width 14 height 37
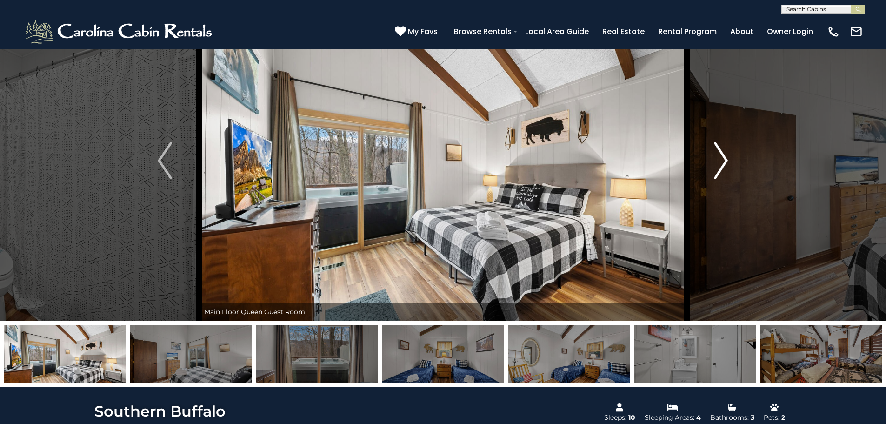
click at [435, 158] on img "Next" at bounding box center [721, 160] width 14 height 37
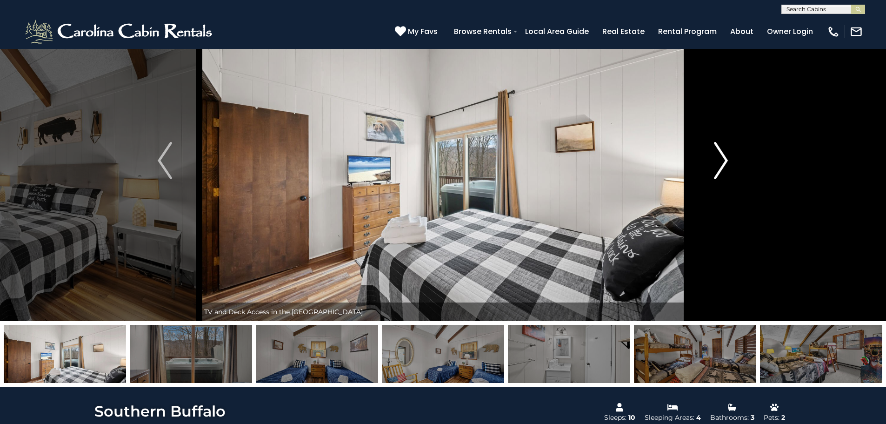
click at [435, 158] on img "Next" at bounding box center [721, 160] width 14 height 37
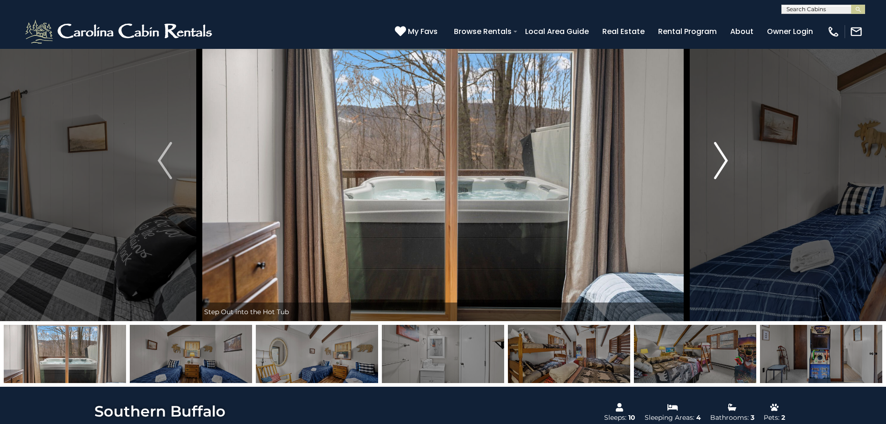
click at [435, 158] on img "Next" at bounding box center [721, 160] width 14 height 37
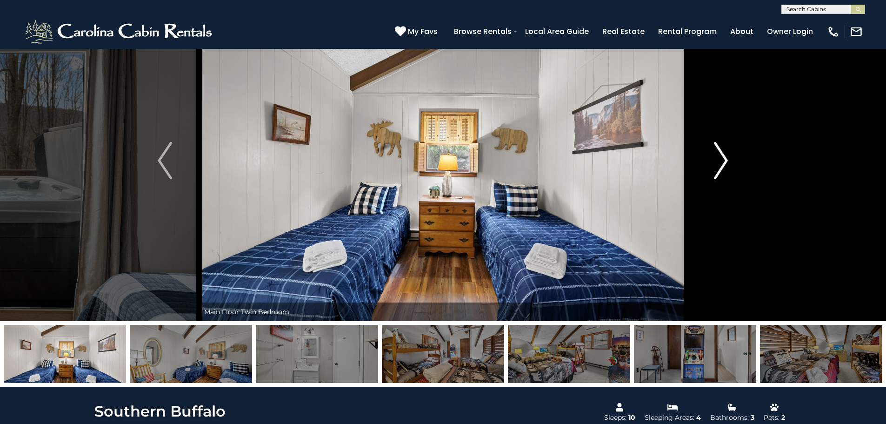
click at [435, 158] on img "Next" at bounding box center [721, 160] width 14 height 37
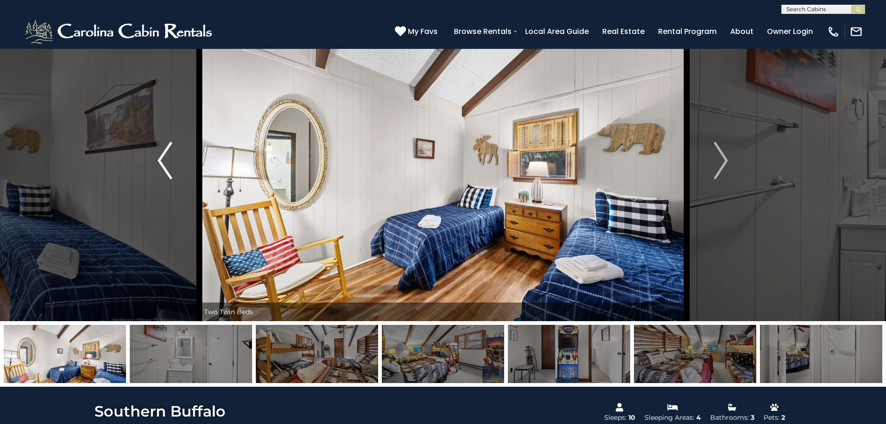
click at [166, 157] on img "Previous" at bounding box center [165, 160] width 14 height 37
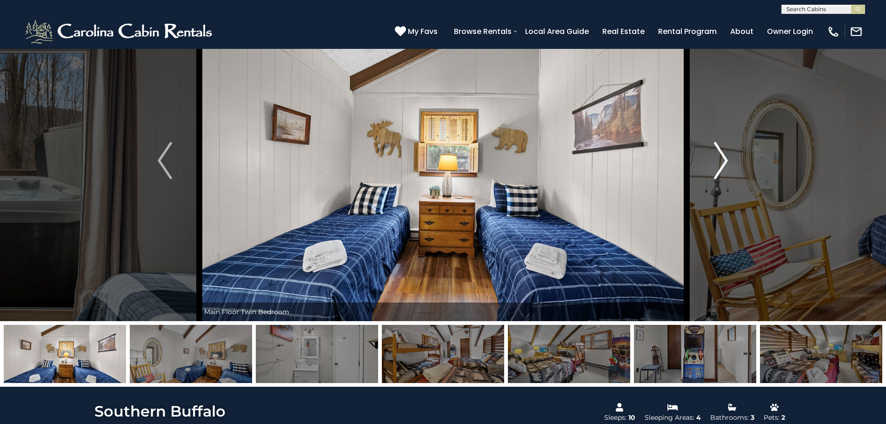
click at [435, 158] on img "Next" at bounding box center [721, 160] width 14 height 37
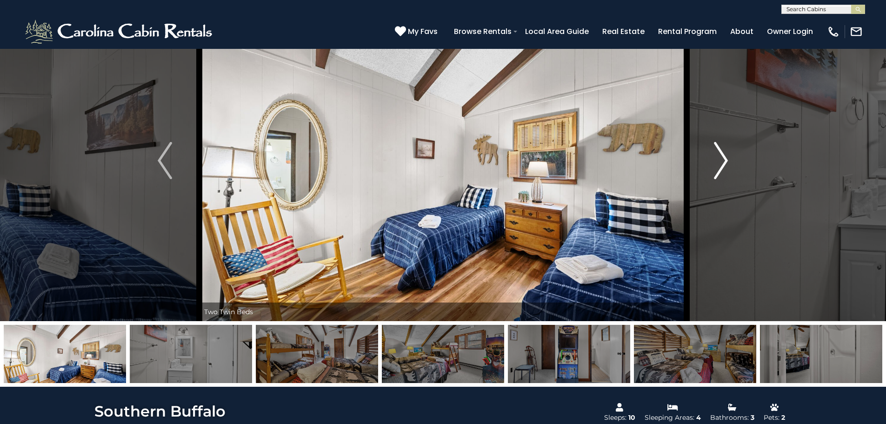
click at [435, 158] on img "Next" at bounding box center [721, 160] width 14 height 37
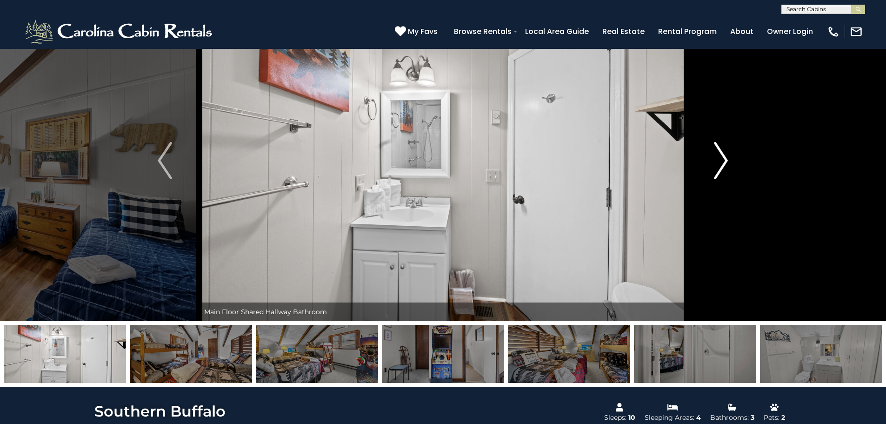
click at [435, 158] on img "Next" at bounding box center [721, 160] width 14 height 37
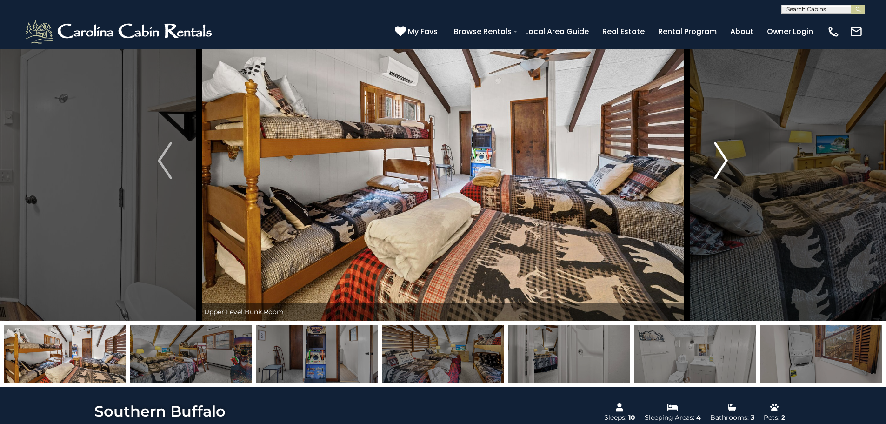
click at [435, 158] on img "Next" at bounding box center [721, 160] width 14 height 37
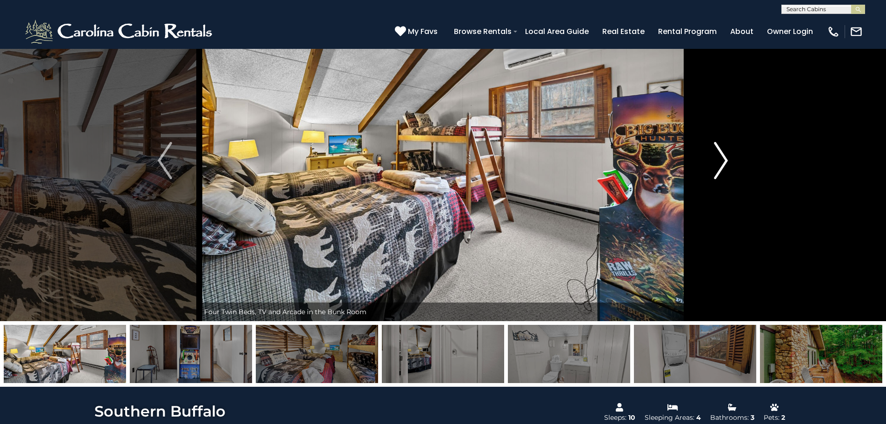
click at [435, 158] on img "Next" at bounding box center [721, 160] width 14 height 37
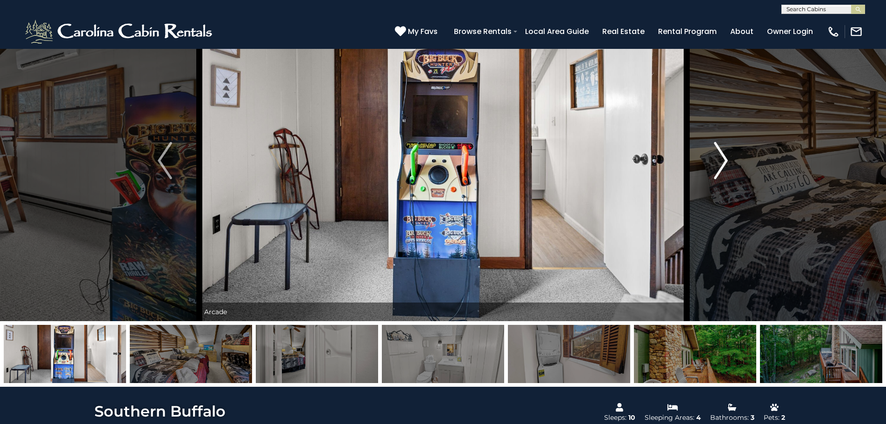
click at [435, 158] on img "Next" at bounding box center [721, 160] width 14 height 37
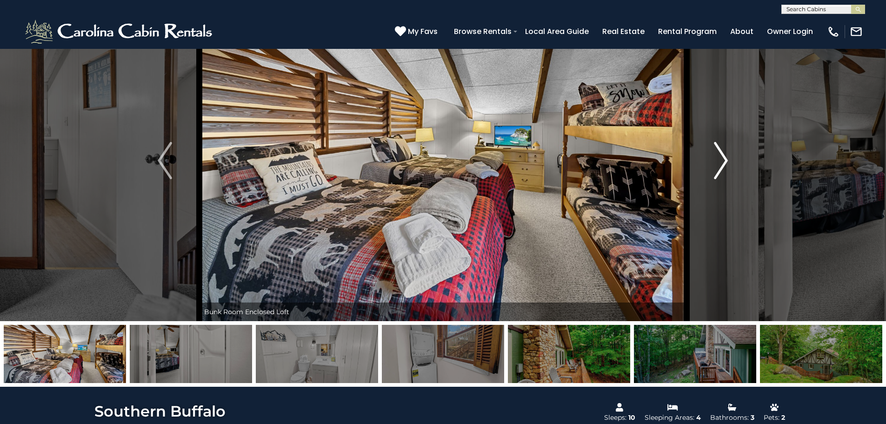
click at [435, 158] on img "Next" at bounding box center [721, 160] width 14 height 37
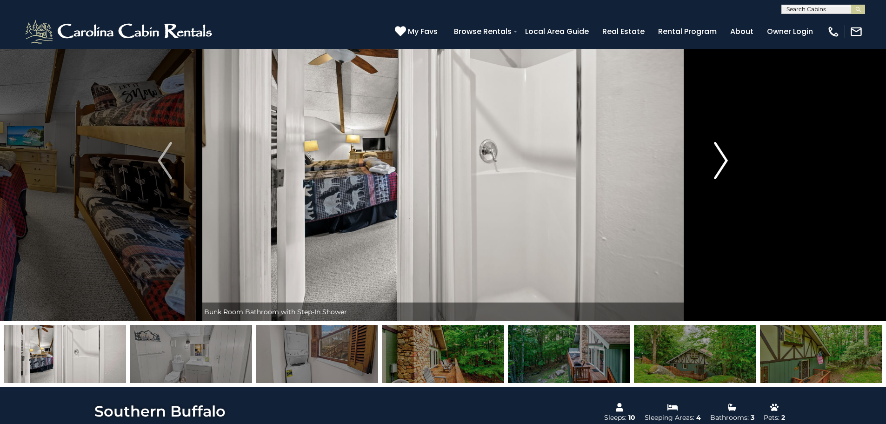
click at [435, 156] on img "Next" at bounding box center [721, 160] width 14 height 37
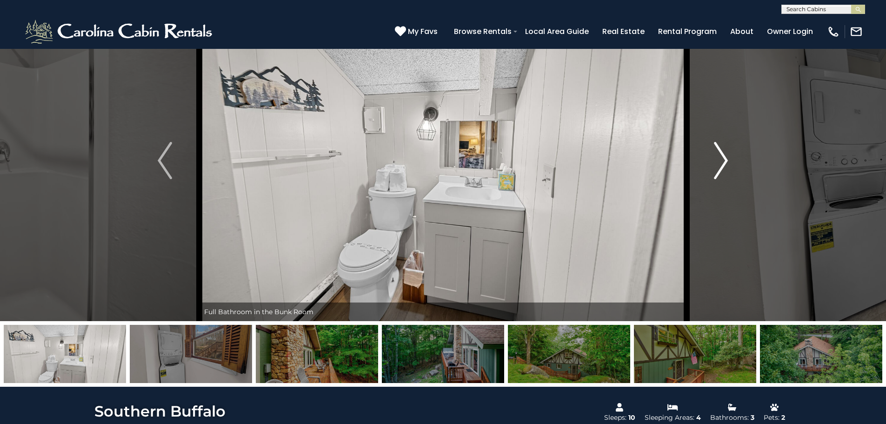
click at [435, 155] on img "Next" at bounding box center [721, 160] width 14 height 37
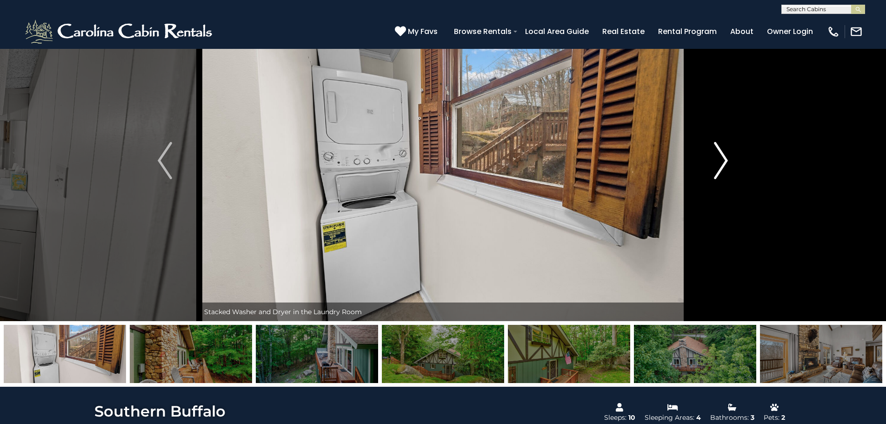
click at [435, 155] on img "Next" at bounding box center [721, 160] width 14 height 37
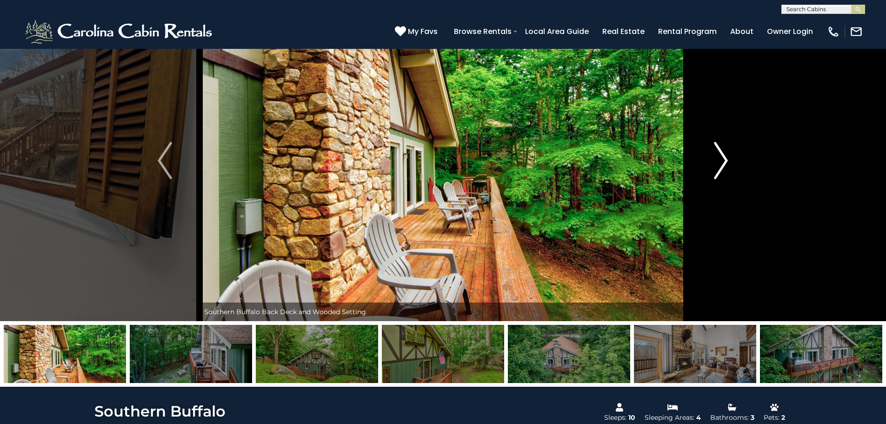
click at [435, 155] on img "Next" at bounding box center [721, 160] width 14 height 37
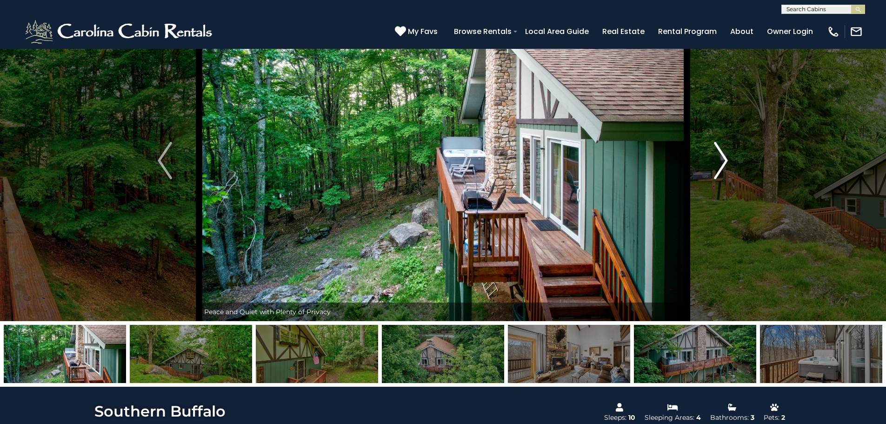
click at [435, 155] on img "Next" at bounding box center [721, 160] width 14 height 37
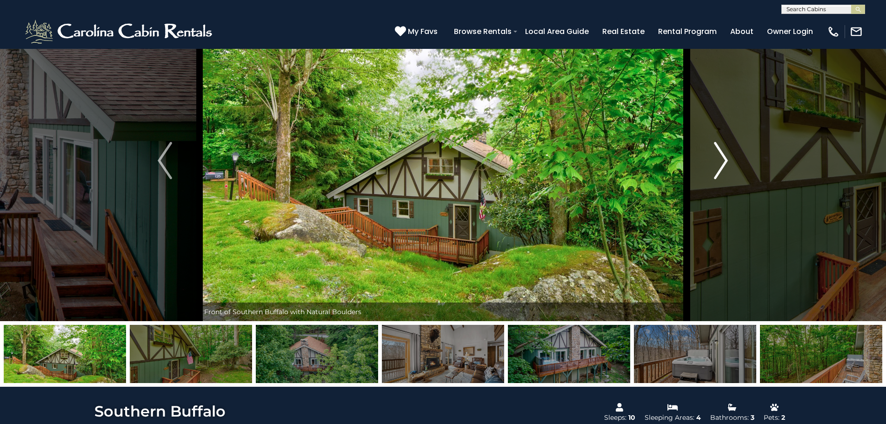
click at [435, 155] on img "Next" at bounding box center [721, 160] width 14 height 37
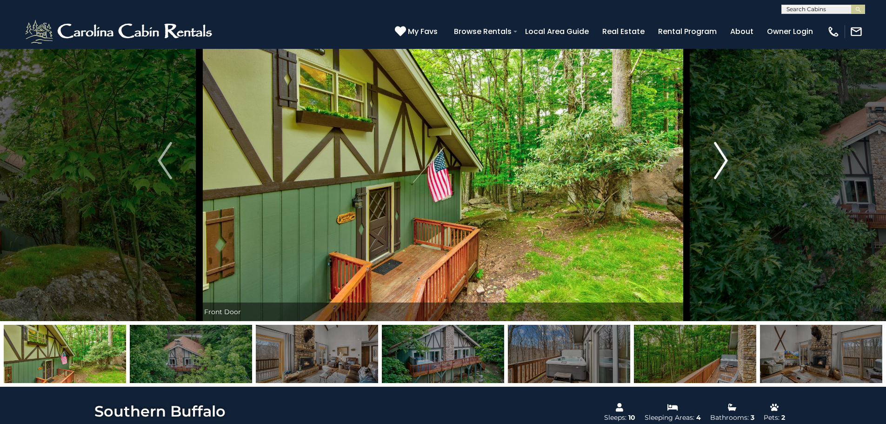
click at [435, 155] on img "Next" at bounding box center [721, 160] width 14 height 37
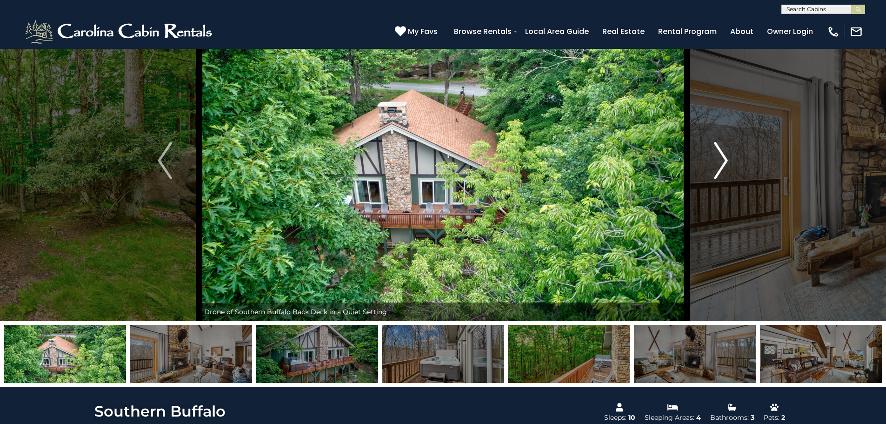
click at [435, 157] on img "Next" at bounding box center [721, 160] width 14 height 37
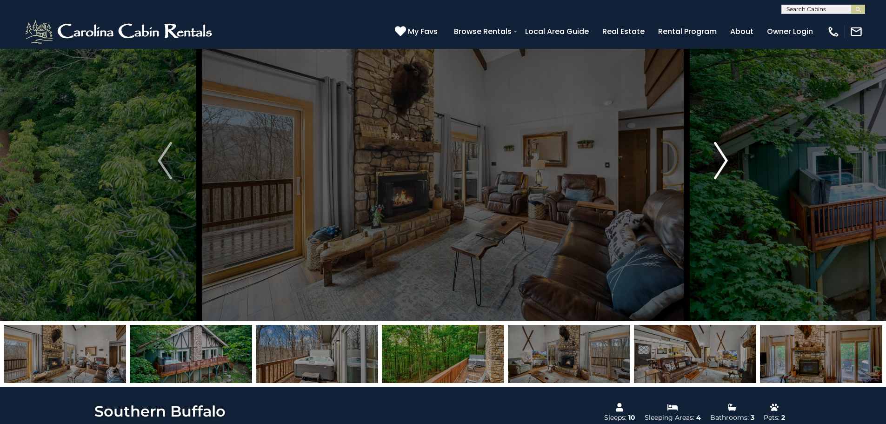
click at [435, 157] on img "Next" at bounding box center [721, 160] width 14 height 37
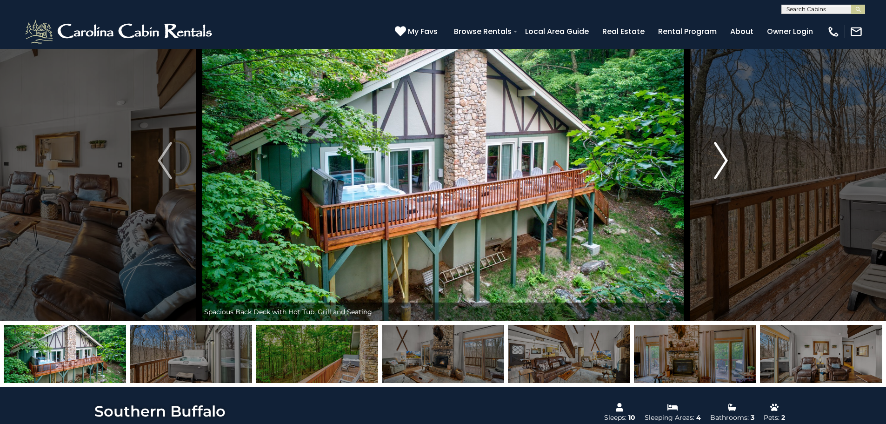
click at [435, 162] on img "Next" at bounding box center [721, 160] width 14 height 37
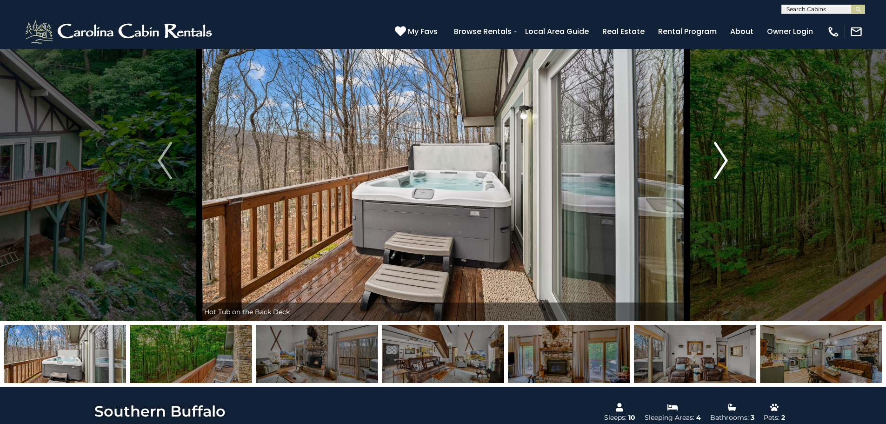
click at [435, 162] on img "Next" at bounding box center [721, 160] width 14 height 37
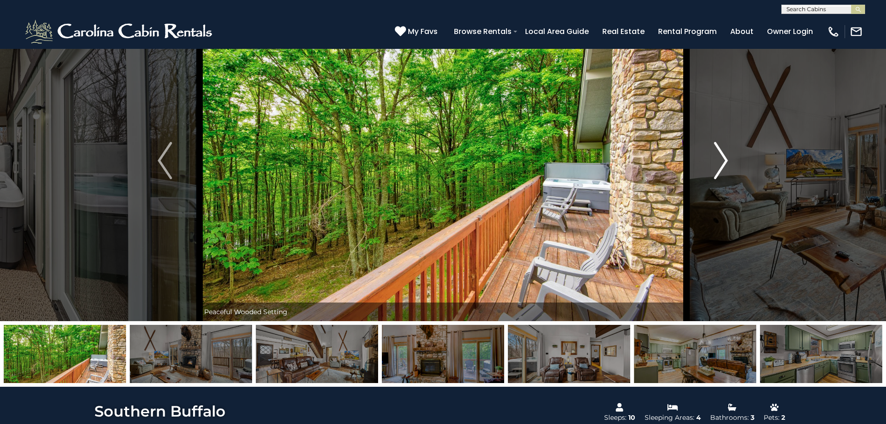
click at [435, 162] on img "Next" at bounding box center [721, 160] width 14 height 37
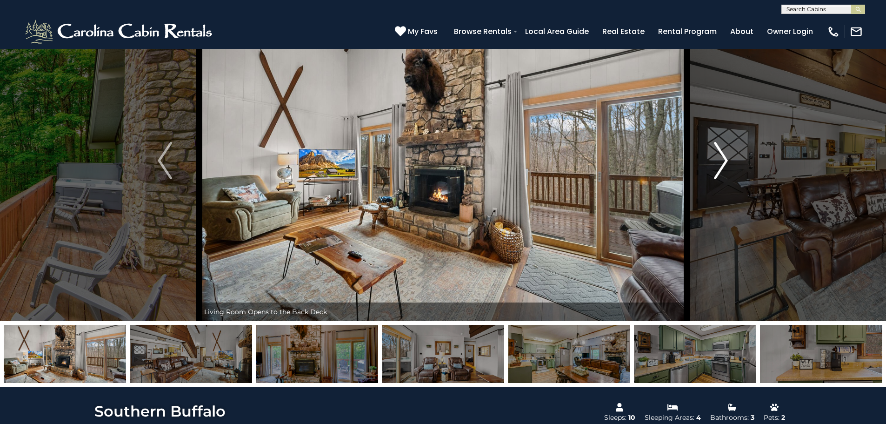
click at [435, 162] on img "Next" at bounding box center [721, 160] width 14 height 37
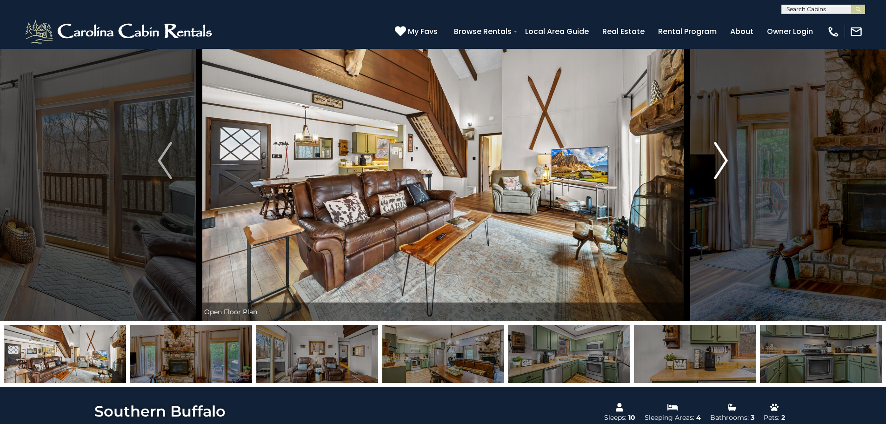
click at [435, 162] on img "Next" at bounding box center [721, 160] width 14 height 37
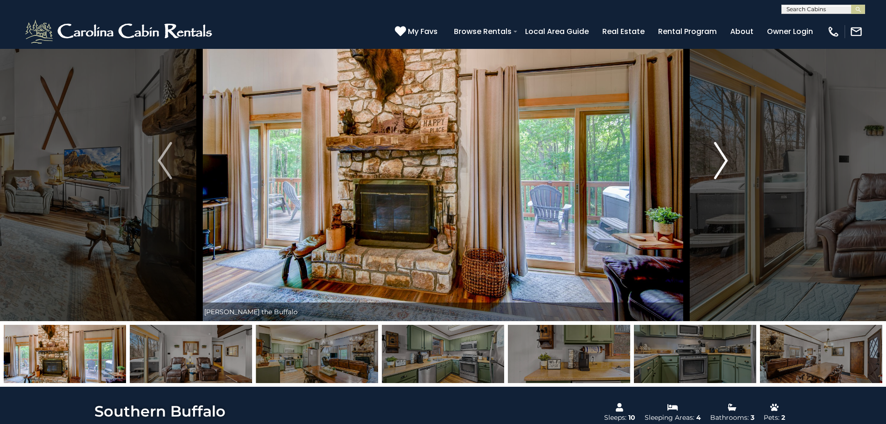
click at [435, 162] on img "Next" at bounding box center [721, 160] width 14 height 37
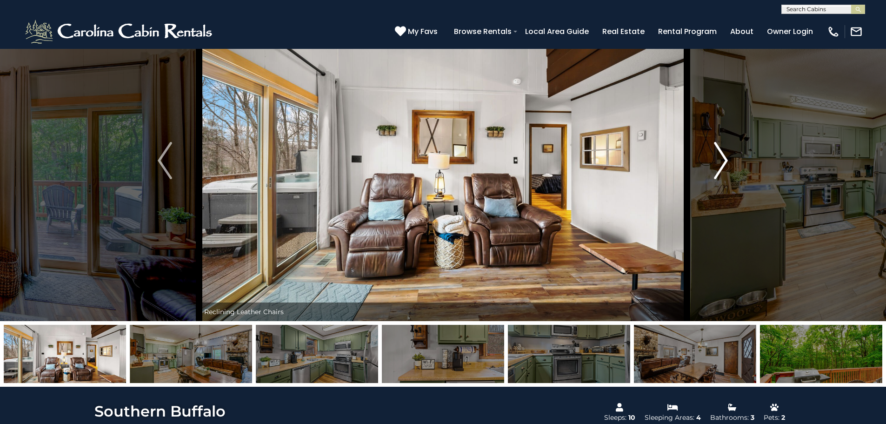
click at [435, 162] on img "Next" at bounding box center [721, 160] width 14 height 37
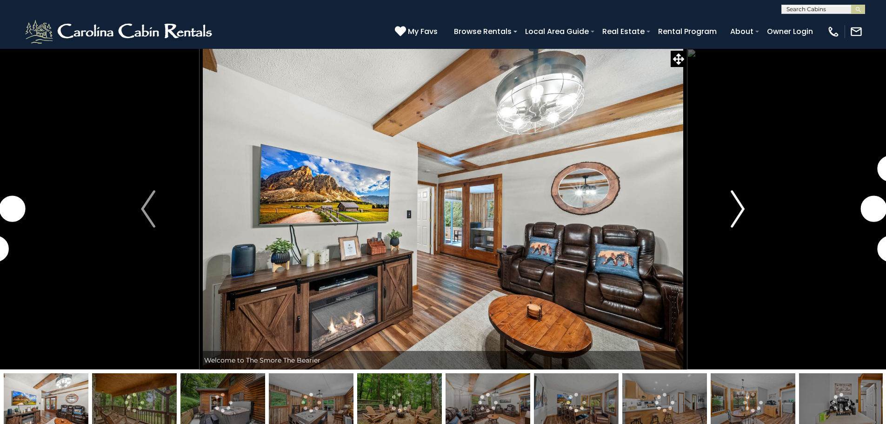
click at [744, 207] on img "Next" at bounding box center [738, 208] width 14 height 37
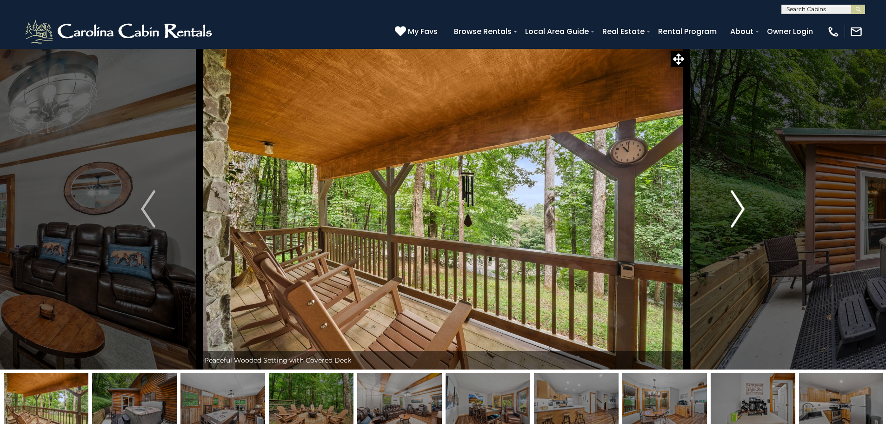
click at [729, 203] on button "Next" at bounding box center [738, 208] width 102 height 321
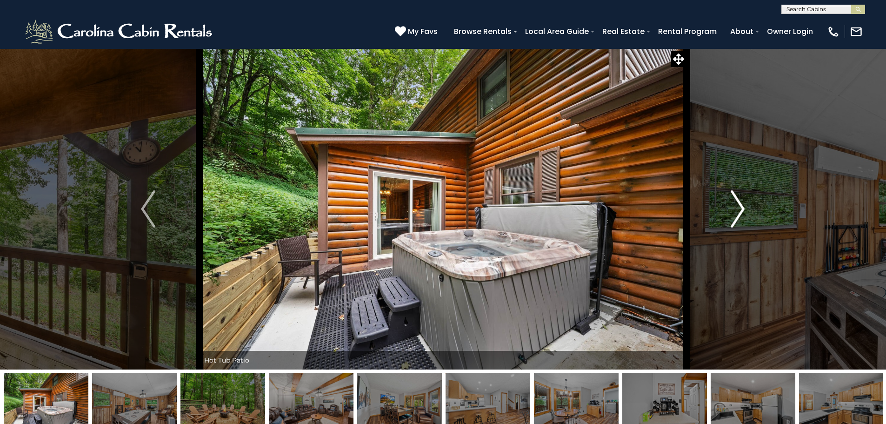
click at [729, 203] on button "Next" at bounding box center [738, 208] width 102 height 321
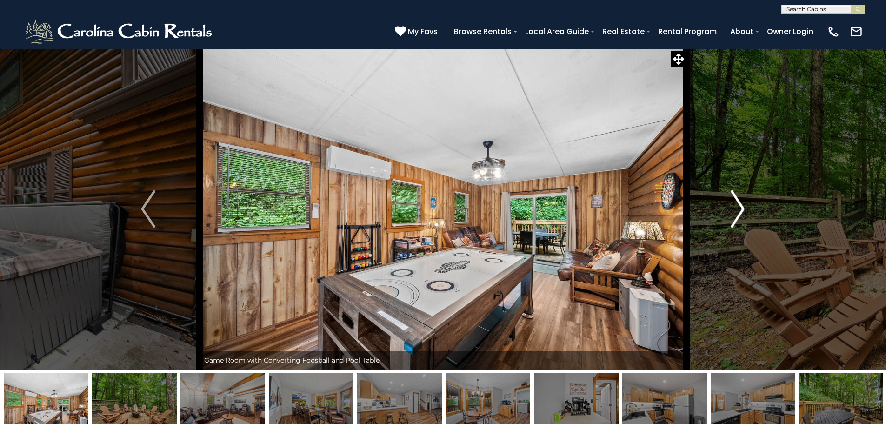
click at [729, 203] on button "Next" at bounding box center [738, 208] width 102 height 321
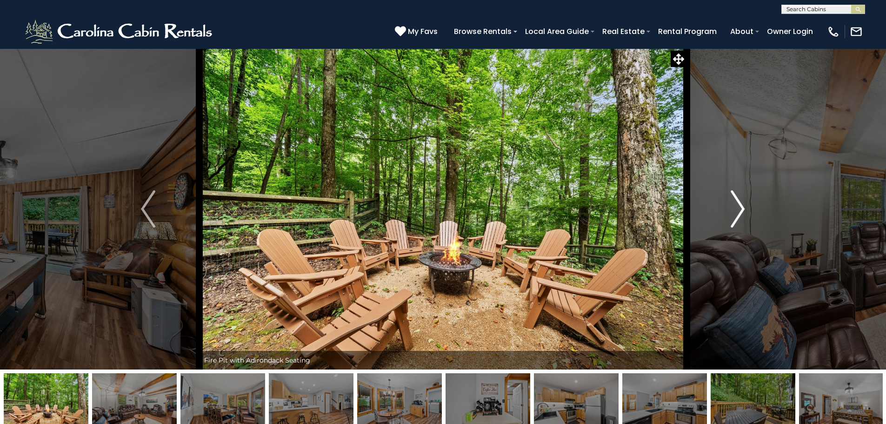
click at [729, 203] on button "Next" at bounding box center [738, 208] width 102 height 321
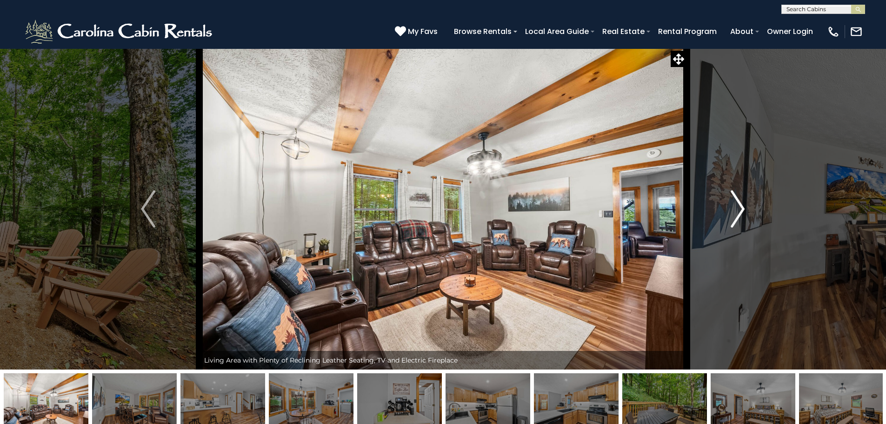
click at [729, 203] on button "Next" at bounding box center [738, 208] width 102 height 321
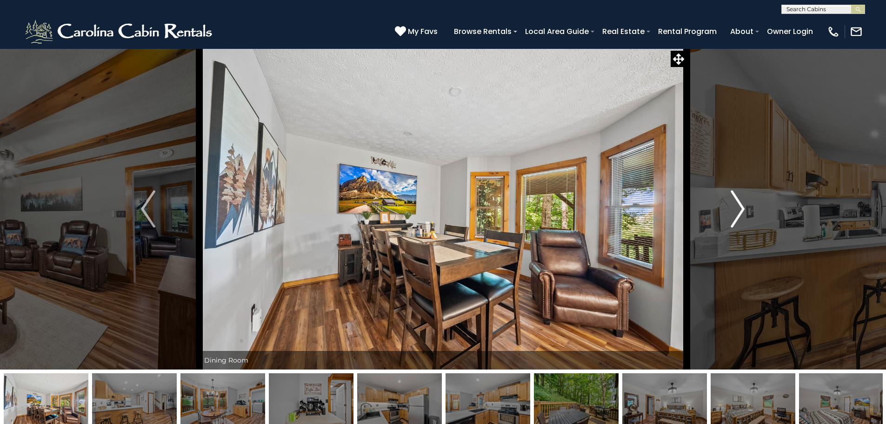
click at [729, 203] on button "Next" at bounding box center [738, 208] width 102 height 321
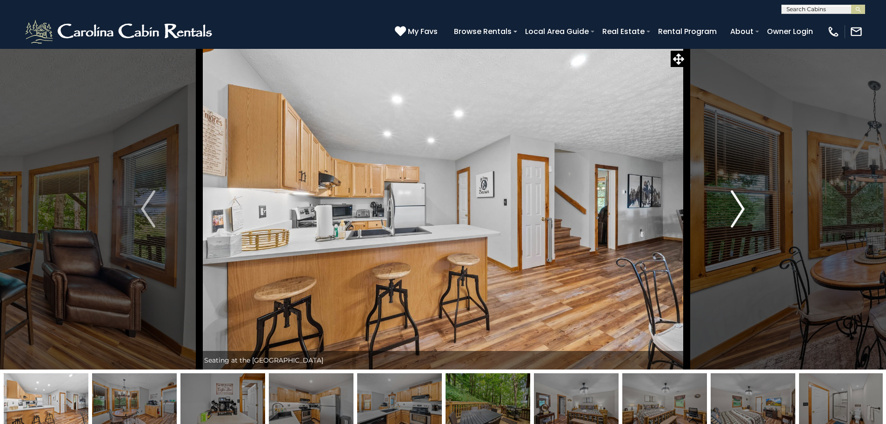
click at [729, 203] on button "Next" at bounding box center [738, 208] width 102 height 321
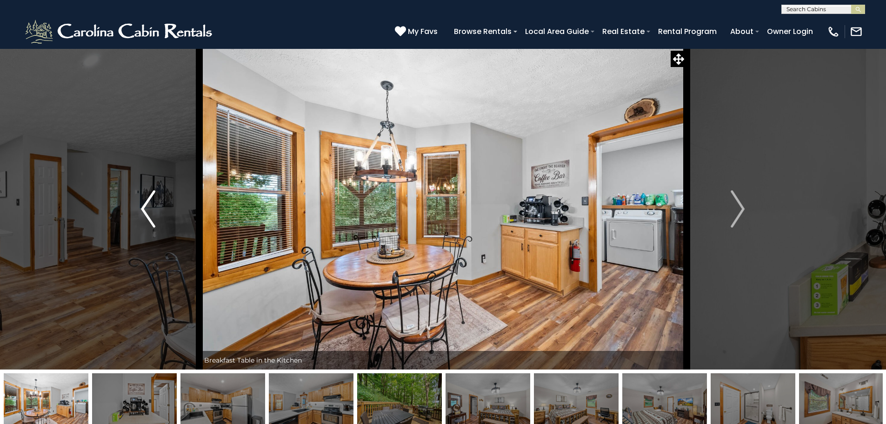
click at [152, 206] on img "Previous" at bounding box center [148, 208] width 14 height 37
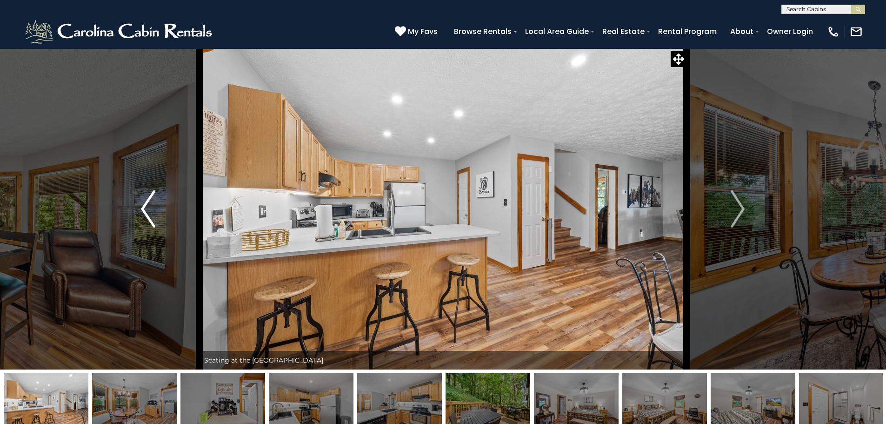
click at [136, 209] on button "Previous" at bounding box center [148, 208] width 102 height 321
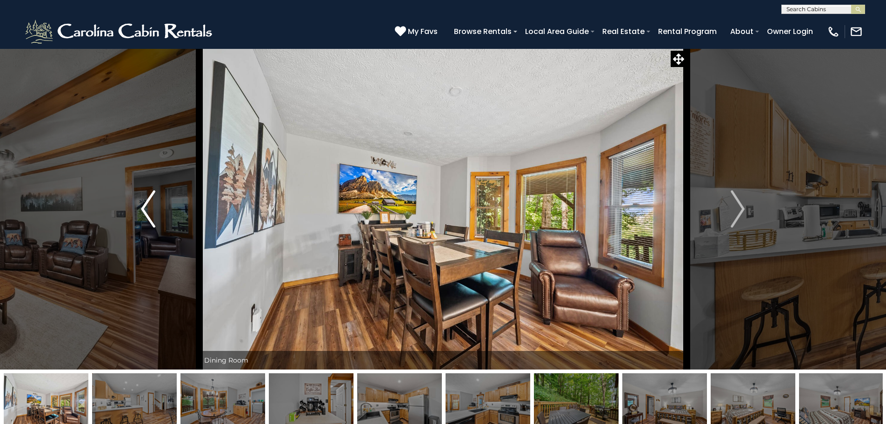
click at [136, 209] on button "Previous" at bounding box center [148, 208] width 102 height 321
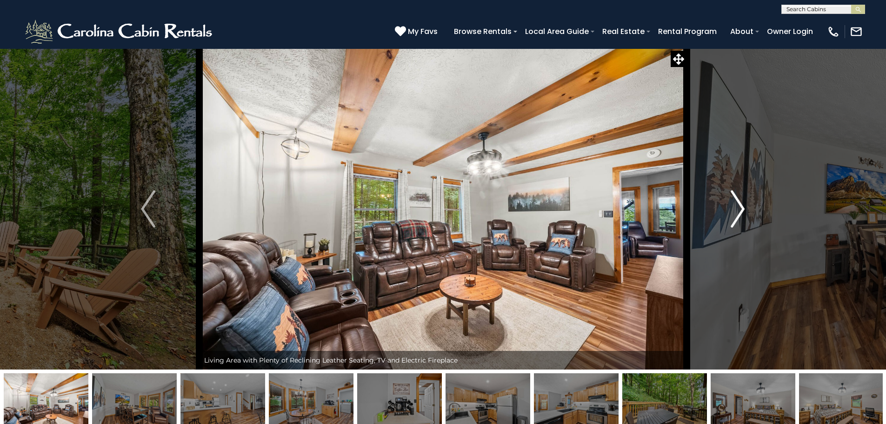
click at [736, 205] on img "Next" at bounding box center [738, 208] width 14 height 37
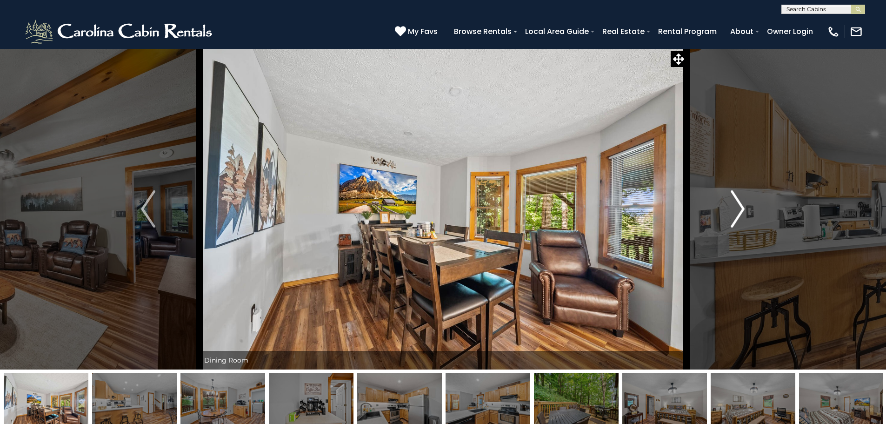
click at [736, 205] on img "Next" at bounding box center [738, 208] width 14 height 37
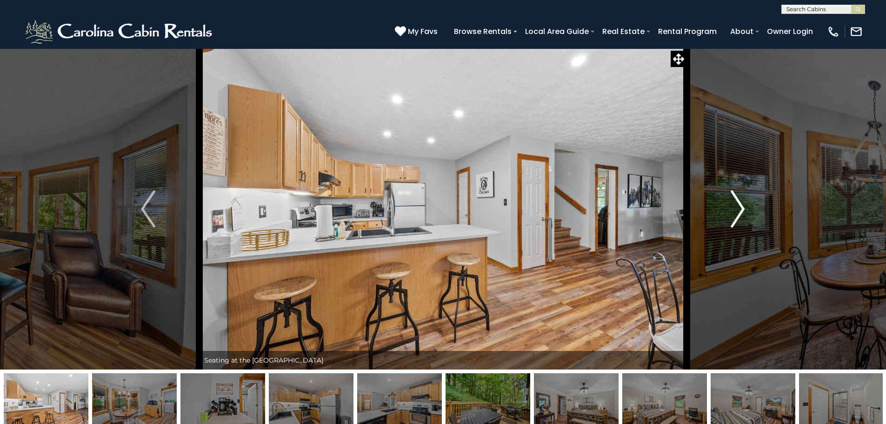
click at [736, 205] on img "Next" at bounding box center [738, 208] width 14 height 37
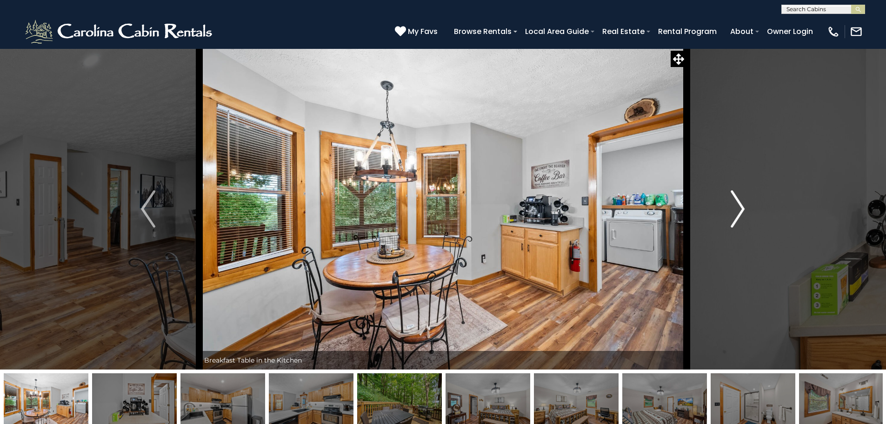
click at [736, 205] on img "Next" at bounding box center [738, 208] width 14 height 37
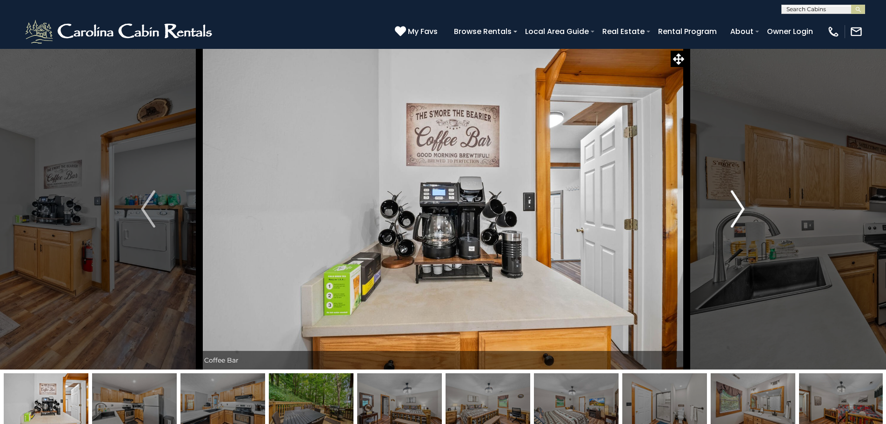
click at [736, 205] on img "Next" at bounding box center [738, 208] width 14 height 37
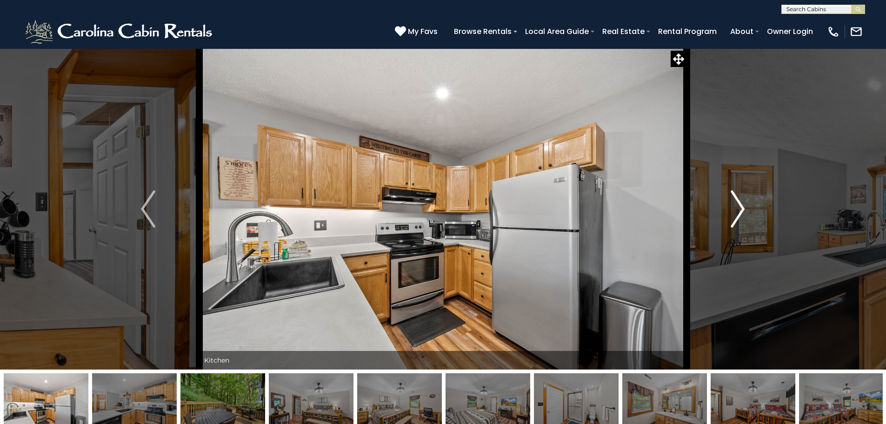
click at [736, 205] on img "Next" at bounding box center [738, 208] width 14 height 37
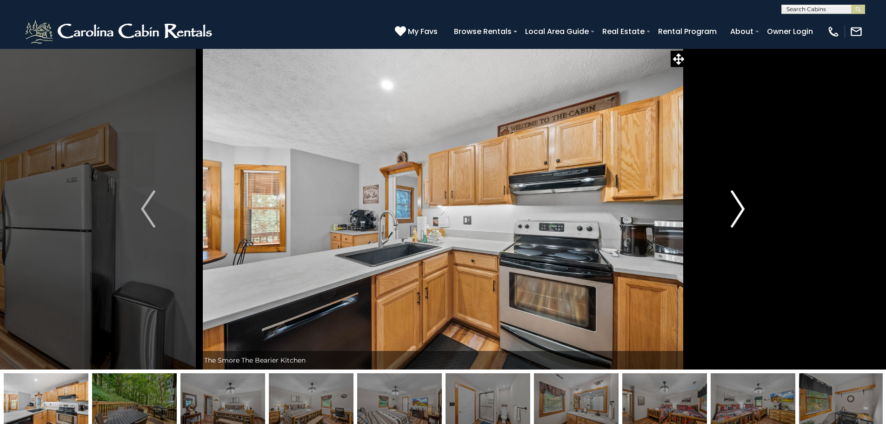
click at [736, 205] on img "Next" at bounding box center [738, 208] width 14 height 37
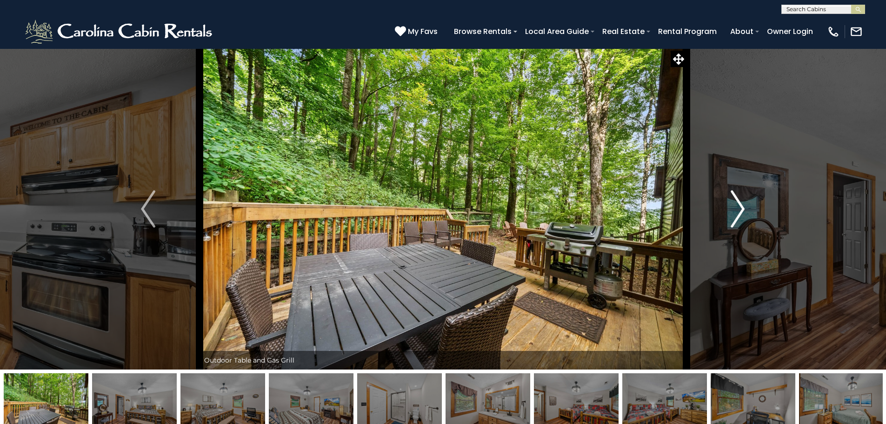
click at [736, 205] on img "Next" at bounding box center [738, 208] width 14 height 37
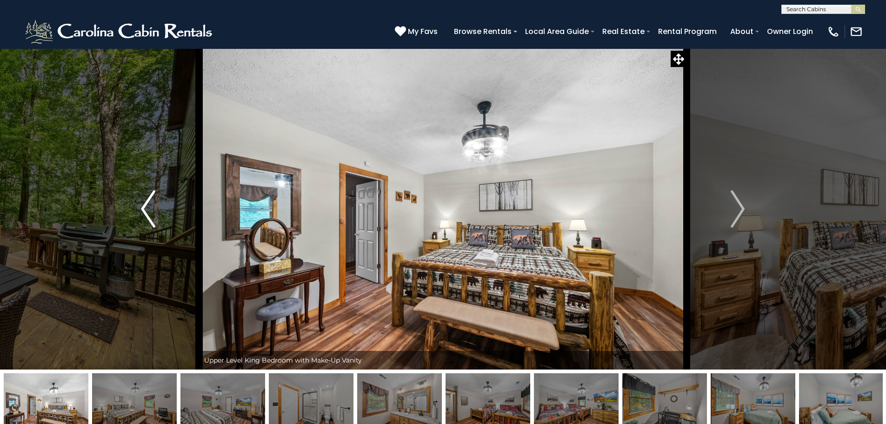
click at [163, 214] on button "Previous" at bounding box center [148, 208] width 102 height 321
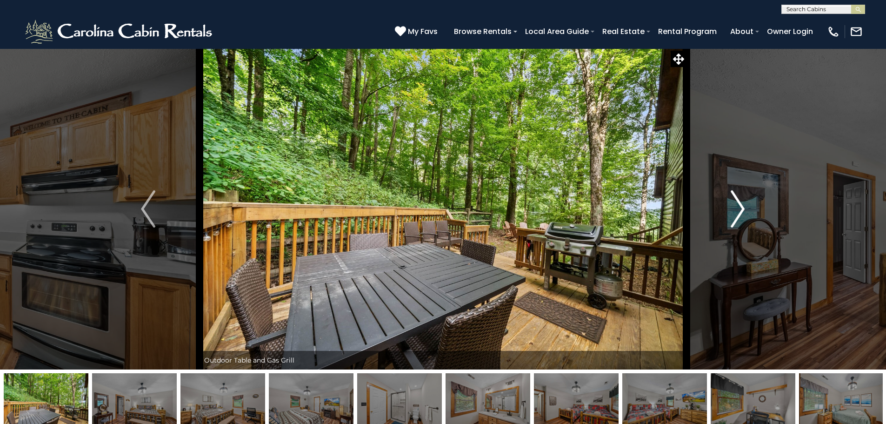
click at [745, 212] on img "Next" at bounding box center [738, 208] width 14 height 37
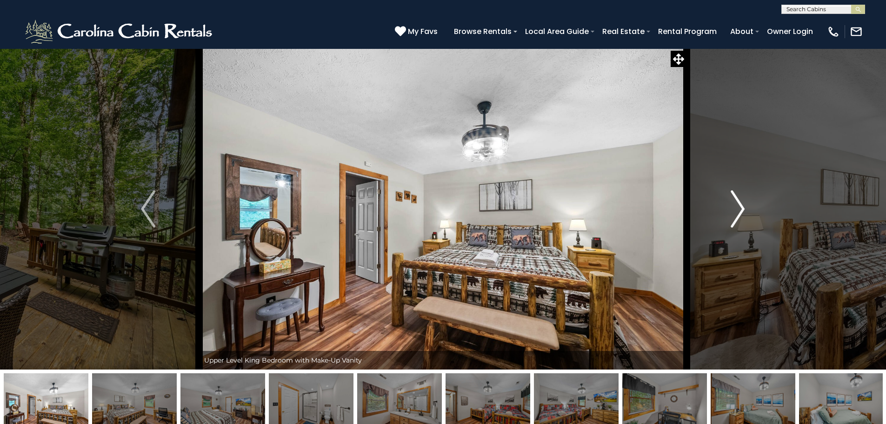
click at [745, 212] on img "Next" at bounding box center [738, 208] width 14 height 37
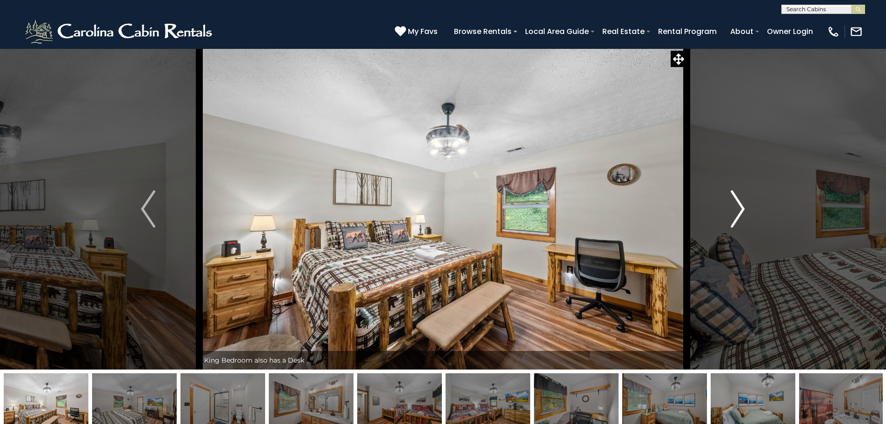
click at [745, 212] on img "Next" at bounding box center [738, 208] width 14 height 37
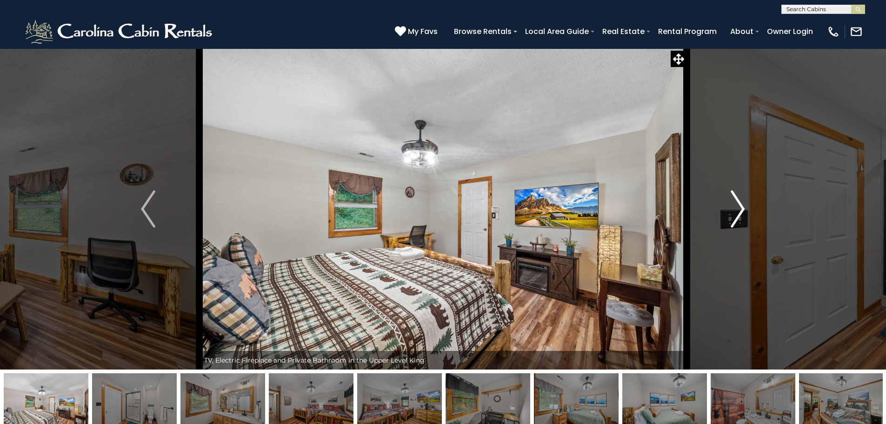
click at [745, 212] on img "Next" at bounding box center [738, 208] width 14 height 37
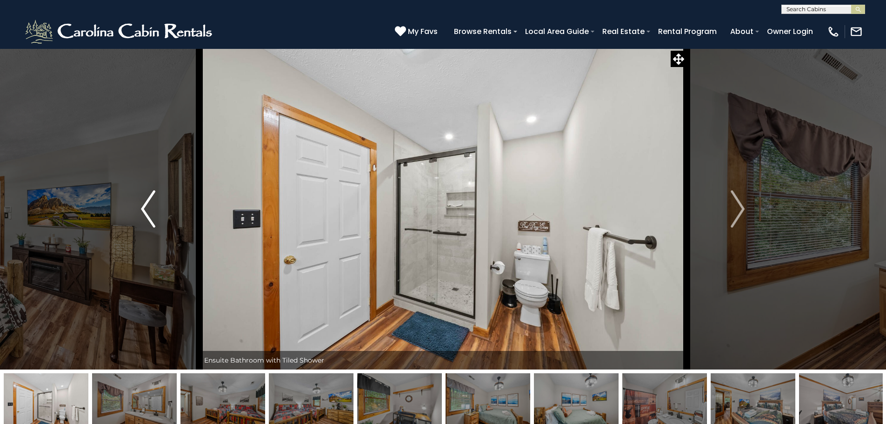
click at [143, 215] on img "Previous" at bounding box center [148, 208] width 14 height 37
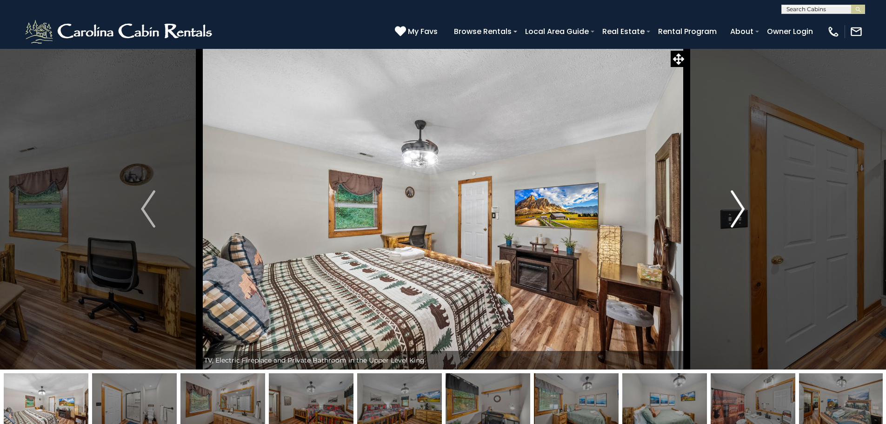
click at [717, 205] on button "Next" at bounding box center [738, 208] width 102 height 321
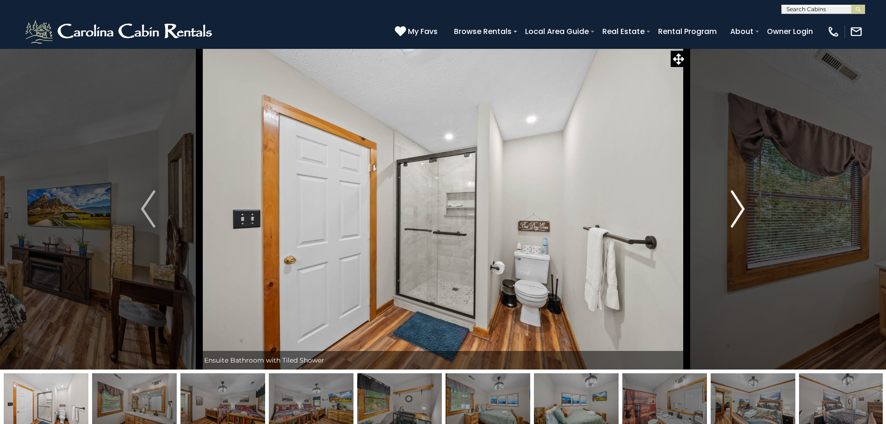
click at [717, 205] on button "Next" at bounding box center [738, 208] width 102 height 321
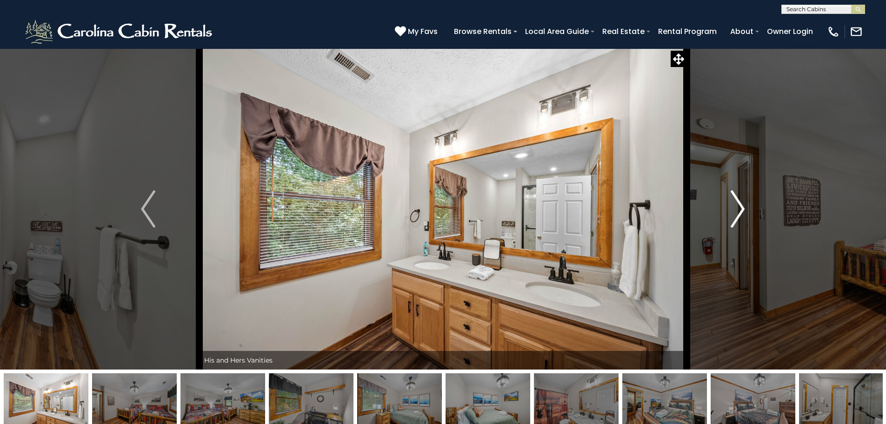
click at [717, 205] on button "Next" at bounding box center [738, 208] width 102 height 321
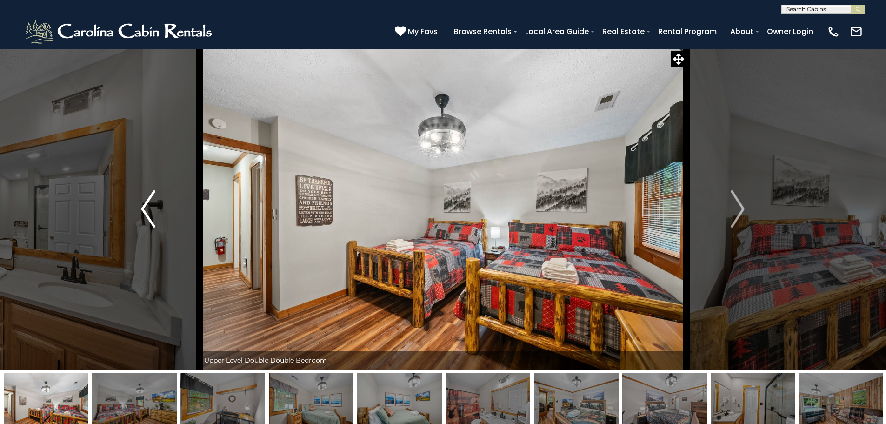
click at [148, 221] on img "Previous" at bounding box center [148, 208] width 14 height 37
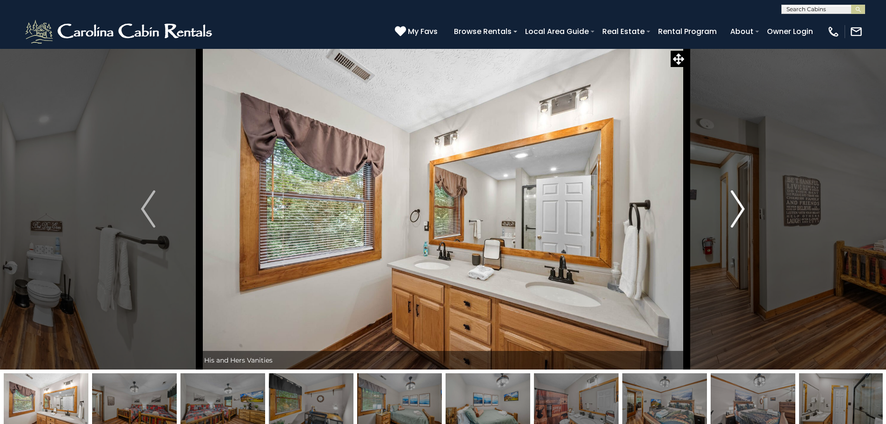
click at [729, 206] on button "Next" at bounding box center [738, 208] width 102 height 321
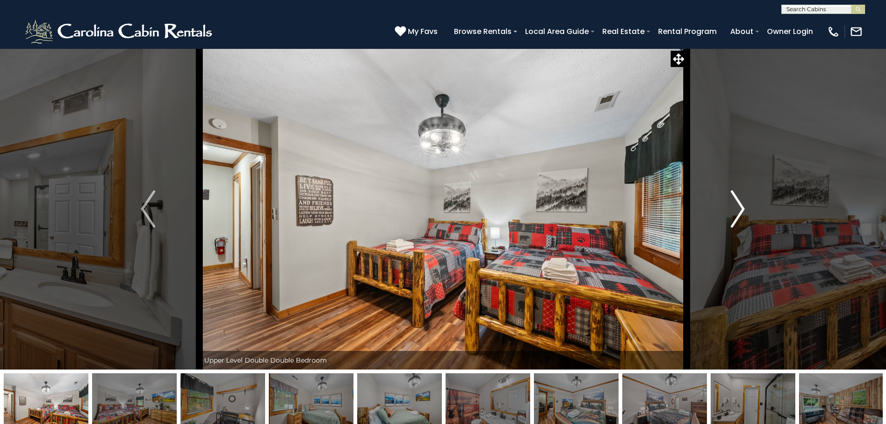
click at [736, 208] on img "Next" at bounding box center [738, 208] width 14 height 37
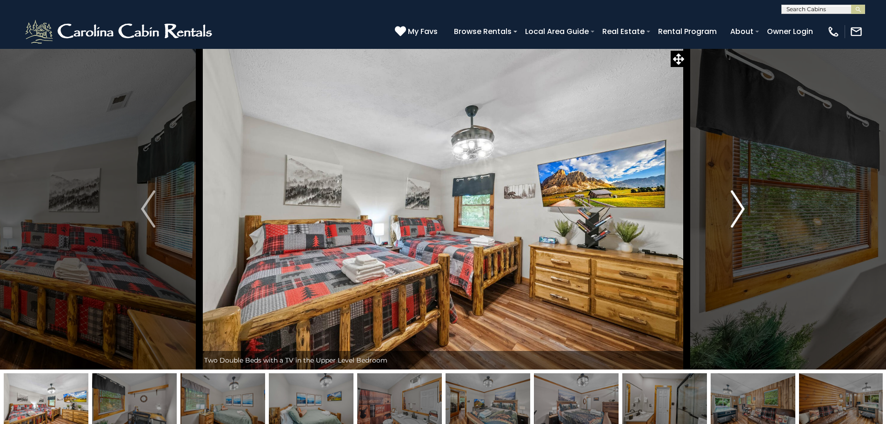
click at [736, 208] on img "Next" at bounding box center [738, 208] width 14 height 37
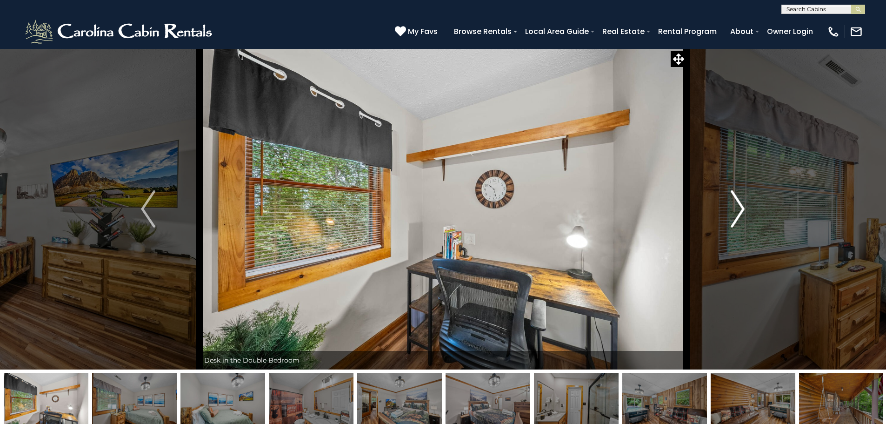
click at [736, 208] on img "Next" at bounding box center [738, 208] width 14 height 37
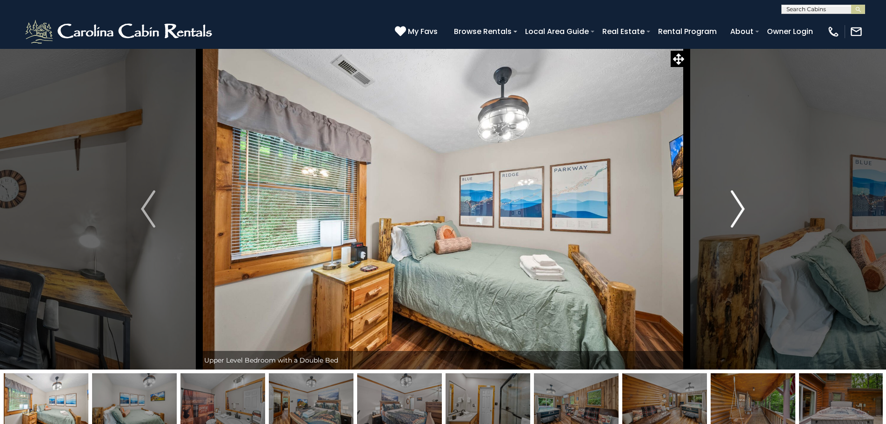
click at [736, 208] on img "Next" at bounding box center [738, 208] width 14 height 37
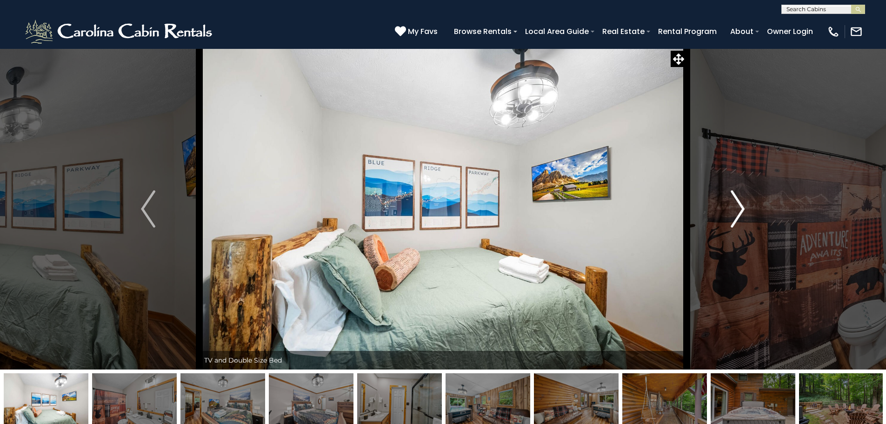
click at [736, 207] on img "Next" at bounding box center [738, 208] width 14 height 37
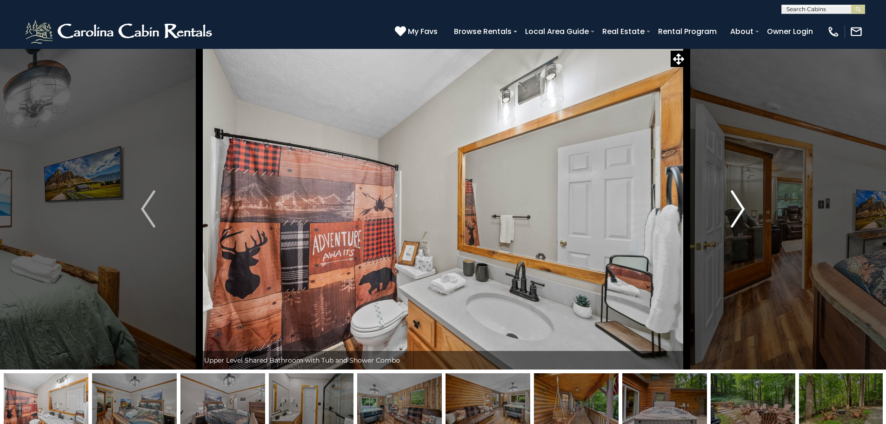
click at [736, 207] on img "Next" at bounding box center [738, 208] width 14 height 37
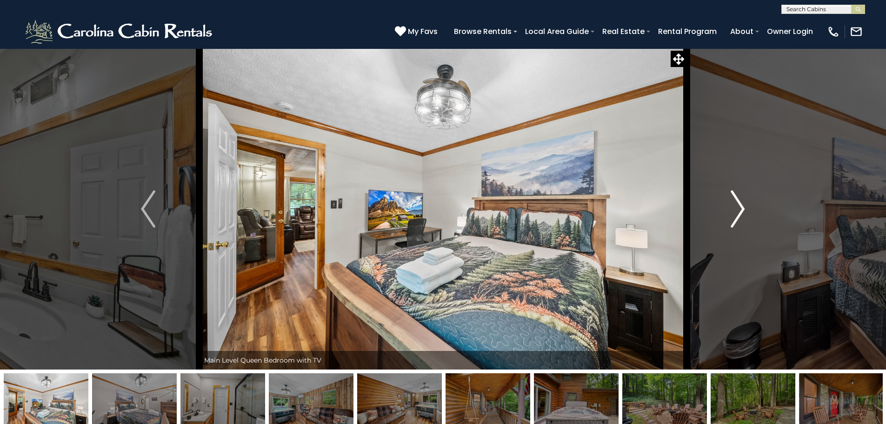
click at [745, 212] on button "Next" at bounding box center [738, 208] width 102 height 321
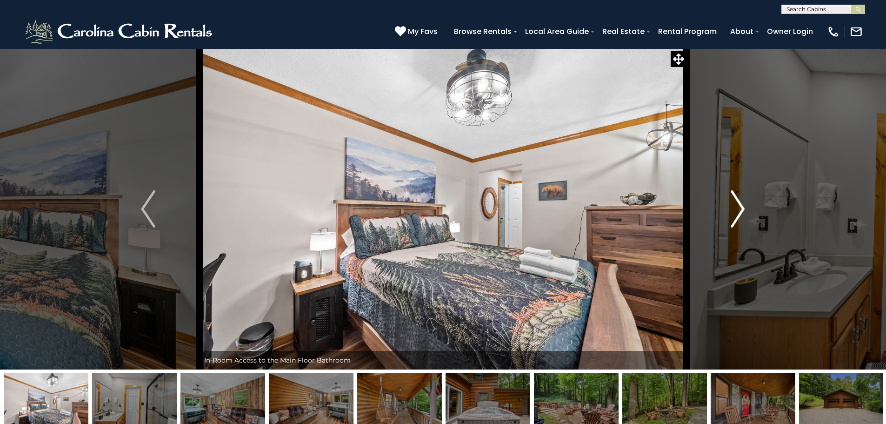
click at [746, 212] on button "Next" at bounding box center [738, 208] width 102 height 321
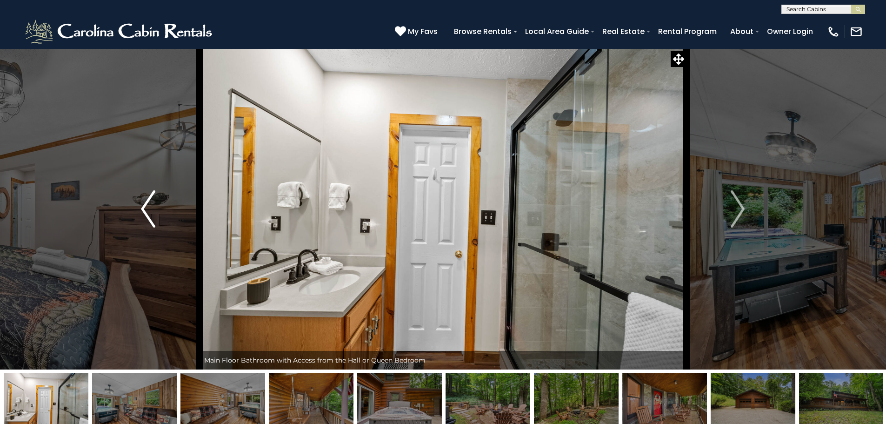
drag, startPoint x: 746, startPoint y: 212, endPoint x: 186, endPoint y: 236, distance: 560.6
click at [200, 244] on div "Enjoy the Peace at The Smore The Bearier" at bounding box center [444, 208] width 488 height 321
click at [171, 223] on button "Previous" at bounding box center [148, 208] width 102 height 321
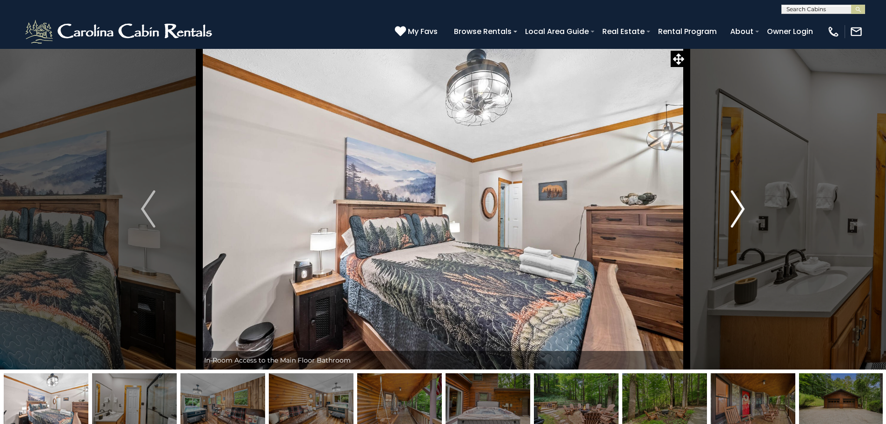
click at [739, 205] on img "Next" at bounding box center [738, 208] width 14 height 37
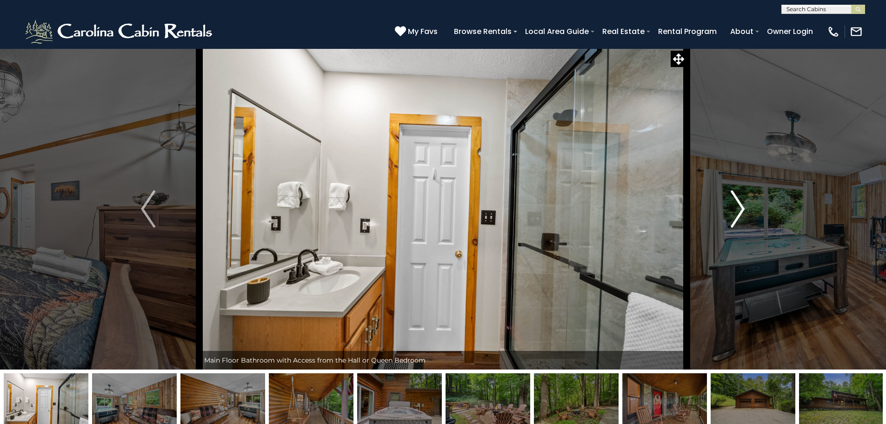
click at [739, 205] on img "Next" at bounding box center [738, 208] width 14 height 37
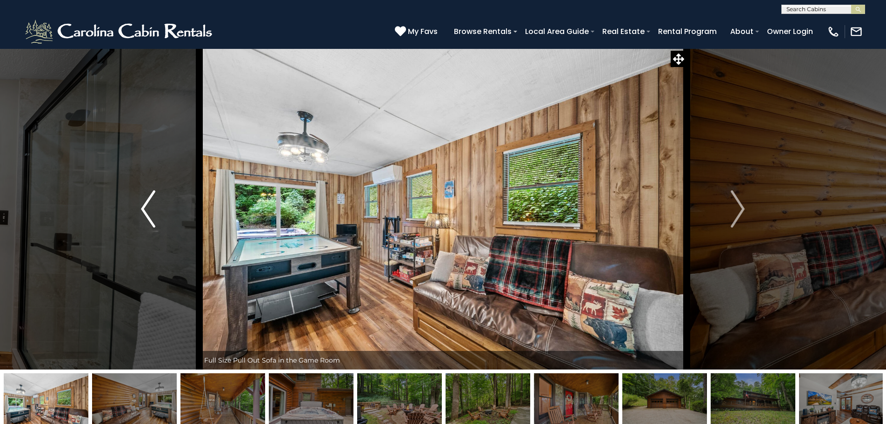
click at [147, 215] on img "Previous" at bounding box center [148, 208] width 14 height 37
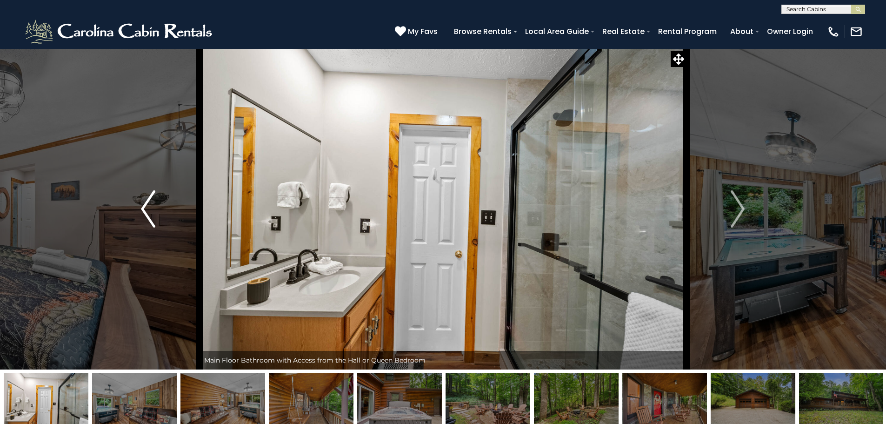
click at [148, 213] on img "Previous" at bounding box center [148, 208] width 14 height 37
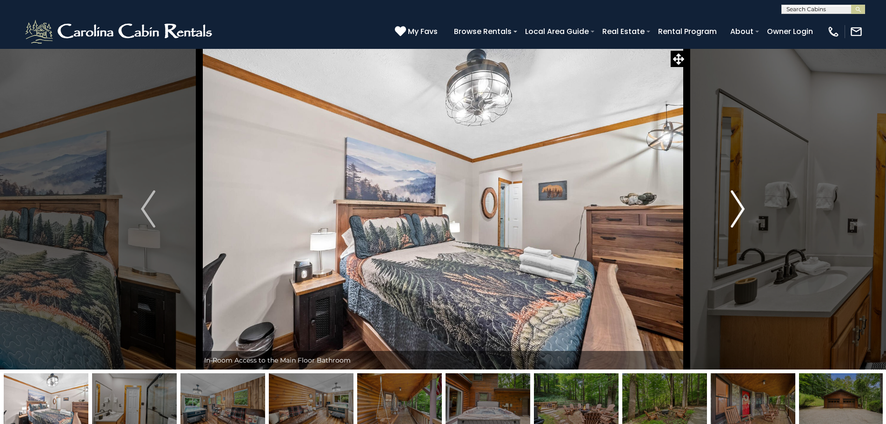
click at [723, 209] on button "Next" at bounding box center [738, 208] width 102 height 321
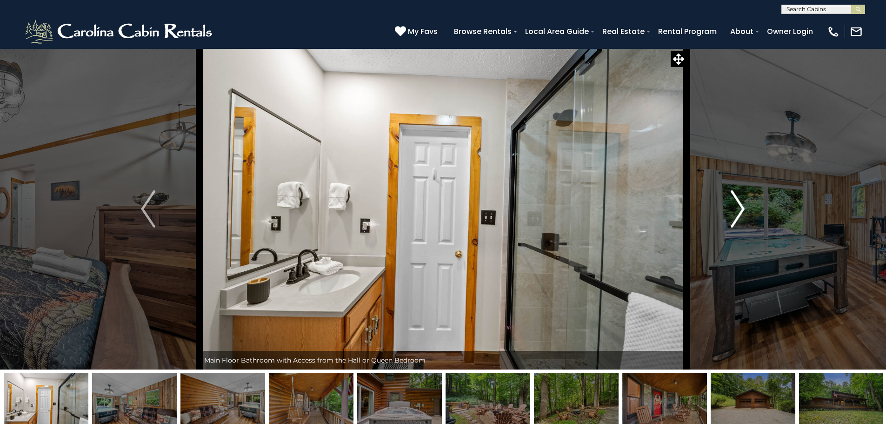
click at [725, 207] on button "Next" at bounding box center [738, 208] width 102 height 321
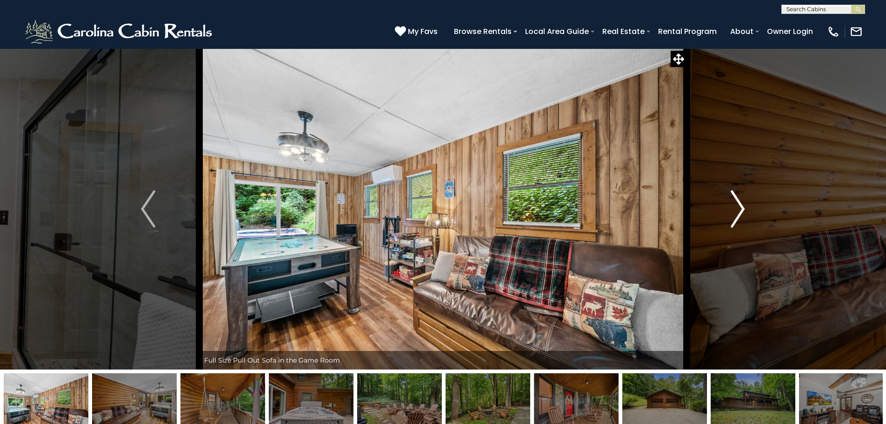
click at [725, 207] on button "Next" at bounding box center [738, 208] width 102 height 321
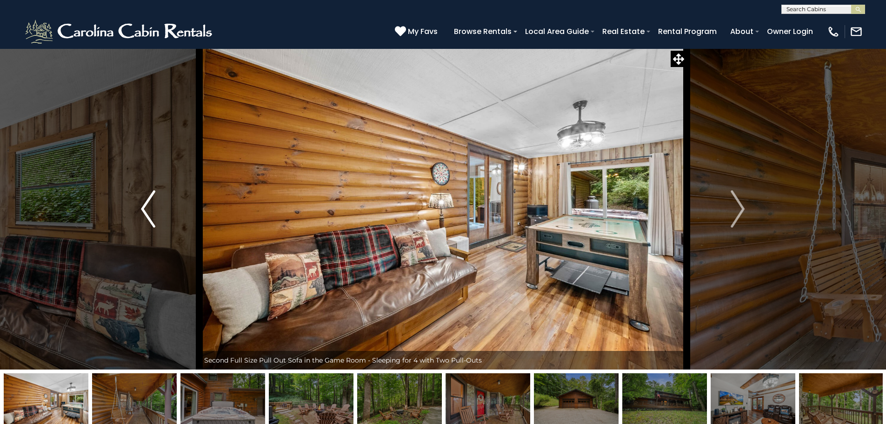
click at [160, 224] on button "Previous" at bounding box center [148, 208] width 102 height 321
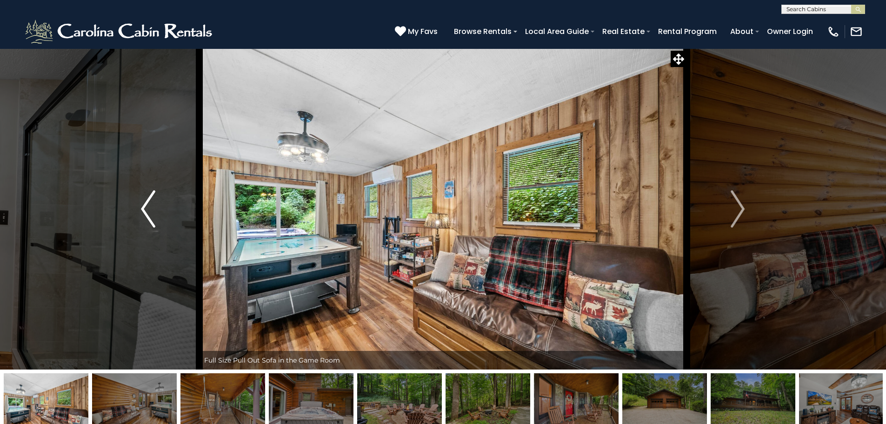
click at [158, 223] on button "Previous" at bounding box center [148, 208] width 102 height 321
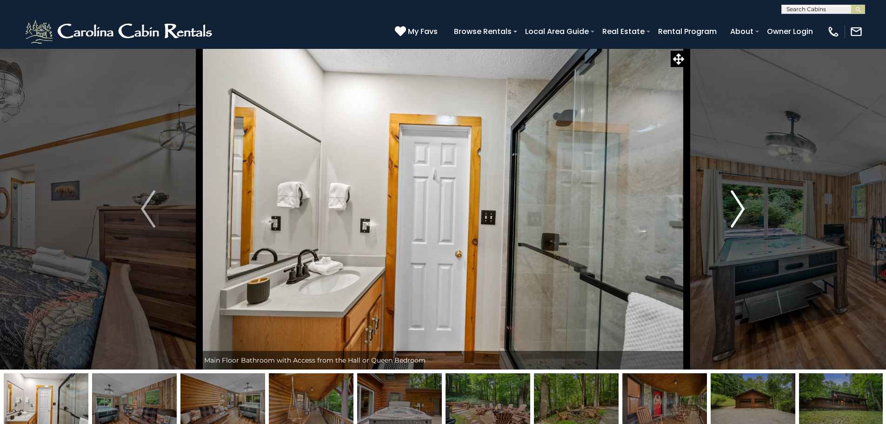
click at [746, 204] on button "Next" at bounding box center [738, 208] width 102 height 321
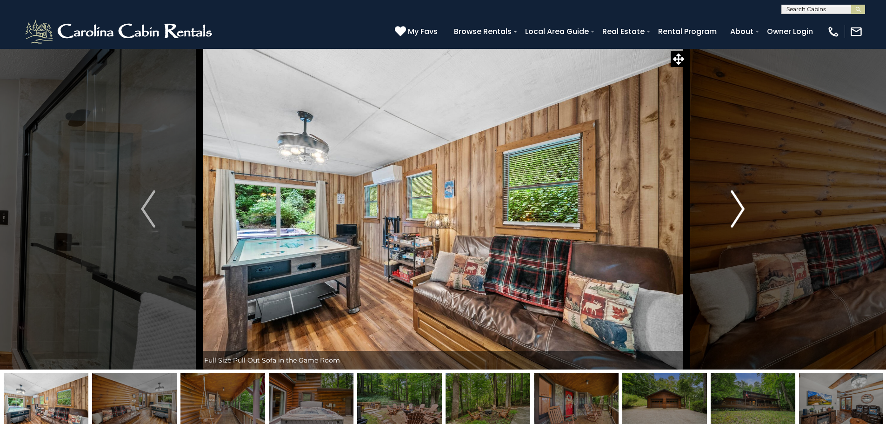
click at [746, 204] on button "Next" at bounding box center [738, 208] width 102 height 321
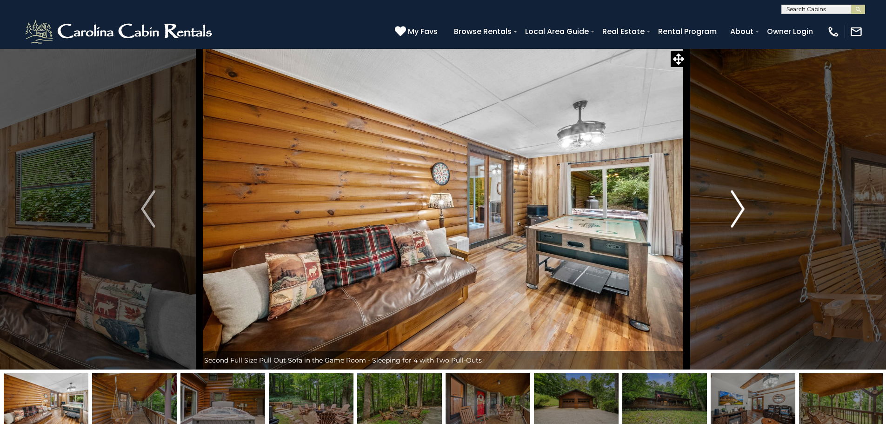
click at [746, 204] on button "Next" at bounding box center [738, 208] width 102 height 321
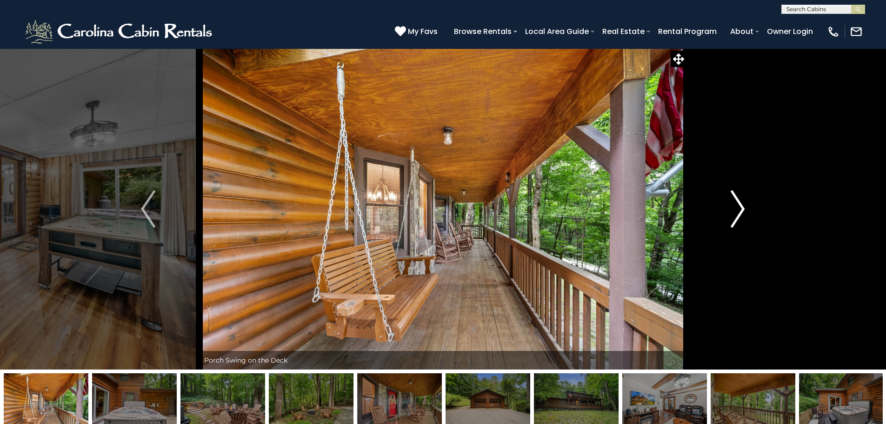
click at [746, 204] on button "Next" at bounding box center [738, 208] width 102 height 321
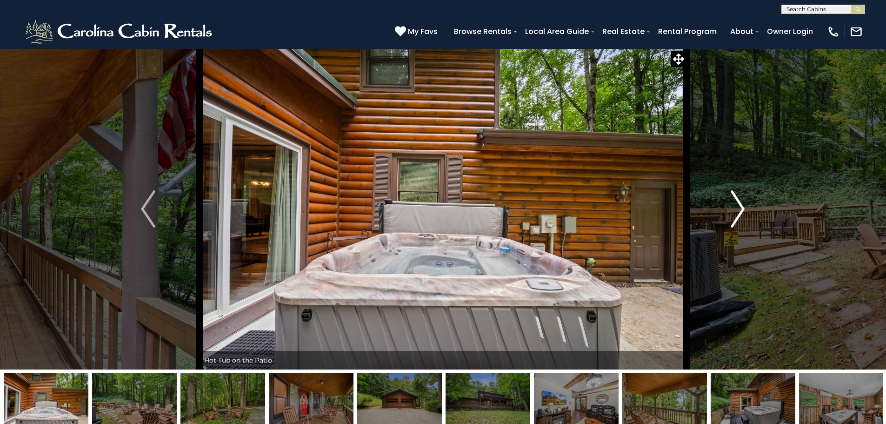
click at [746, 204] on button "Next" at bounding box center [738, 208] width 102 height 321
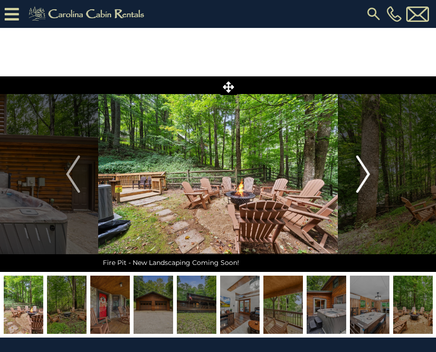
click at [359, 184] on img "Next" at bounding box center [363, 173] width 14 height 37
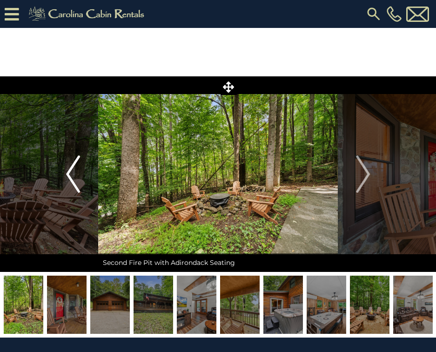
click at [62, 183] on button "Previous" at bounding box center [72, 173] width 50 height 195
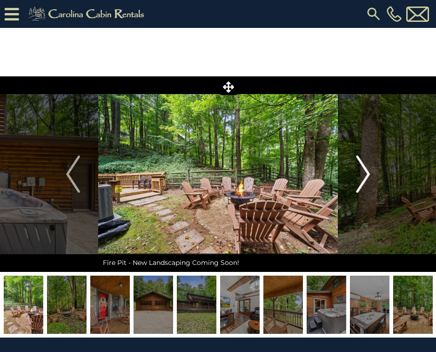
click at [370, 180] on img "Next" at bounding box center [363, 173] width 14 height 37
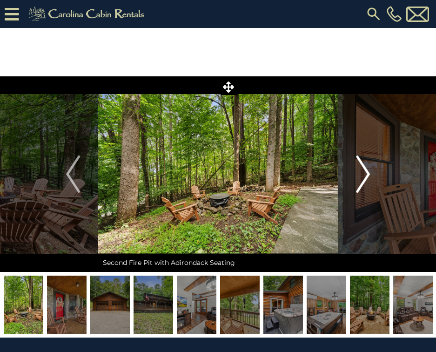
click at [369, 173] on img "Next" at bounding box center [363, 173] width 14 height 37
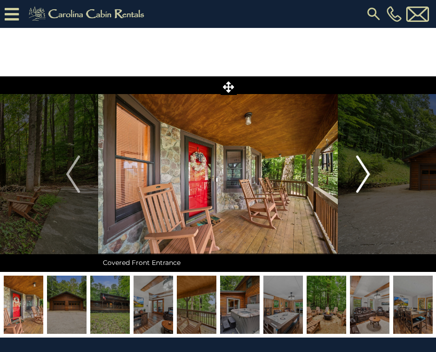
click at [369, 173] on img "Next" at bounding box center [363, 173] width 14 height 37
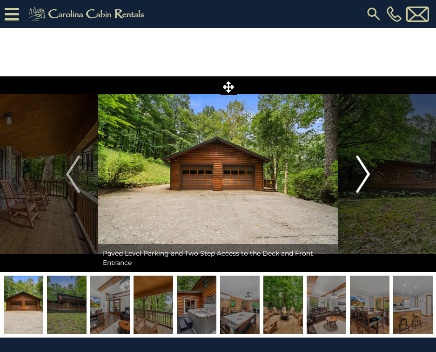
click at [369, 173] on img "Next" at bounding box center [363, 173] width 14 height 37
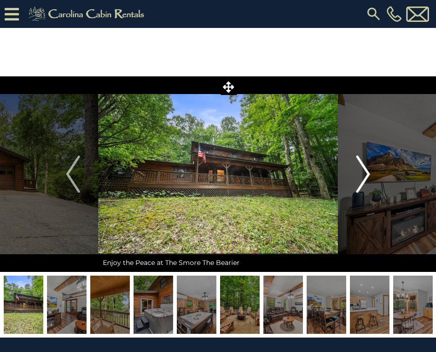
click at [369, 173] on img "Next" at bounding box center [363, 173] width 14 height 37
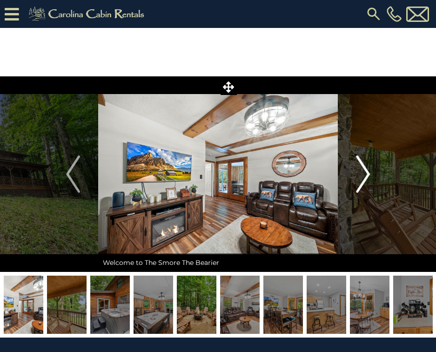
click at [369, 173] on img "Next" at bounding box center [363, 173] width 14 height 37
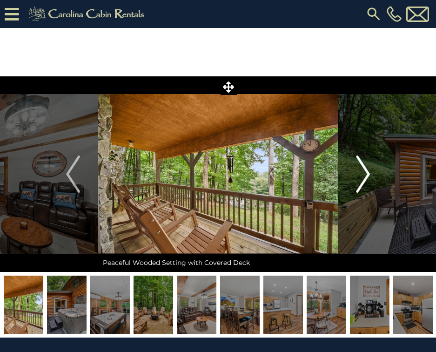
click at [369, 173] on img "Next" at bounding box center [363, 173] width 14 height 37
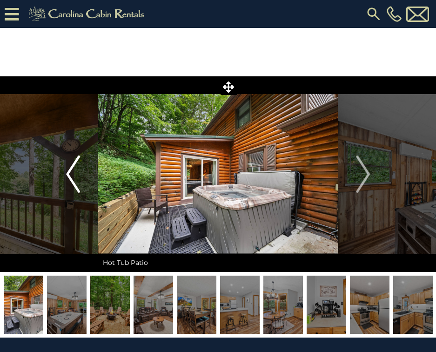
click at [68, 173] on img "Previous" at bounding box center [73, 173] width 14 height 37
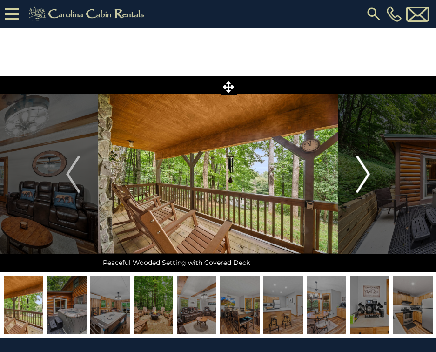
click at [368, 166] on img "Next" at bounding box center [363, 173] width 14 height 37
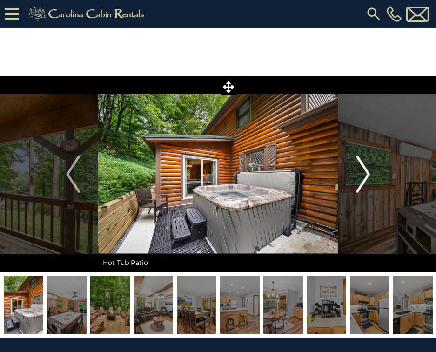
click at [368, 166] on img "Next" at bounding box center [363, 173] width 14 height 37
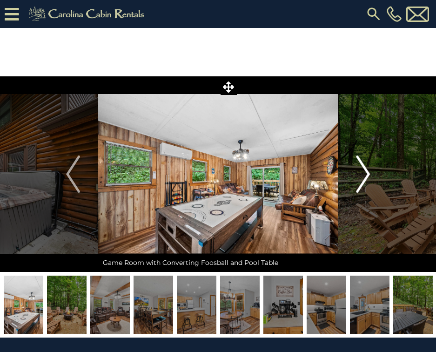
click at [368, 166] on img "Next" at bounding box center [363, 173] width 14 height 37
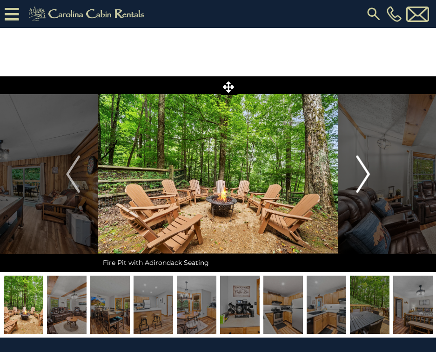
click at [368, 166] on img "Next" at bounding box center [363, 173] width 14 height 37
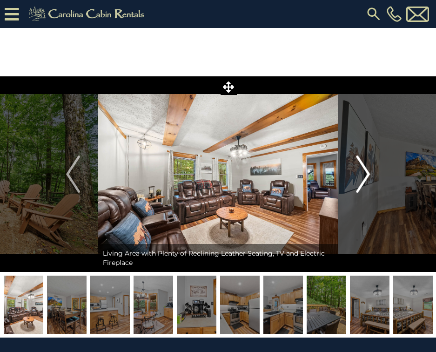
click at [368, 166] on img "Next" at bounding box center [363, 173] width 14 height 37
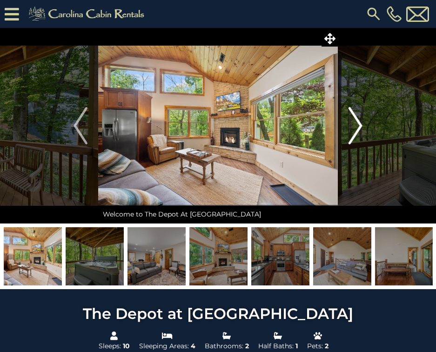
click at [361, 126] on img "Next" at bounding box center [355, 125] width 14 height 37
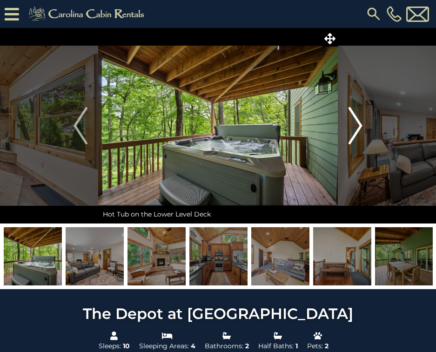
click at [361, 126] on img "Next" at bounding box center [355, 125] width 14 height 37
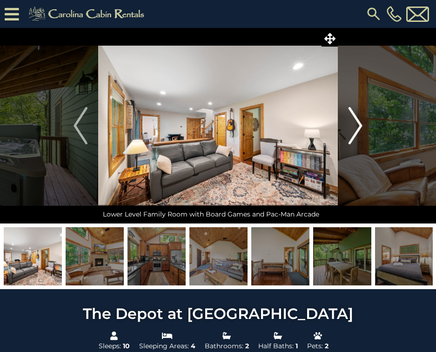
click at [361, 126] on img "Next" at bounding box center [355, 125] width 14 height 37
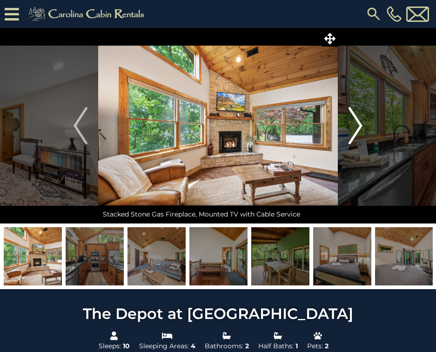
click at [361, 126] on img "Next" at bounding box center [355, 125] width 14 height 37
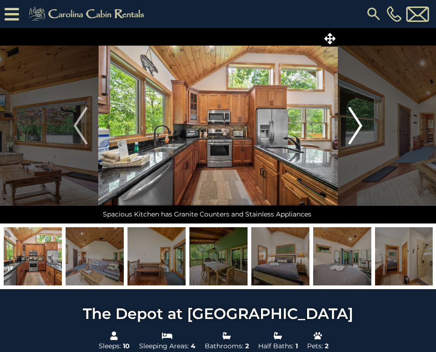
click at [361, 126] on img "Next" at bounding box center [355, 125] width 14 height 37
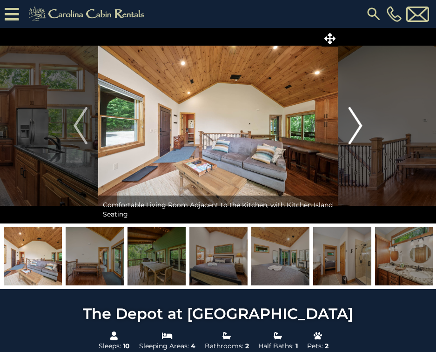
click at [361, 126] on img "Next" at bounding box center [355, 125] width 14 height 37
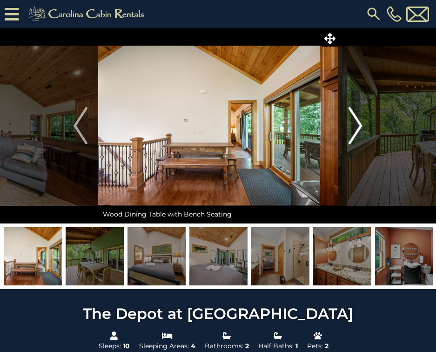
click at [361, 126] on img "Next" at bounding box center [355, 125] width 14 height 37
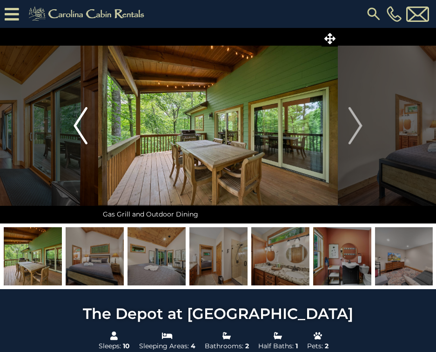
click at [80, 135] on img "Previous" at bounding box center [81, 125] width 14 height 37
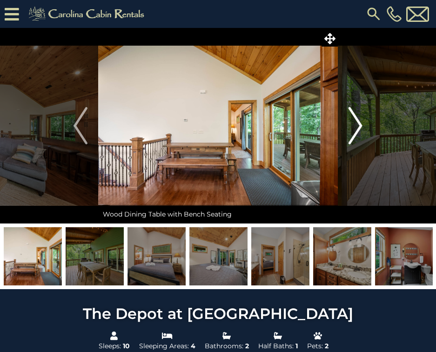
click at [366, 127] on button "Next" at bounding box center [355, 125] width 35 height 195
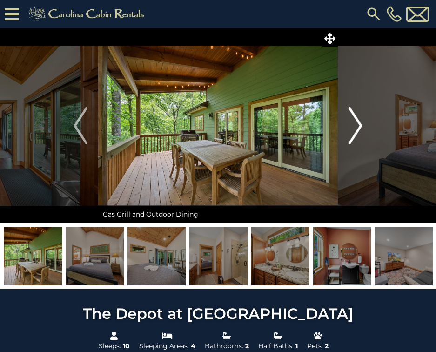
click at [366, 127] on button "Next" at bounding box center [355, 125] width 35 height 195
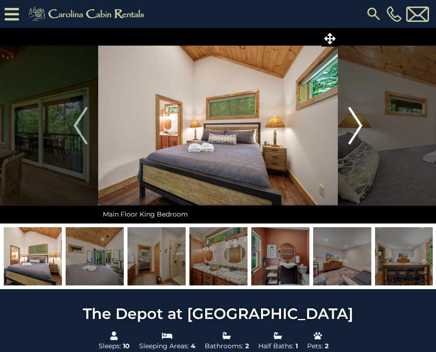
click at [366, 127] on button "Next" at bounding box center [355, 125] width 35 height 195
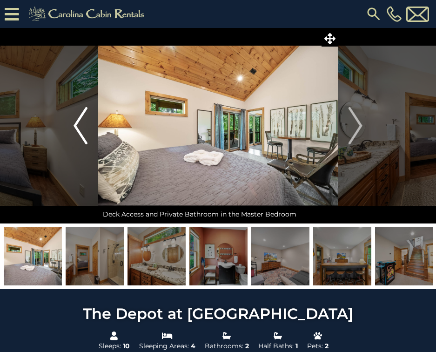
click at [80, 138] on img "Previous" at bounding box center [81, 125] width 14 height 37
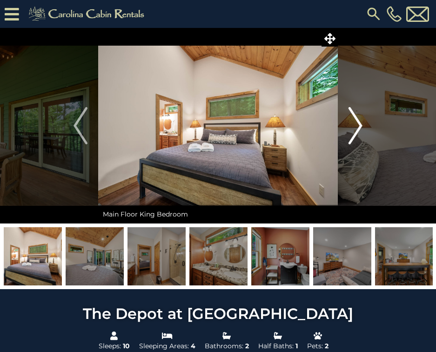
click at [364, 129] on button "Next" at bounding box center [355, 125] width 35 height 195
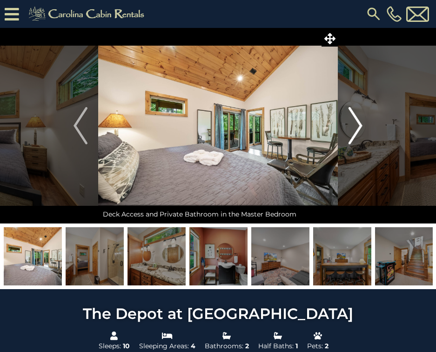
click at [360, 120] on img "Next" at bounding box center [355, 125] width 14 height 37
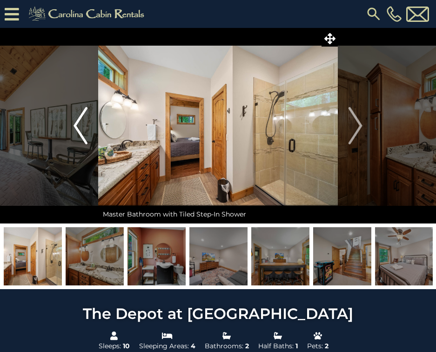
click at [82, 138] on img "Previous" at bounding box center [81, 125] width 14 height 37
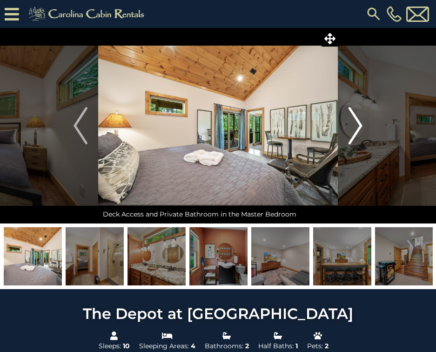
click at [341, 116] on button "Next" at bounding box center [355, 125] width 35 height 195
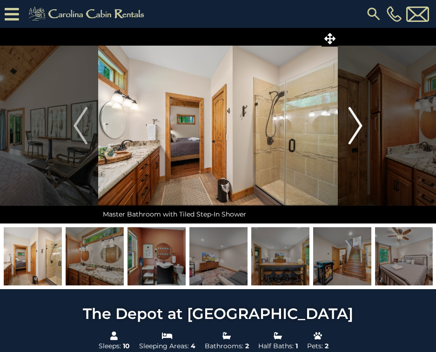
click at [353, 122] on img "Next" at bounding box center [355, 125] width 14 height 37
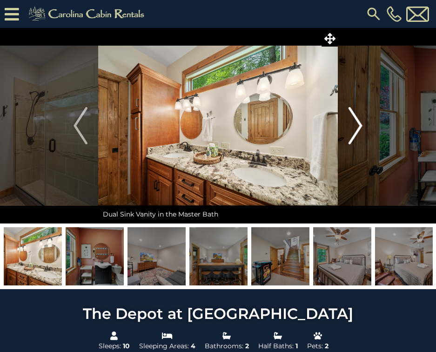
click at [353, 122] on img "Next" at bounding box center [355, 125] width 14 height 37
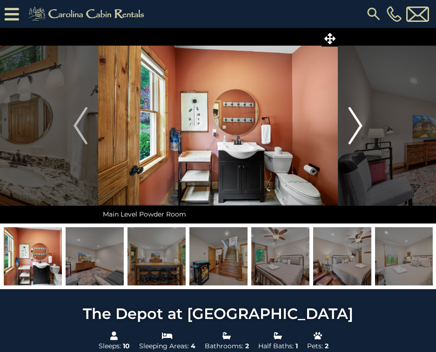
click at [353, 122] on img "Next" at bounding box center [355, 125] width 14 height 37
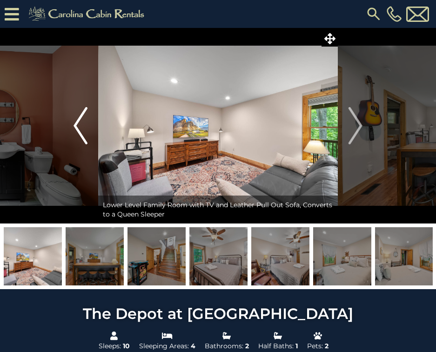
click at [93, 135] on button "Previous" at bounding box center [80, 125] width 35 height 195
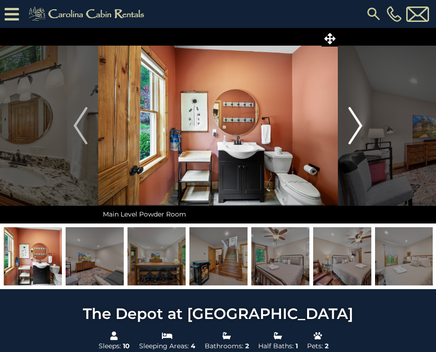
click at [362, 128] on img "Next" at bounding box center [355, 125] width 14 height 37
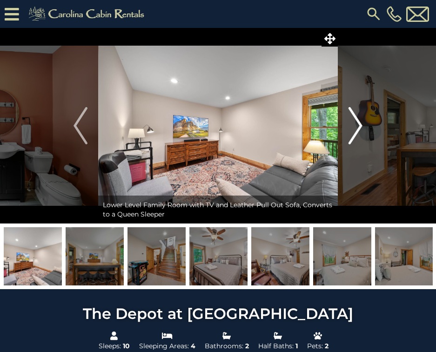
click at [362, 128] on img "Next" at bounding box center [355, 125] width 14 height 37
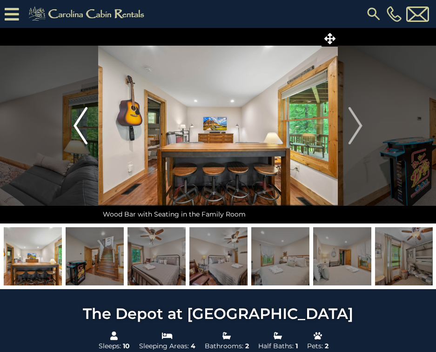
click at [81, 118] on img "Previous" at bounding box center [81, 125] width 14 height 37
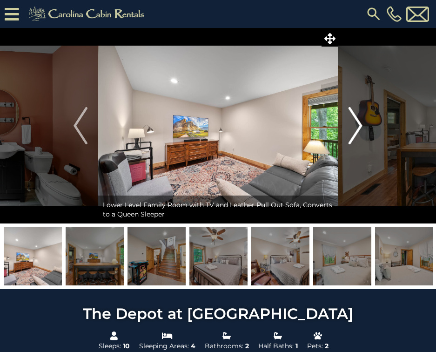
click at [358, 128] on img "Next" at bounding box center [355, 125] width 14 height 37
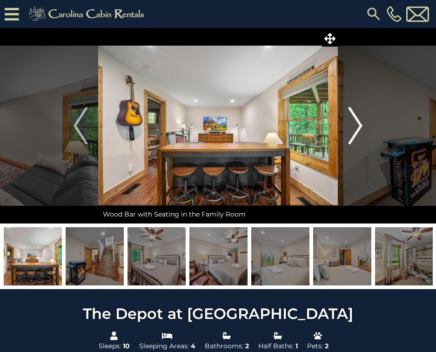
click at [357, 121] on img "Next" at bounding box center [355, 125] width 14 height 37
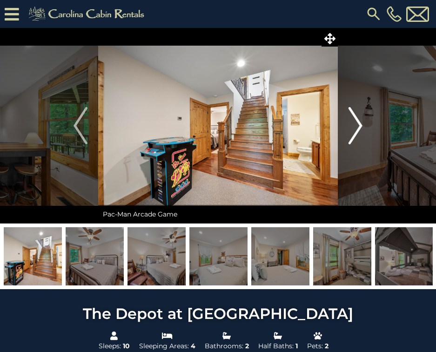
click at [357, 121] on img "Next" at bounding box center [355, 125] width 14 height 37
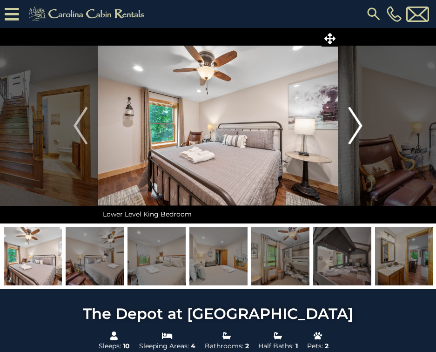
click at [357, 121] on img "Next" at bounding box center [355, 125] width 14 height 37
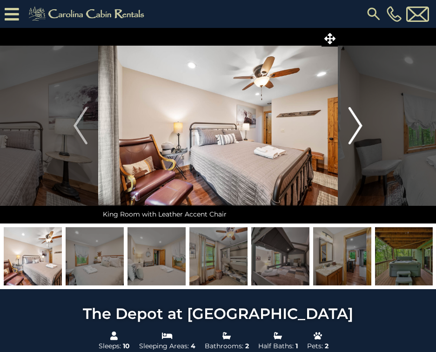
click at [357, 122] on img "Next" at bounding box center [355, 125] width 14 height 37
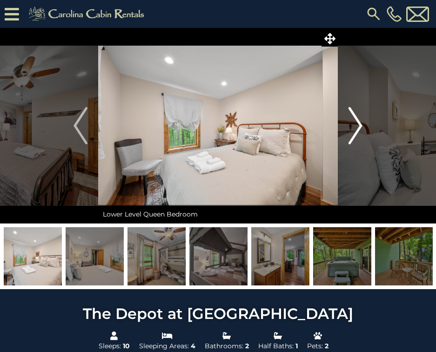
click at [360, 121] on img "Next" at bounding box center [355, 125] width 14 height 37
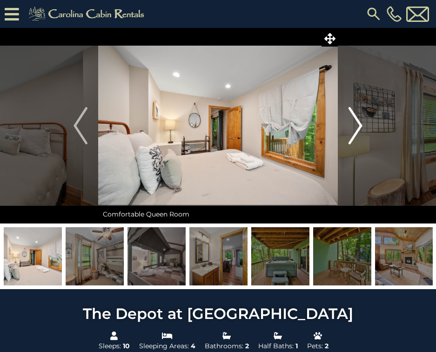
click at [354, 122] on img "Next" at bounding box center [355, 125] width 14 height 37
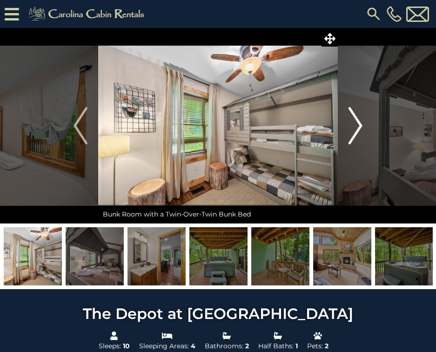
click at [354, 122] on img "Next" at bounding box center [355, 125] width 14 height 37
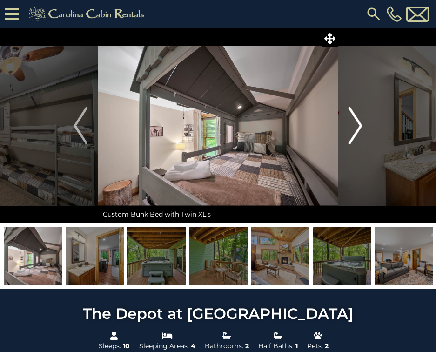
click at [354, 122] on img "Next" at bounding box center [355, 125] width 14 height 37
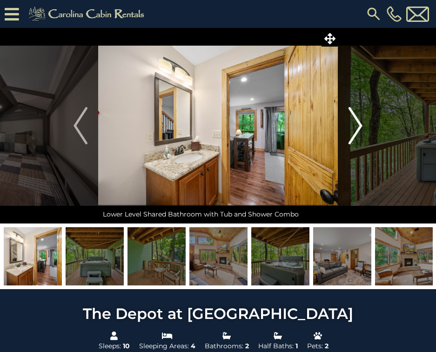
click at [354, 122] on img "Next" at bounding box center [355, 125] width 14 height 37
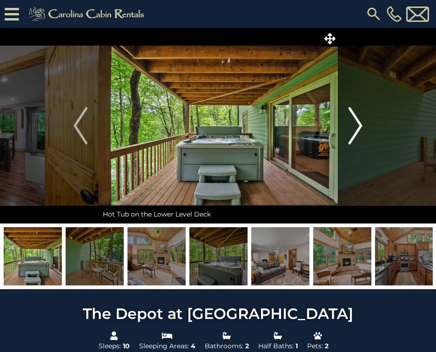
click at [354, 122] on img "Next" at bounding box center [355, 125] width 14 height 37
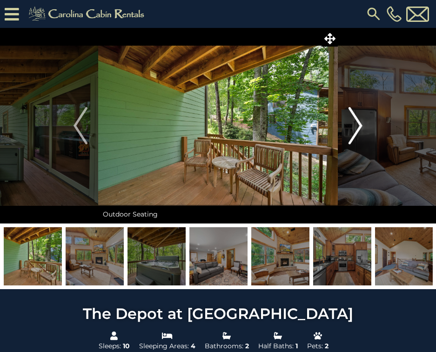
click at [351, 114] on img "Next" at bounding box center [355, 125] width 14 height 37
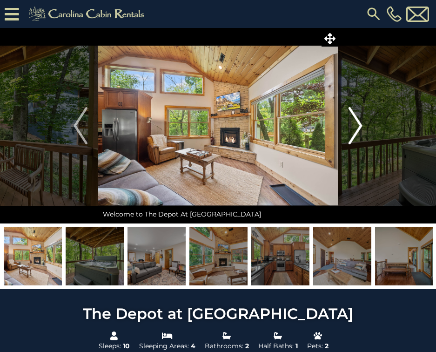
click at [351, 114] on img "Next" at bounding box center [355, 125] width 14 height 37
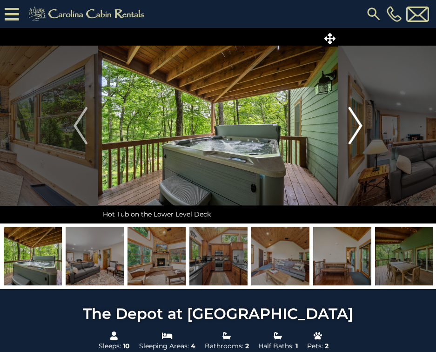
click at [351, 114] on img "Next" at bounding box center [355, 125] width 14 height 37
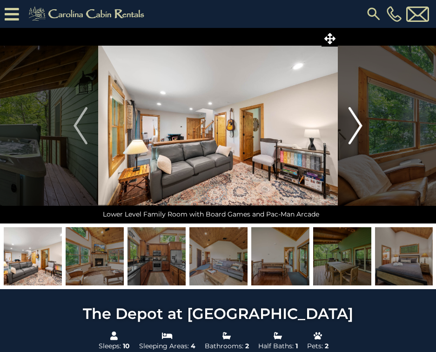
click at [351, 114] on img "Next" at bounding box center [355, 125] width 14 height 37
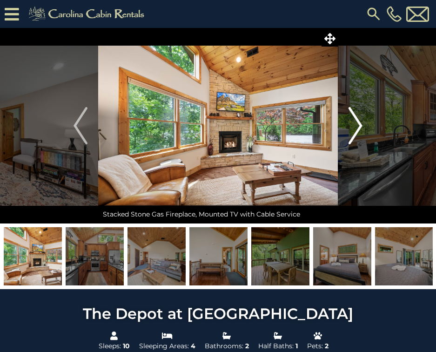
click at [351, 114] on img "Next" at bounding box center [355, 125] width 14 height 37
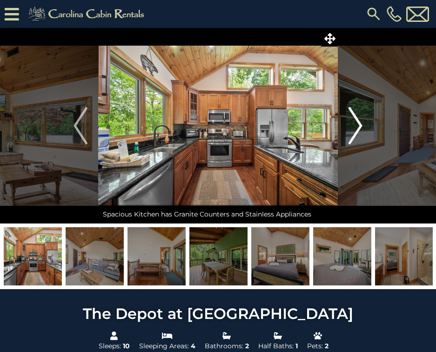
click at [351, 114] on img "Next" at bounding box center [355, 125] width 14 height 37
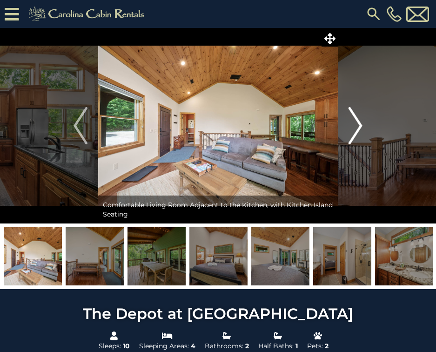
click at [351, 114] on img "Next" at bounding box center [355, 125] width 14 height 37
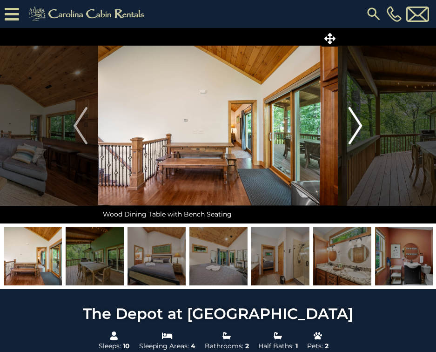
click at [351, 114] on img "Next" at bounding box center [355, 125] width 14 height 37
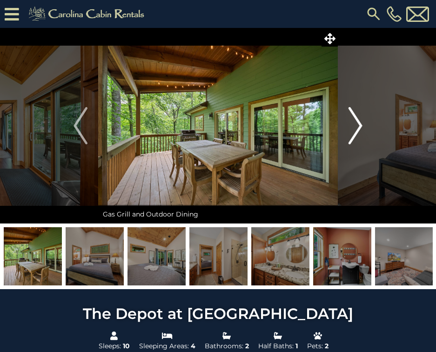
click at [351, 114] on img "Next" at bounding box center [355, 125] width 14 height 37
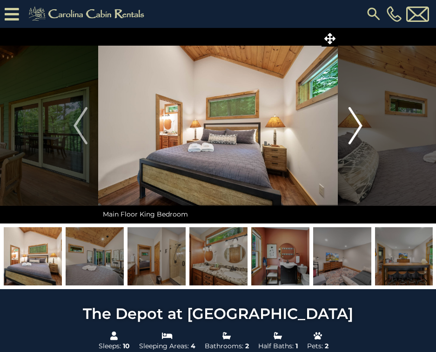
click at [351, 114] on img "Next" at bounding box center [355, 125] width 14 height 37
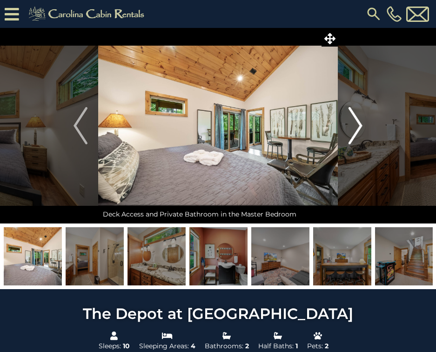
click at [351, 114] on img "Next" at bounding box center [355, 125] width 14 height 37
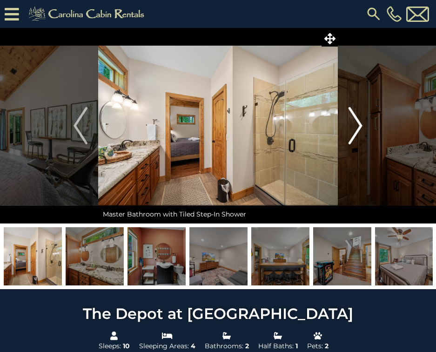
click at [351, 114] on img "Next" at bounding box center [355, 125] width 14 height 37
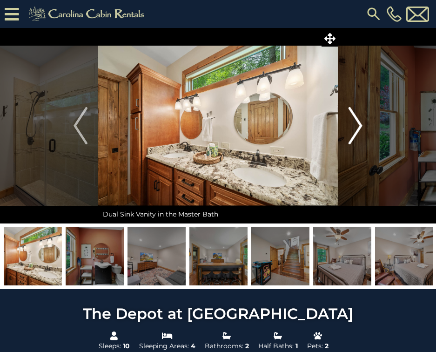
click at [351, 114] on img "Next" at bounding box center [355, 125] width 14 height 37
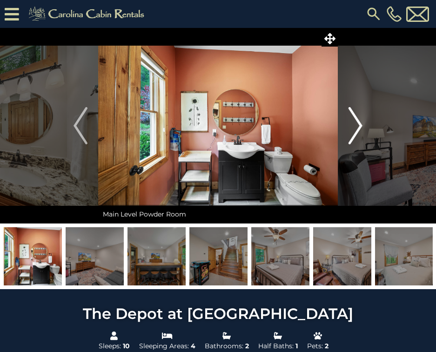
click at [351, 114] on img "Next" at bounding box center [355, 125] width 14 height 37
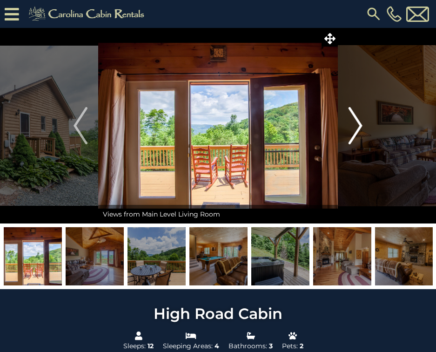
click at [358, 137] on img "Next" at bounding box center [355, 125] width 14 height 37
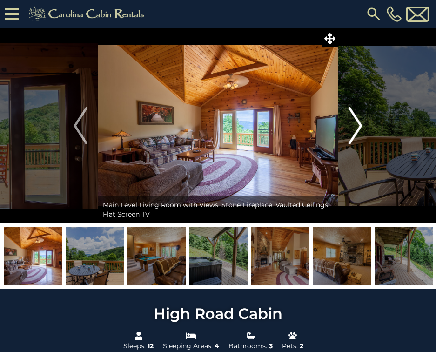
click at [358, 137] on img "Next" at bounding box center [355, 125] width 14 height 37
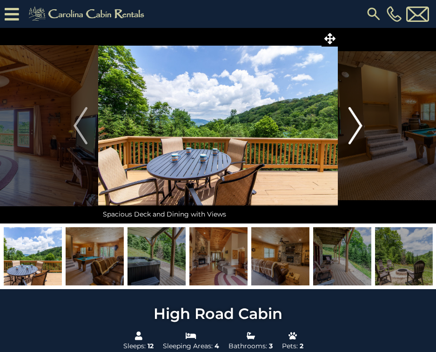
click at [358, 137] on img "Next" at bounding box center [355, 125] width 14 height 37
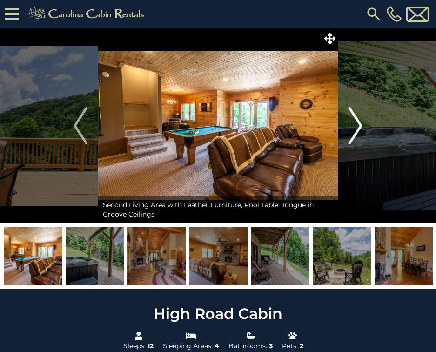
click at [358, 137] on img "Next" at bounding box center [355, 125] width 14 height 37
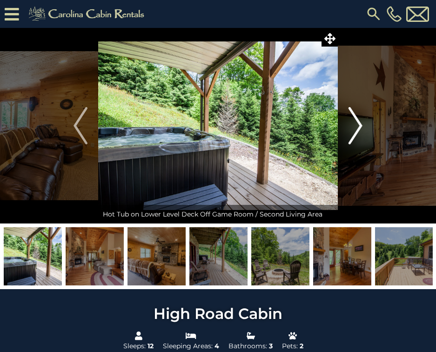
click at [358, 137] on img "Next" at bounding box center [355, 125] width 14 height 37
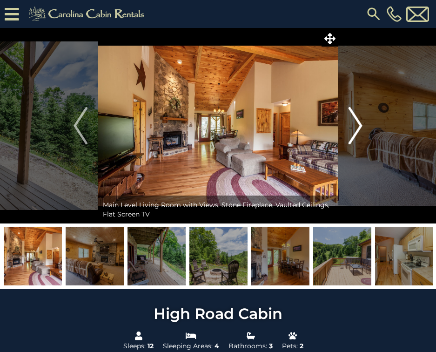
click at [358, 137] on img "Next" at bounding box center [355, 125] width 14 height 37
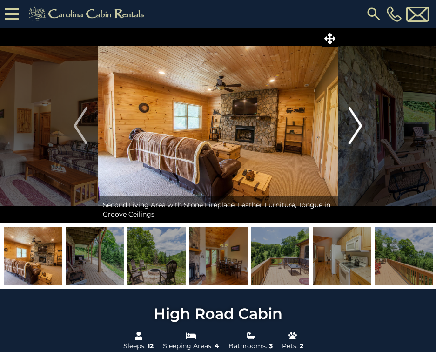
click at [358, 137] on img "Next" at bounding box center [355, 125] width 14 height 37
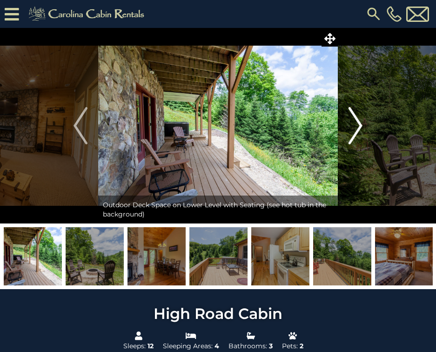
click at [358, 137] on img "Next" at bounding box center [355, 125] width 14 height 37
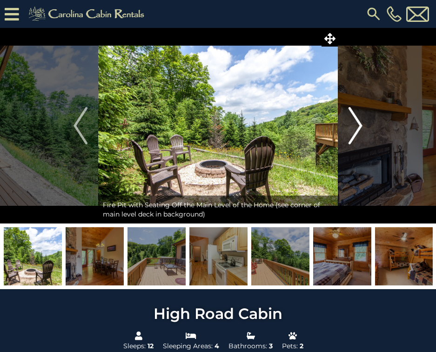
click at [358, 137] on img "Next" at bounding box center [355, 125] width 14 height 37
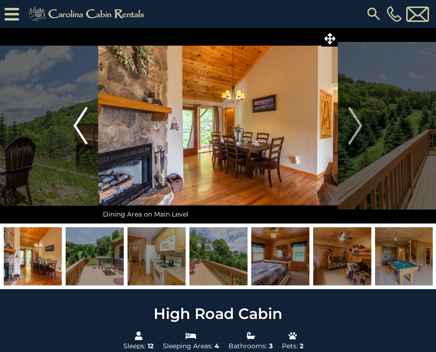
click at [84, 134] on img "Previous" at bounding box center [81, 125] width 14 height 37
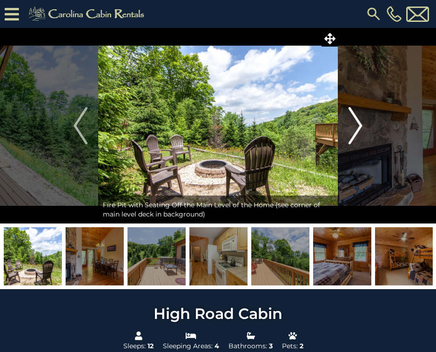
click at [359, 127] on img "Next" at bounding box center [355, 125] width 14 height 37
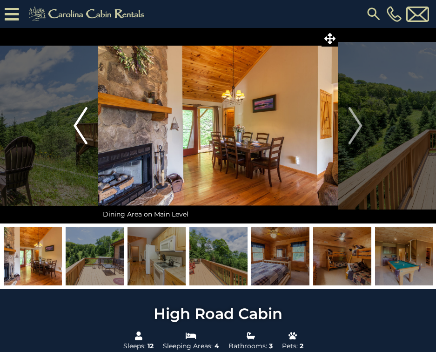
click at [82, 137] on img "Previous" at bounding box center [81, 125] width 14 height 37
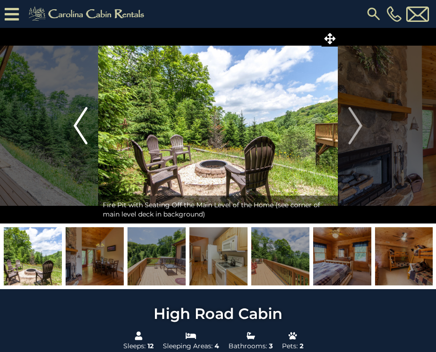
click at [84, 134] on img "Previous" at bounding box center [81, 125] width 14 height 37
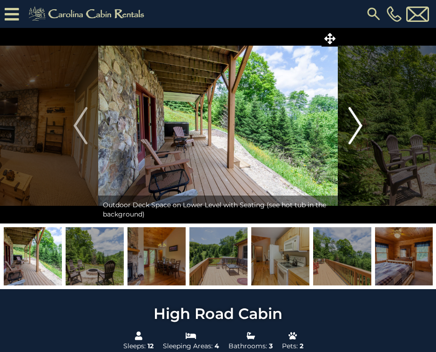
click at [360, 123] on img "Next" at bounding box center [355, 125] width 14 height 37
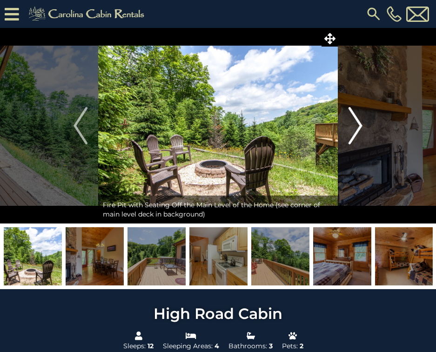
click at [360, 123] on img "Next" at bounding box center [355, 125] width 14 height 37
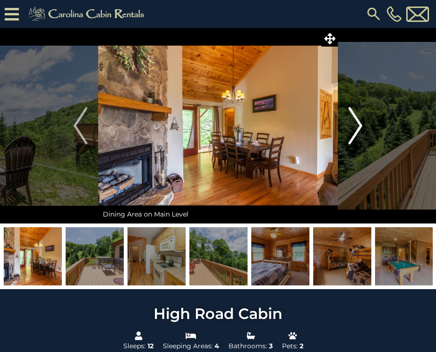
click at [360, 123] on img "Next" at bounding box center [355, 125] width 14 height 37
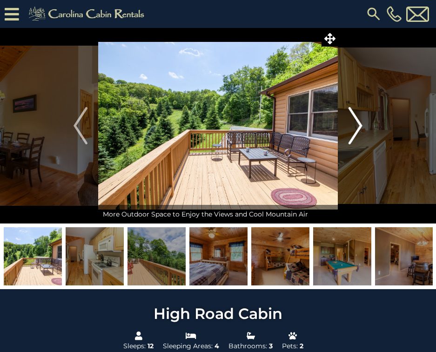
click at [360, 123] on img "Next" at bounding box center [355, 125] width 14 height 37
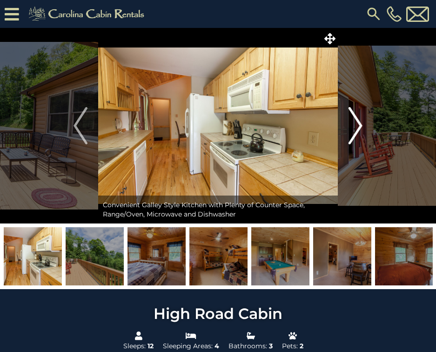
click at [360, 123] on img "Next" at bounding box center [355, 125] width 14 height 37
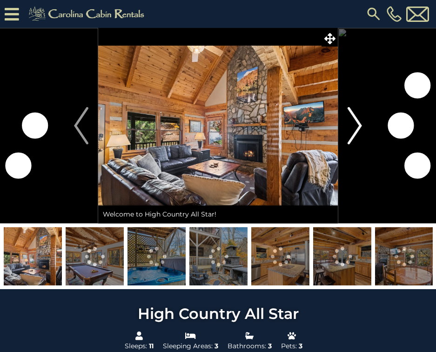
click at [351, 131] on img "Next" at bounding box center [355, 125] width 14 height 37
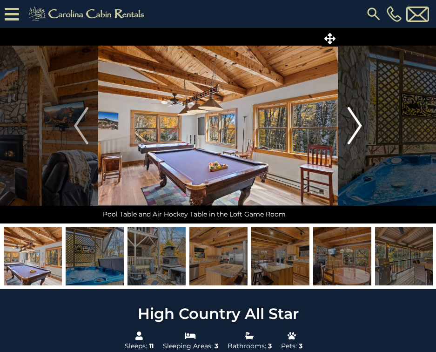
click at [346, 128] on button "Next" at bounding box center [355, 125] width 34 height 195
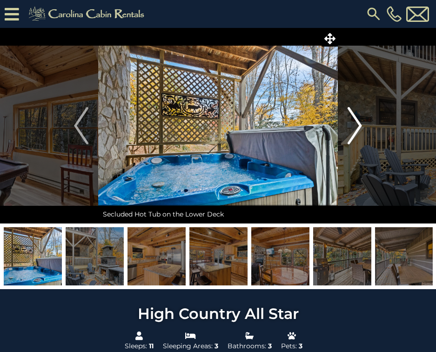
click at [346, 128] on button "Next" at bounding box center [355, 125] width 34 height 195
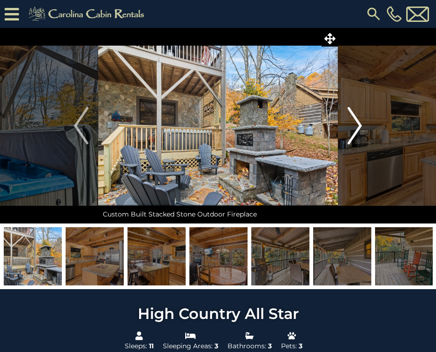
click at [346, 128] on button "Next" at bounding box center [355, 125] width 34 height 195
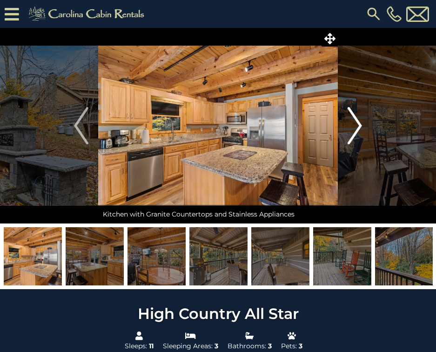
click at [361, 123] on img "Next" at bounding box center [355, 125] width 14 height 37
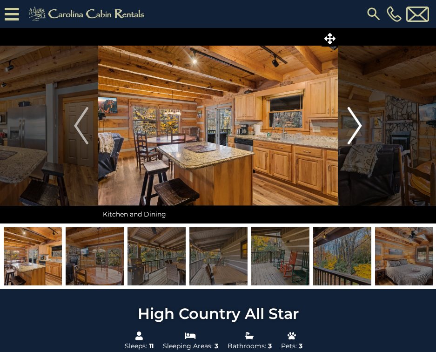
click at [361, 123] on img "Next" at bounding box center [355, 125] width 14 height 37
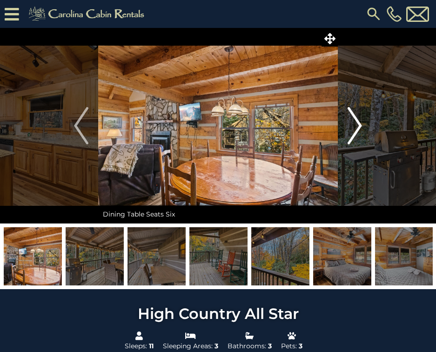
click at [361, 123] on img "Next" at bounding box center [355, 125] width 14 height 37
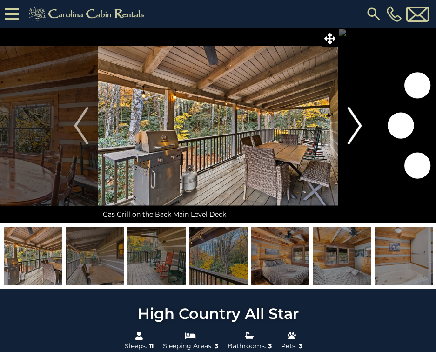
click at [361, 123] on img "Next" at bounding box center [355, 125] width 14 height 37
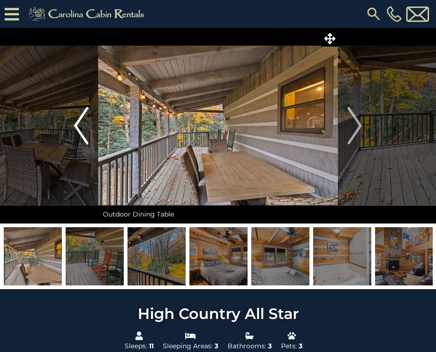
click at [86, 125] on img "Previous" at bounding box center [81, 125] width 14 height 37
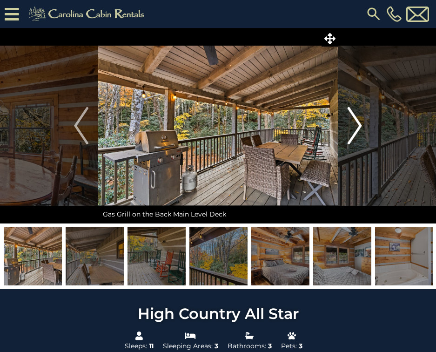
click at [344, 120] on button "Next" at bounding box center [355, 125] width 34 height 195
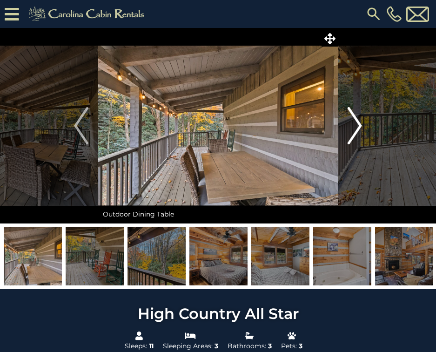
click at [344, 120] on button "Next" at bounding box center [355, 125] width 34 height 195
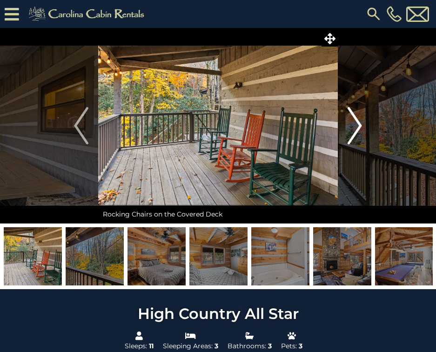
click at [344, 120] on button "Next" at bounding box center [355, 125] width 34 height 195
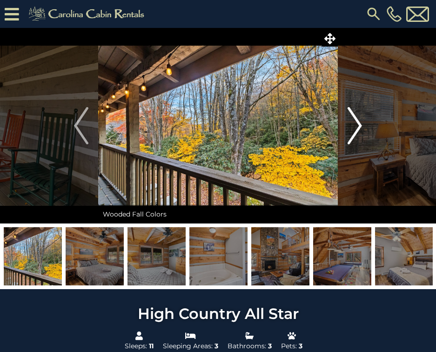
click at [344, 120] on button "Next" at bounding box center [355, 125] width 34 height 195
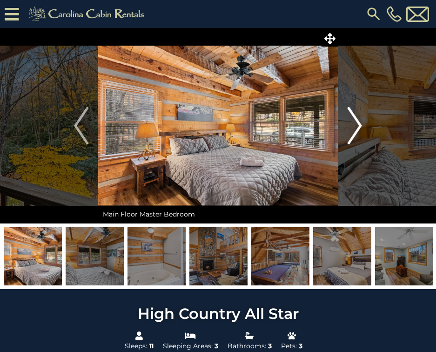
click at [344, 120] on button "Next" at bounding box center [355, 125] width 34 height 195
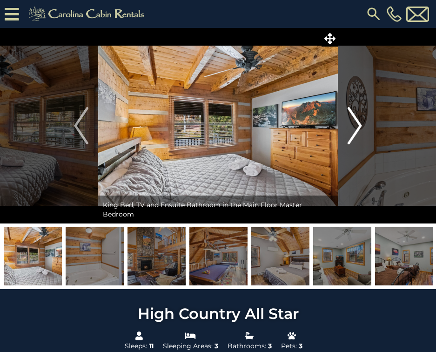
click at [344, 120] on button "Next" at bounding box center [355, 125] width 34 height 195
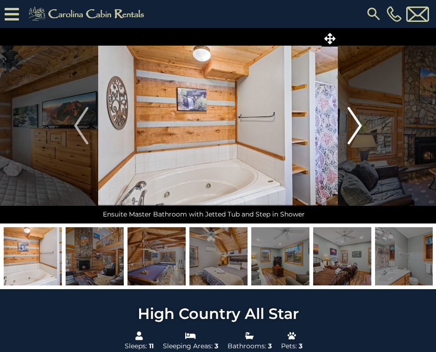
click at [350, 136] on img "Next" at bounding box center [355, 125] width 14 height 37
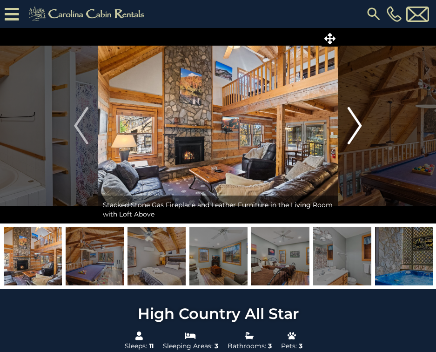
click at [350, 136] on img "Next" at bounding box center [355, 125] width 14 height 37
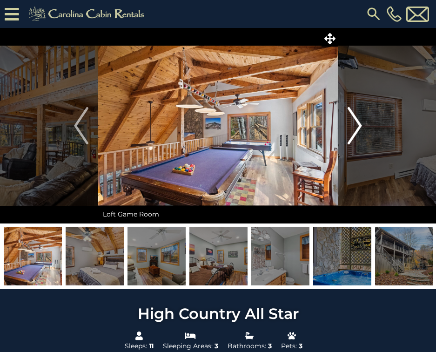
click at [350, 136] on img "Next" at bounding box center [355, 125] width 14 height 37
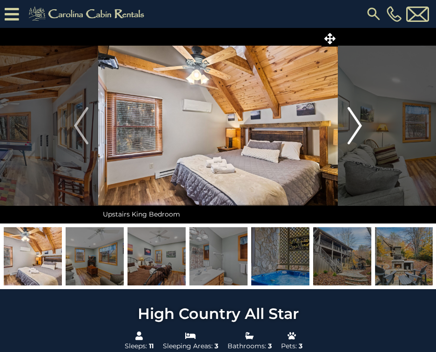
click at [350, 136] on img "Next" at bounding box center [355, 125] width 14 height 37
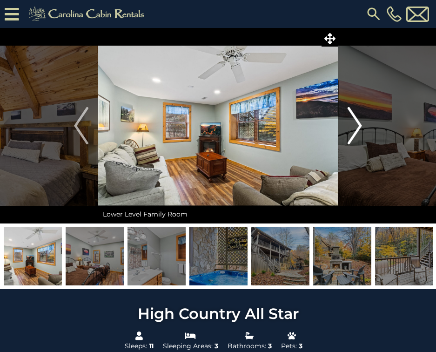
click at [350, 136] on img "Next" at bounding box center [355, 125] width 14 height 37
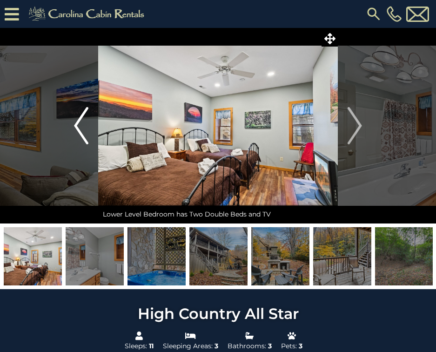
click at [66, 138] on button "Previous" at bounding box center [81, 125] width 34 height 195
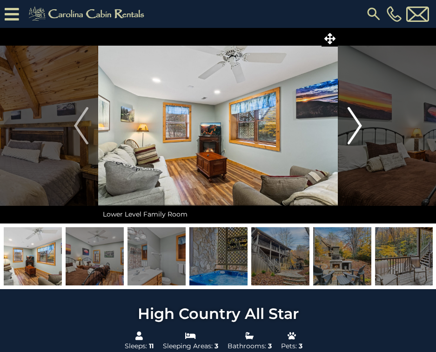
click at [361, 121] on img "Next" at bounding box center [355, 125] width 14 height 37
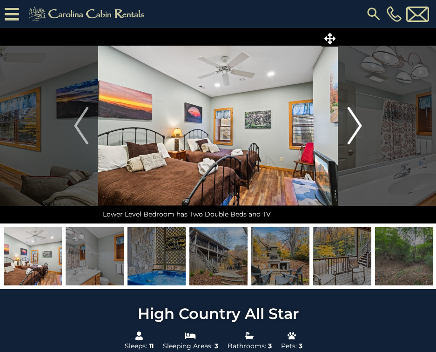
click at [361, 121] on img "Next" at bounding box center [355, 125] width 14 height 37
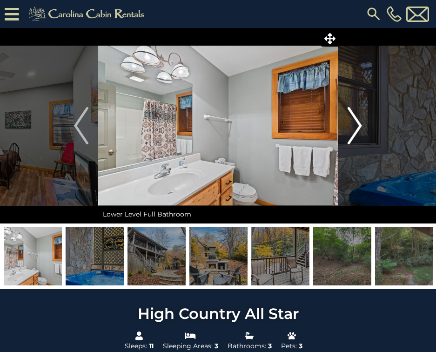
click at [361, 121] on img "Next" at bounding box center [355, 125] width 14 height 37
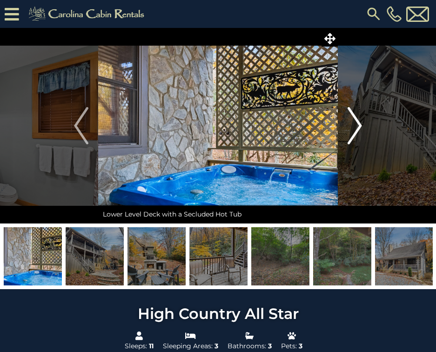
click at [361, 121] on img "Next" at bounding box center [355, 125] width 14 height 37
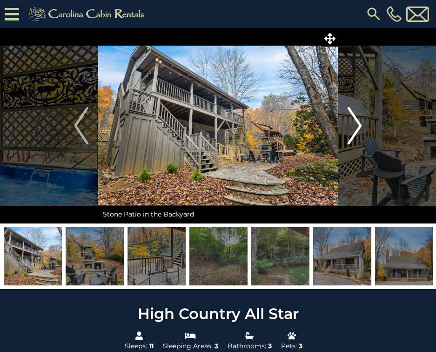
click at [361, 121] on img "Next" at bounding box center [355, 125] width 14 height 37
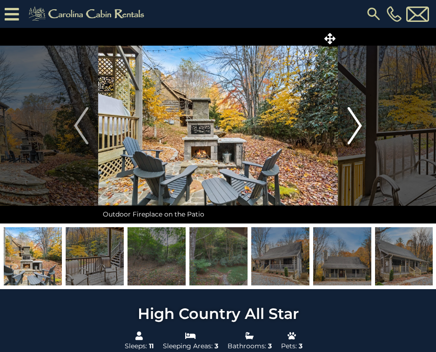
click at [361, 121] on img "Next" at bounding box center [355, 125] width 14 height 37
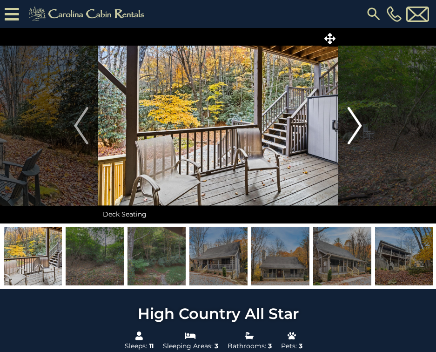
click at [361, 121] on img "Next" at bounding box center [355, 125] width 14 height 37
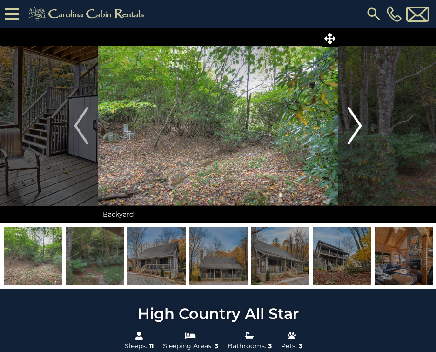
click at [361, 121] on img "Next" at bounding box center [355, 125] width 14 height 37
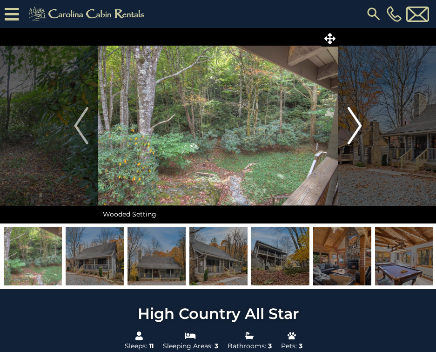
click at [361, 121] on img "Next" at bounding box center [355, 125] width 14 height 37
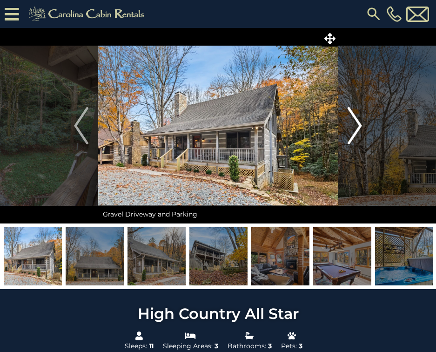
click at [361, 121] on img "Next" at bounding box center [355, 125] width 14 height 37
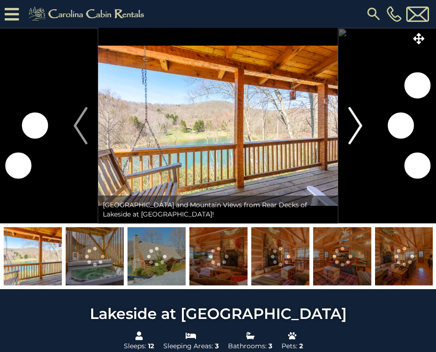
click at [355, 129] on img "Next" at bounding box center [355, 125] width 14 height 37
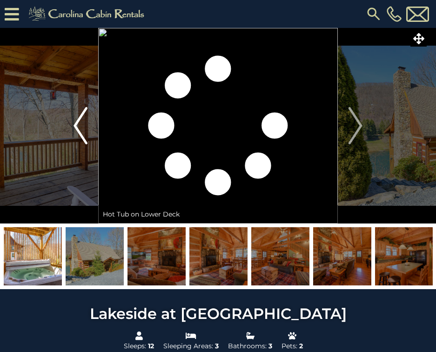
click at [84, 135] on img "Previous" at bounding box center [81, 125] width 14 height 37
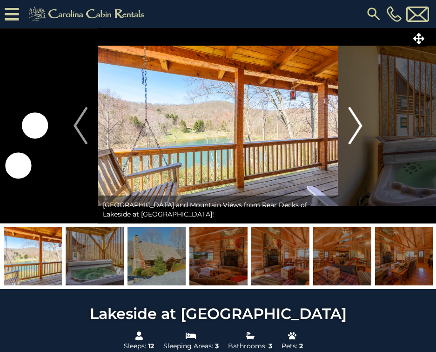
click at [362, 120] on img "Next" at bounding box center [355, 125] width 14 height 37
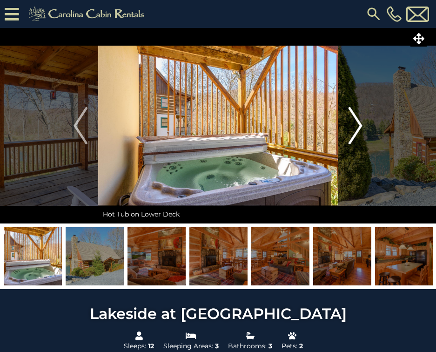
click at [362, 120] on img "Next" at bounding box center [355, 125] width 14 height 37
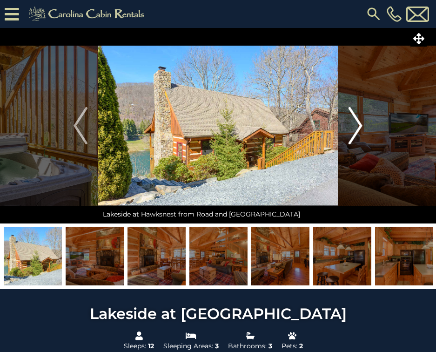
click at [362, 120] on img "Next" at bounding box center [355, 125] width 14 height 37
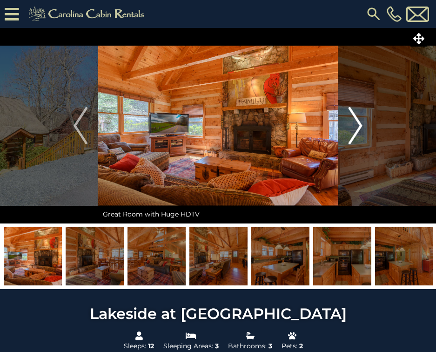
click at [362, 120] on img "Next" at bounding box center [355, 125] width 14 height 37
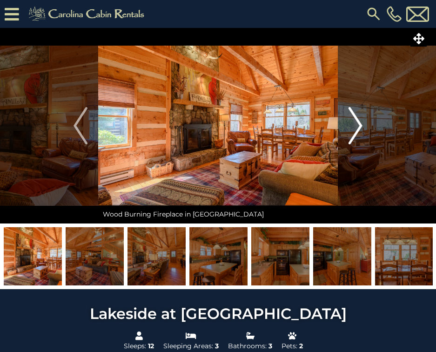
click at [362, 120] on img "Next" at bounding box center [355, 125] width 14 height 37
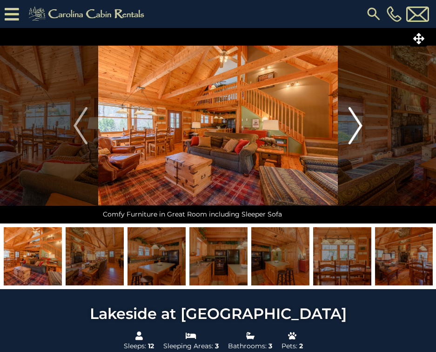
click at [362, 120] on img "Next" at bounding box center [355, 125] width 14 height 37
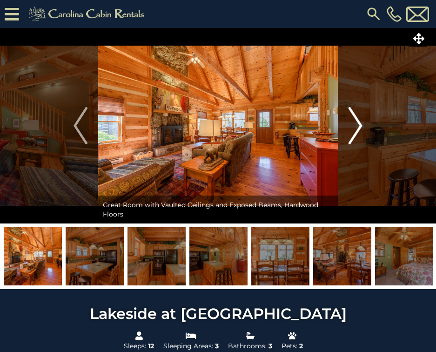
click at [362, 120] on img "Next" at bounding box center [355, 125] width 14 height 37
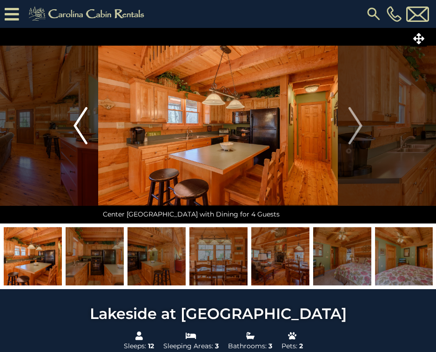
click at [87, 137] on img "Previous" at bounding box center [81, 125] width 14 height 37
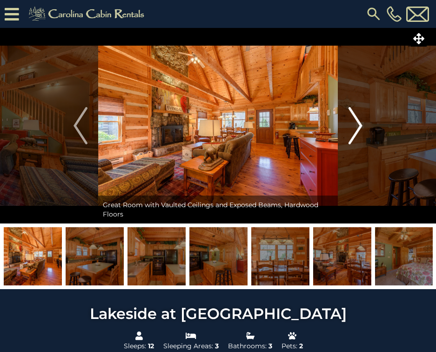
click at [360, 121] on img "Next" at bounding box center [355, 125] width 14 height 37
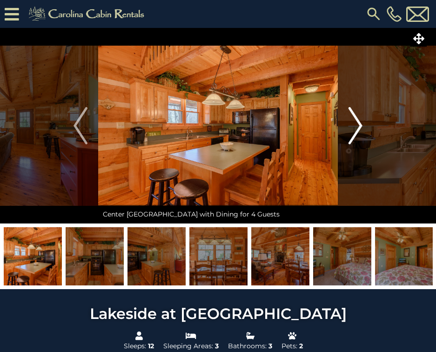
click at [360, 127] on img "Next" at bounding box center [355, 125] width 14 height 37
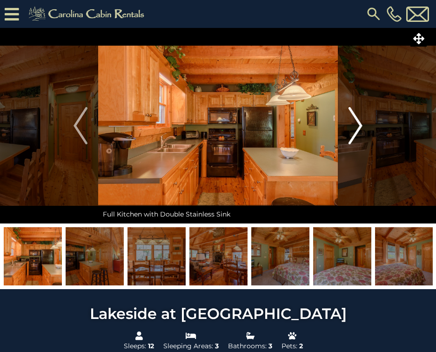
click at [360, 127] on img "Next" at bounding box center [355, 125] width 14 height 37
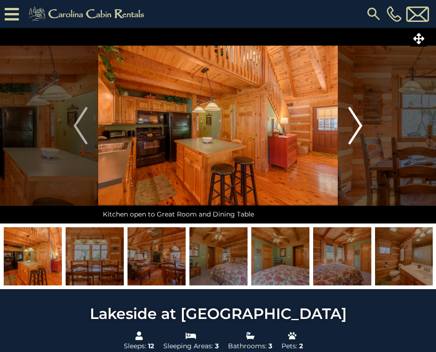
click at [360, 127] on img "Next" at bounding box center [355, 125] width 14 height 37
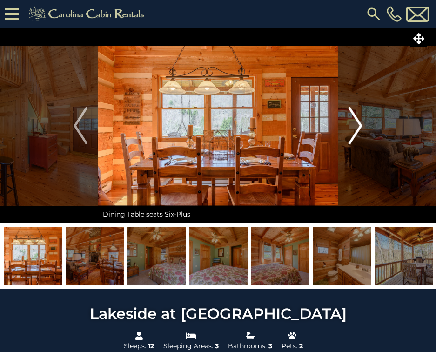
click at [360, 127] on img "Next" at bounding box center [355, 125] width 14 height 37
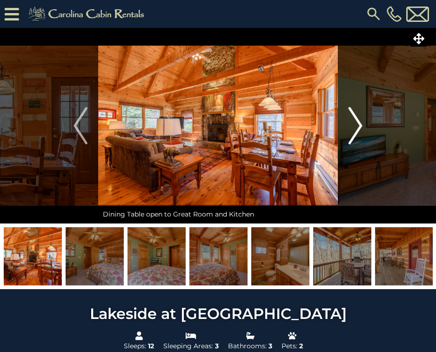
click at [360, 127] on img "Next" at bounding box center [355, 125] width 14 height 37
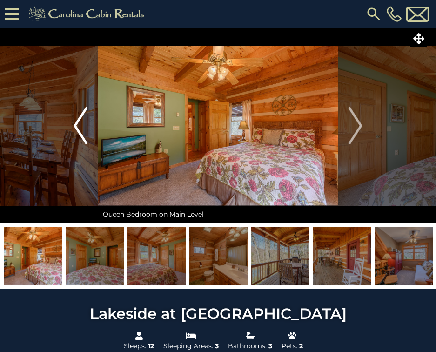
click at [70, 132] on button "Previous" at bounding box center [80, 125] width 35 height 195
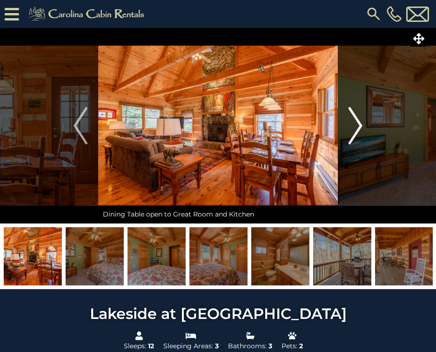
click at [363, 114] on button "Next" at bounding box center [355, 125] width 35 height 195
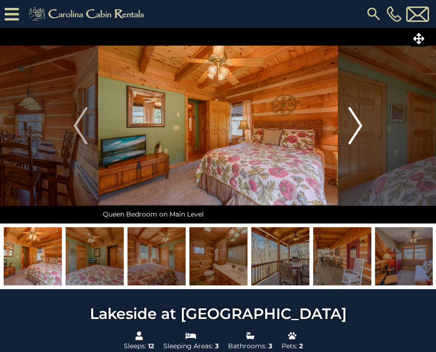
click at [363, 114] on button "Next" at bounding box center [355, 125] width 35 height 195
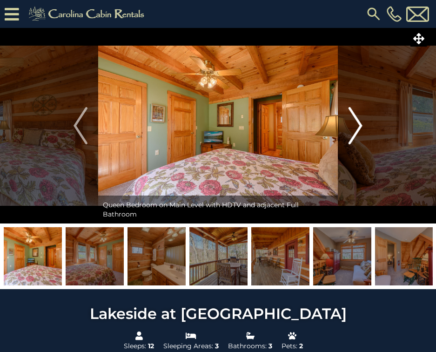
click at [367, 127] on button "Next" at bounding box center [355, 125] width 35 height 195
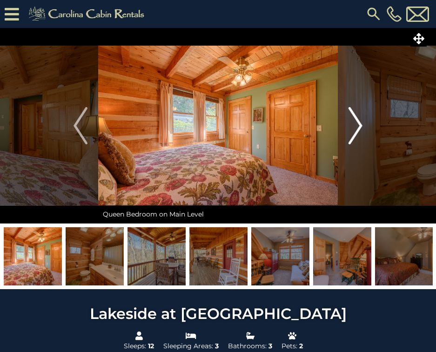
click at [360, 114] on img "Next" at bounding box center [355, 125] width 14 height 37
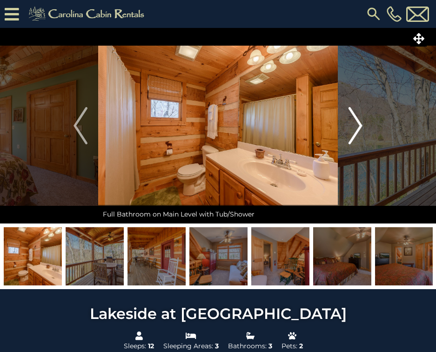
click at [360, 114] on img "Next" at bounding box center [355, 125] width 14 height 37
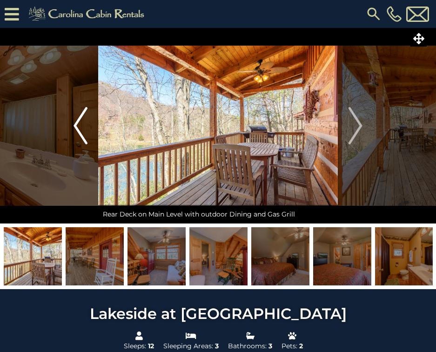
click at [75, 123] on img "Previous" at bounding box center [81, 125] width 14 height 37
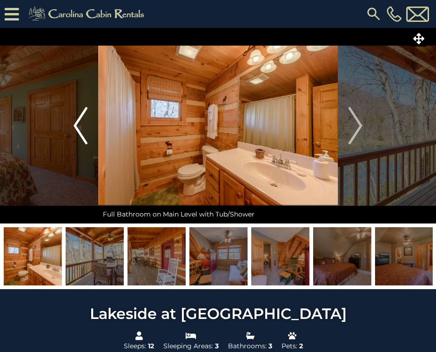
click at [78, 123] on img "Previous" at bounding box center [81, 125] width 14 height 37
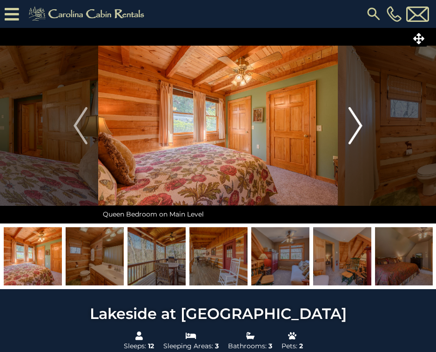
click at [359, 121] on img "Next" at bounding box center [355, 125] width 14 height 37
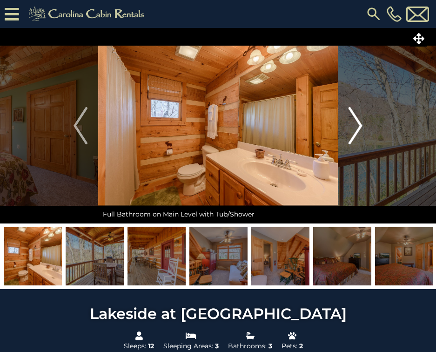
click at [359, 121] on img "Next" at bounding box center [355, 125] width 14 height 37
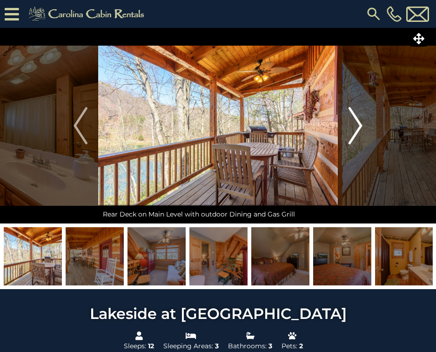
click at [368, 117] on button "Next" at bounding box center [355, 125] width 35 height 195
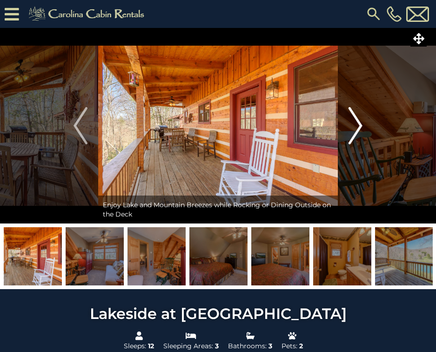
click at [368, 117] on button "Next" at bounding box center [355, 125] width 35 height 195
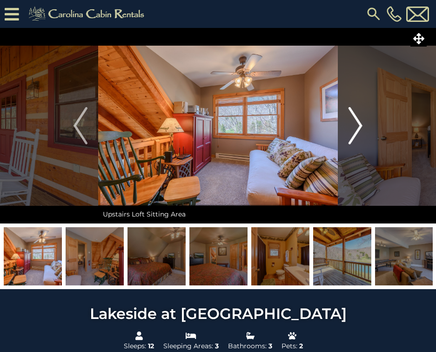
click at [368, 117] on button "Next" at bounding box center [355, 125] width 35 height 195
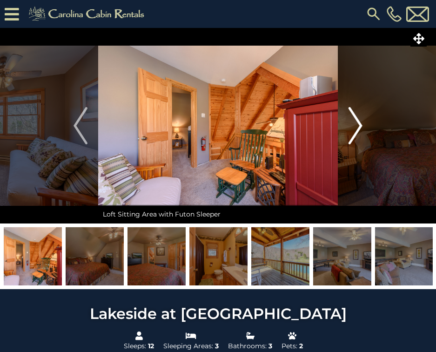
click at [368, 117] on button "Next" at bounding box center [355, 125] width 35 height 195
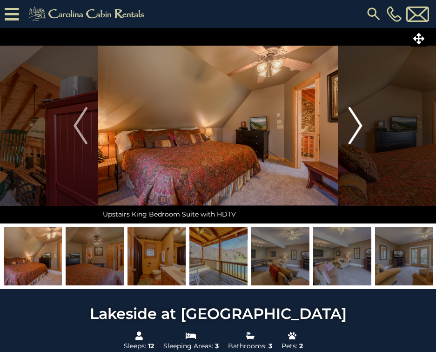
click at [368, 117] on button "Next" at bounding box center [355, 125] width 35 height 195
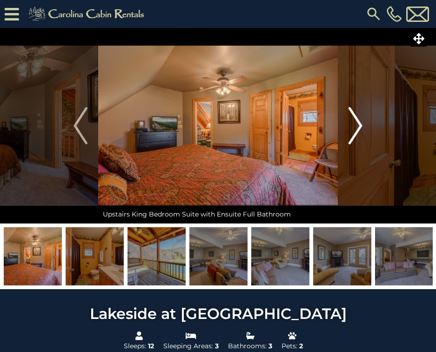
click at [368, 127] on button "Next" at bounding box center [355, 125] width 35 height 195
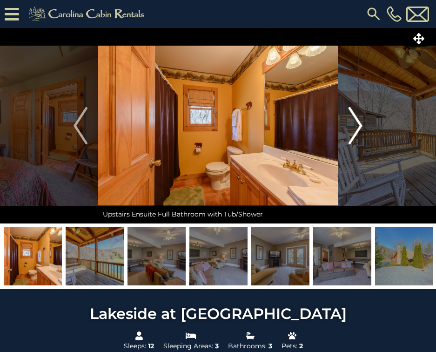
click at [368, 127] on button "Next" at bounding box center [355, 125] width 35 height 195
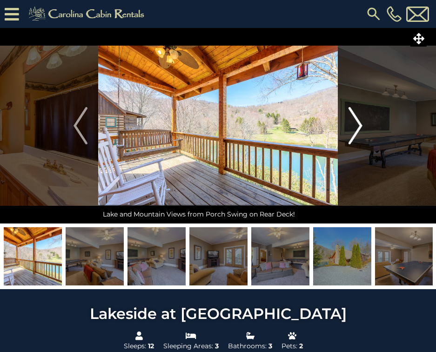
click at [368, 127] on button "Next" at bounding box center [355, 125] width 35 height 195
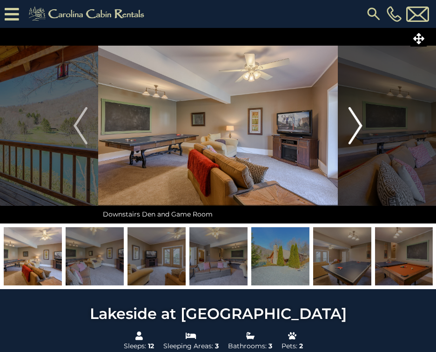
click at [368, 127] on button "Next" at bounding box center [355, 125] width 35 height 195
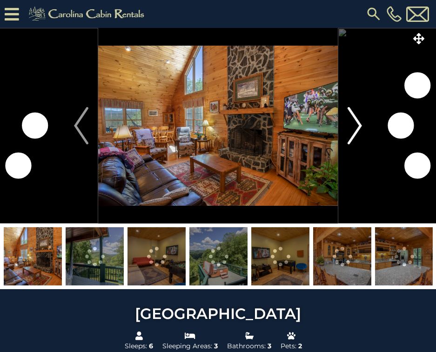
click at [358, 126] on img "Next" at bounding box center [355, 125] width 14 height 37
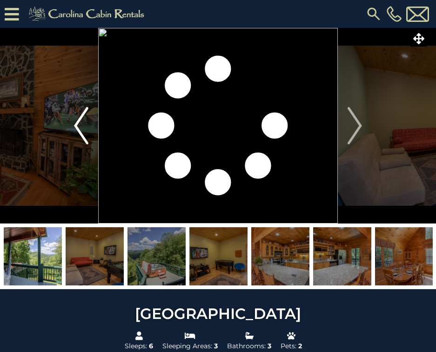
click at [85, 131] on img "Previous" at bounding box center [81, 125] width 14 height 37
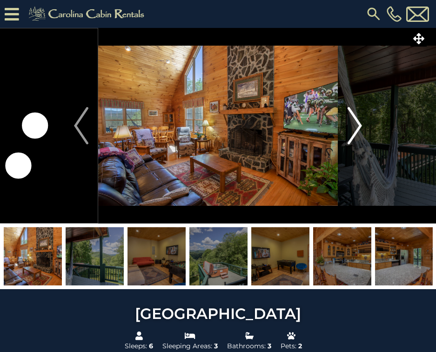
click at [360, 123] on img "Next" at bounding box center [355, 125] width 14 height 37
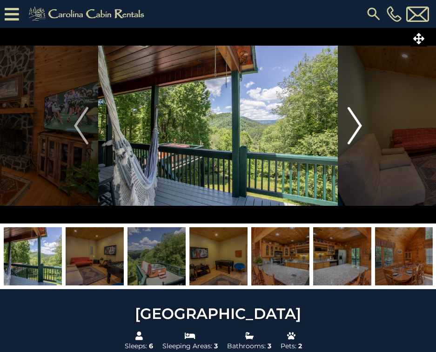
click at [360, 123] on img "Next" at bounding box center [355, 125] width 14 height 37
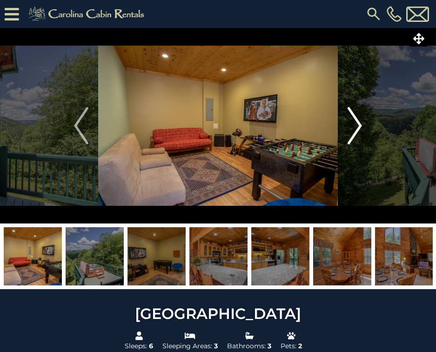
click at [360, 123] on img "Next" at bounding box center [355, 125] width 14 height 37
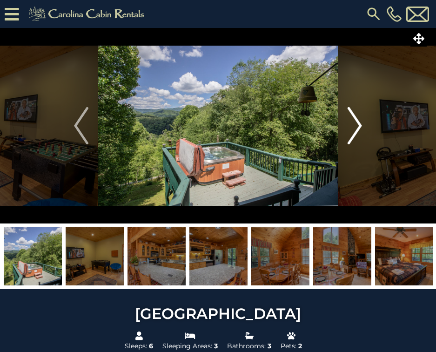
click at [360, 123] on img "Next" at bounding box center [355, 125] width 14 height 37
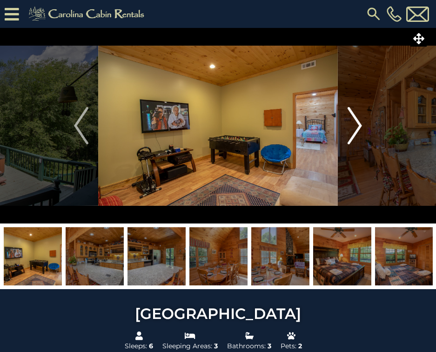
click at [360, 123] on img "Next" at bounding box center [355, 125] width 14 height 37
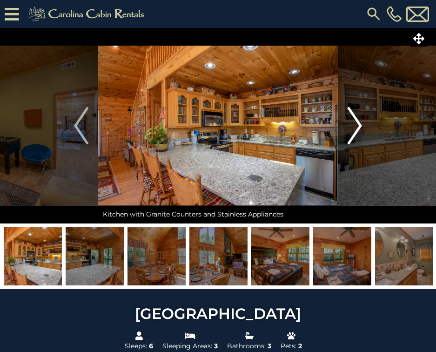
click at [360, 123] on img "Next" at bounding box center [355, 125] width 14 height 37
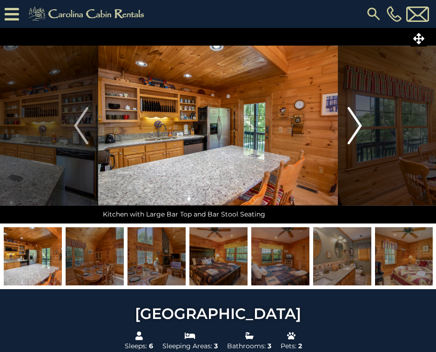
click at [355, 127] on img "Next" at bounding box center [355, 125] width 14 height 37
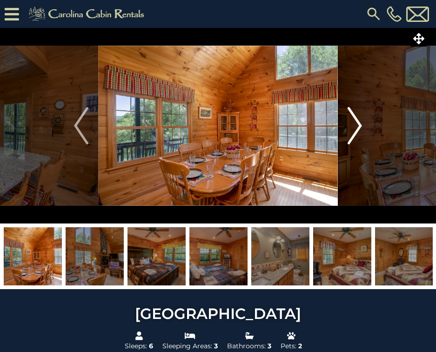
click at [355, 127] on img "Next" at bounding box center [355, 125] width 14 height 37
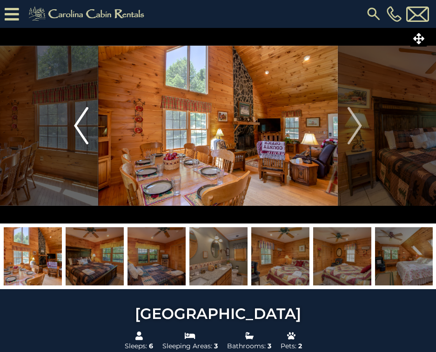
click at [81, 133] on img "Previous" at bounding box center [81, 125] width 14 height 37
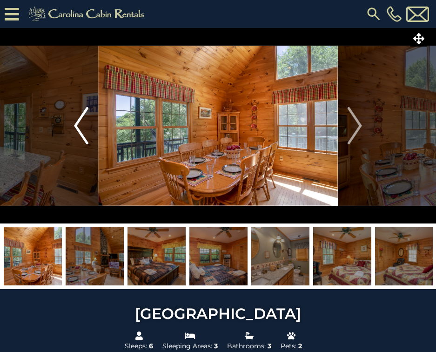
click at [81, 133] on img "Previous" at bounding box center [81, 125] width 14 height 37
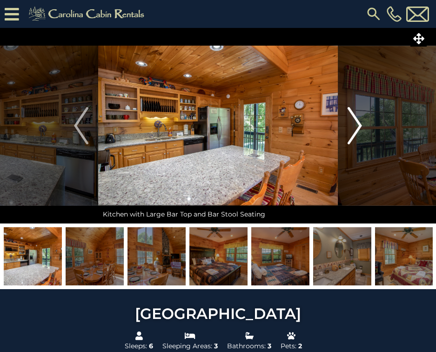
click at [354, 133] on img "Next" at bounding box center [355, 125] width 14 height 37
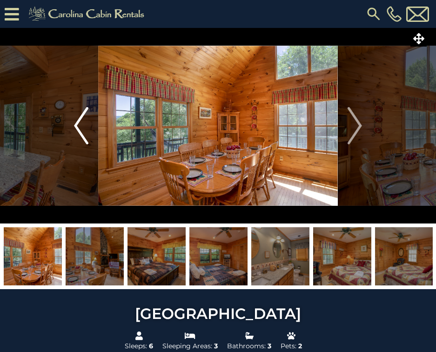
click at [83, 138] on img "Previous" at bounding box center [81, 125] width 14 height 37
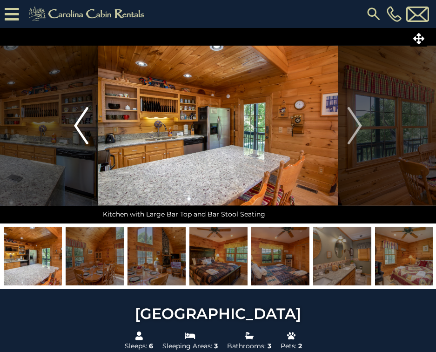
click at [83, 138] on img "Previous" at bounding box center [81, 125] width 14 height 37
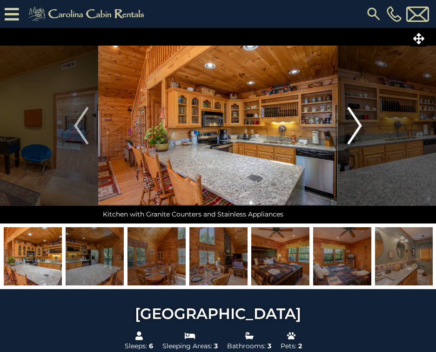
click at [347, 134] on button "Next" at bounding box center [355, 125] width 34 height 195
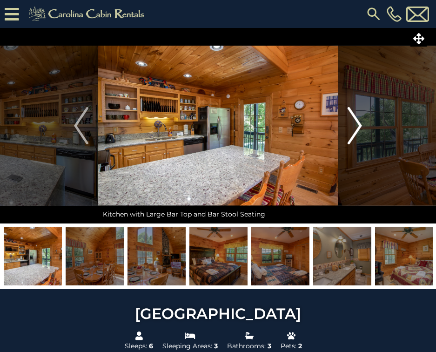
click at [347, 134] on button "Next" at bounding box center [355, 125] width 34 height 195
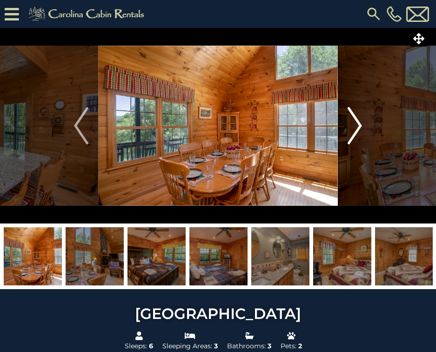
click at [347, 134] on button "Next" at bounding box center [355, 125] width 34 height 195
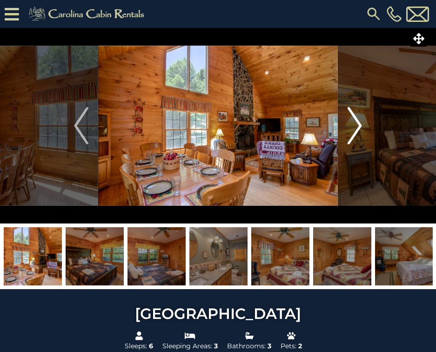
click at [347, 134] on button "Next" at bounding box center [355, 125] width 34 height 195
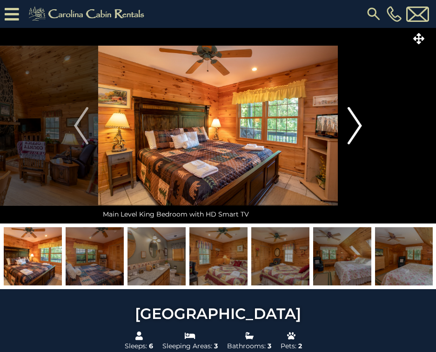
click at [347, 134] on button "Next" at bounding box center [355, 125] width 34 height 195
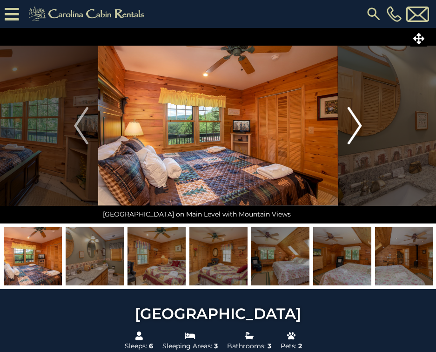
click at [347, 134] on button "Next" at bounding box center [355, 125] width 34 height 195
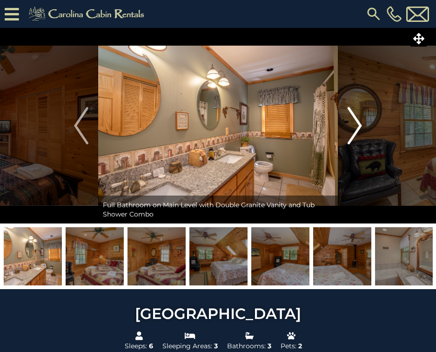
click at [347, 134] on button "Next" at bounding box center [355, 125] width 34 height 195
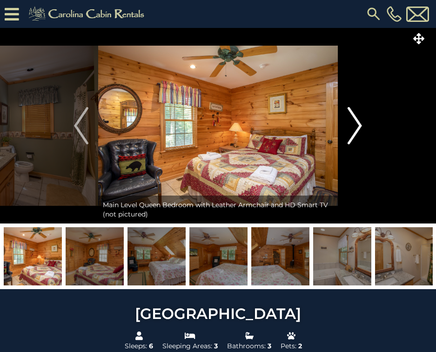
click at [347, 134] on button "Next" at bounding box center [355, 125] width 34 height 195
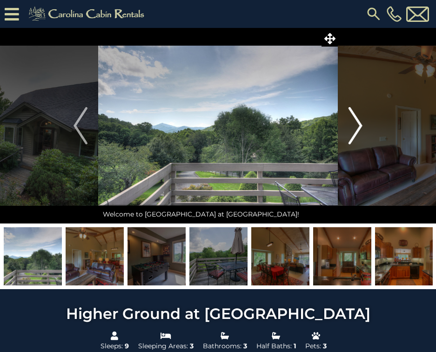
click at [354, 122] on img "Next" at bounding box center [355, 125] width 14 height 37
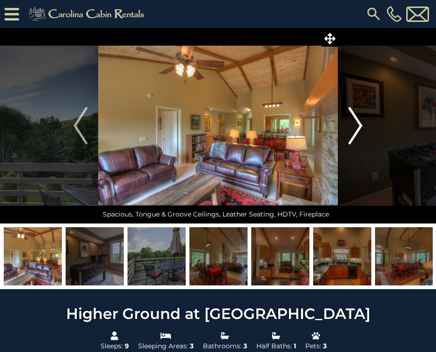
click at [354, 122] on img "Next" at bounding box center [355, 125] width 14 height 37
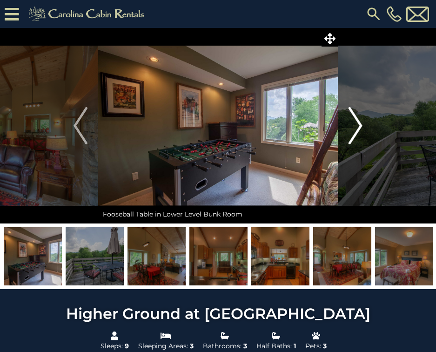
click at [354, 122] on img "Next" at bounding box center [355, 125] width 14 height 37
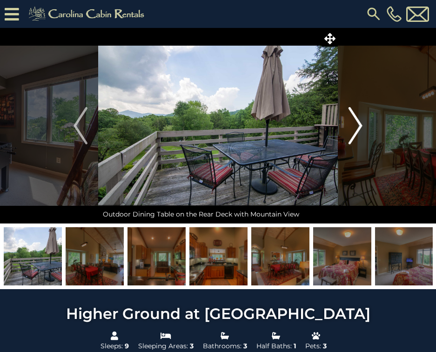
click at [354, 122] on img "Next" at bounding box center [355, 125] width 14 height 37
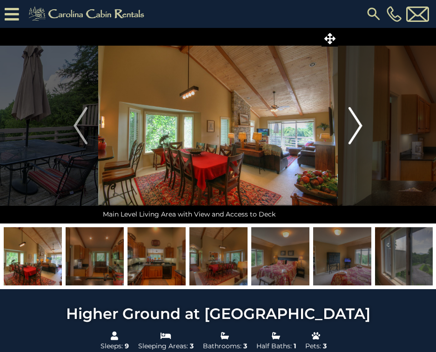
click at [354, 122] on img "Next" at bounding box center [355, 125] width 14 height 37
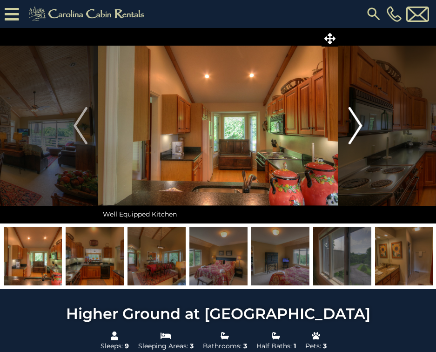
click at [354, 122] on img "Next" at bounding box center [355, 125] width 14 height 37
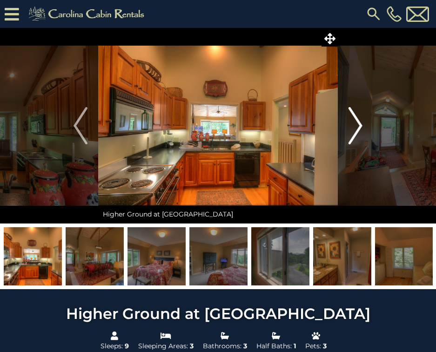
click at [354, 122] on img "Next" at bounding box center [355, 125] width 14 height 37
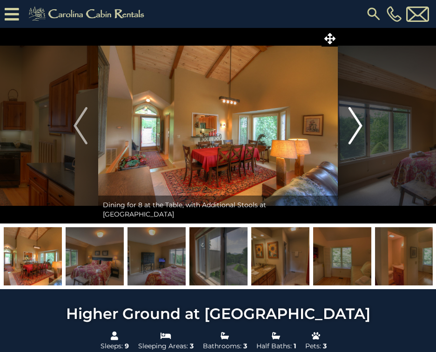
click at [354, 122] on img "Next" at bounding box center [355, 125] width 14 height 37
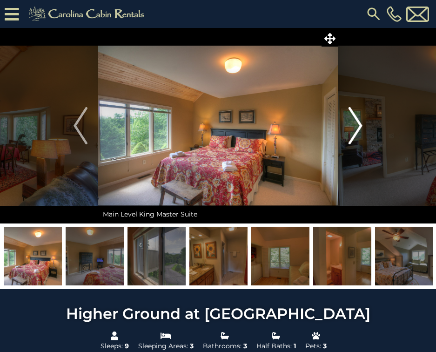
click at [354, 122] on img "Next" at bounding box center [355, 125] width 14 height 37
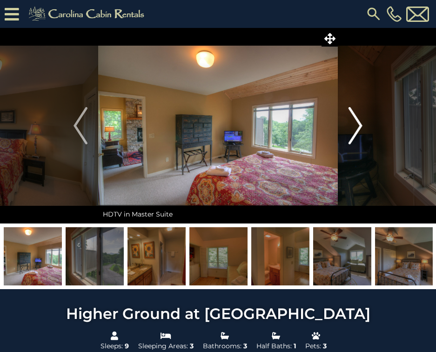
click at [354, 122] on img "Next" at bounding box center [355, 125] width 14 height 37
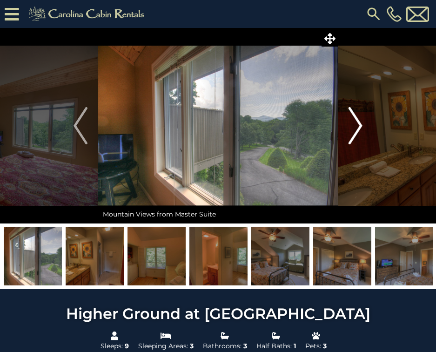
click at [354, 127] on img "Next" at bounding box center [355, 125] width 14 height 37
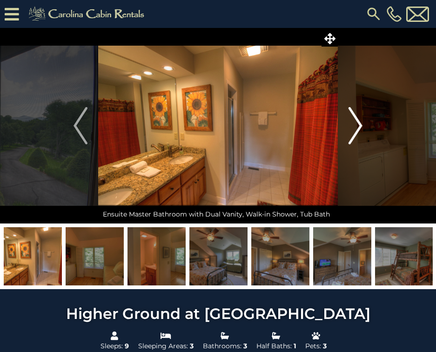
click at [354, 127] on img "Next" at bounding box center [355, 125] width 14 height 37
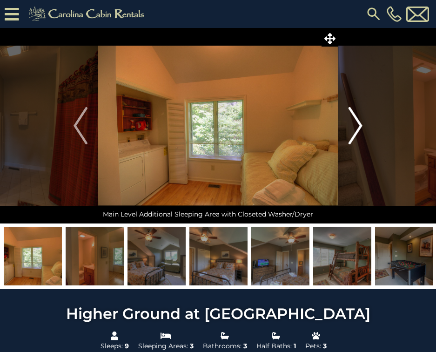
click at [354, 127] on img "Next" at bounding box center [355, 125] width 14 height 37
